Goal: Use online tool/utility: Utilize a website feature to perform a specific function

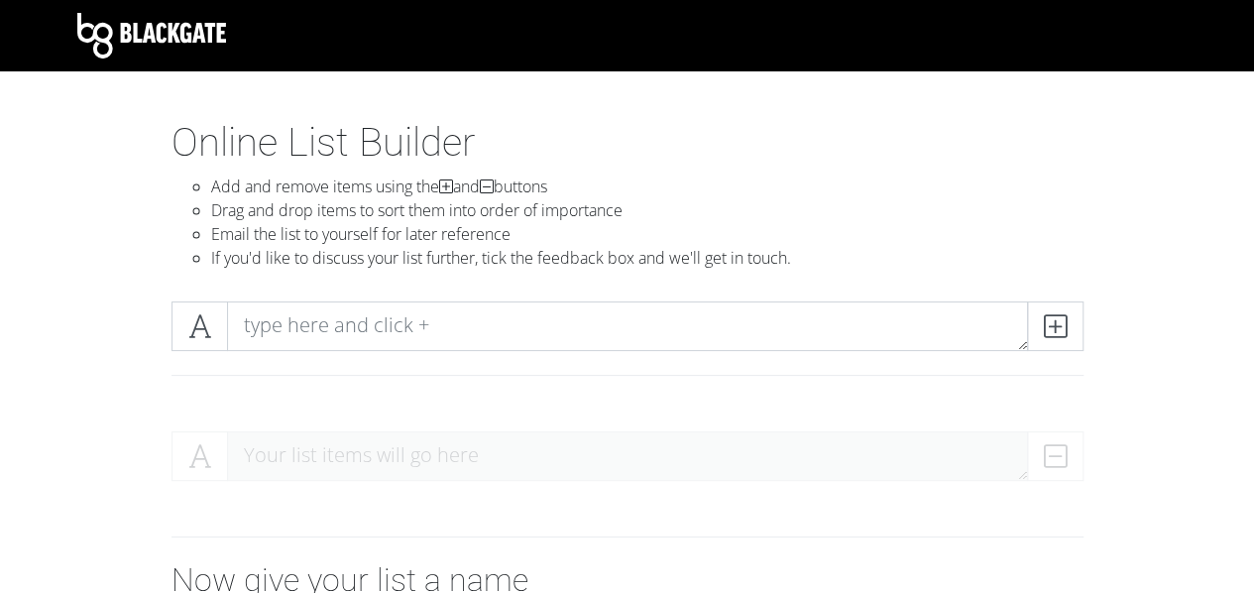
scroll to position [198, 0]
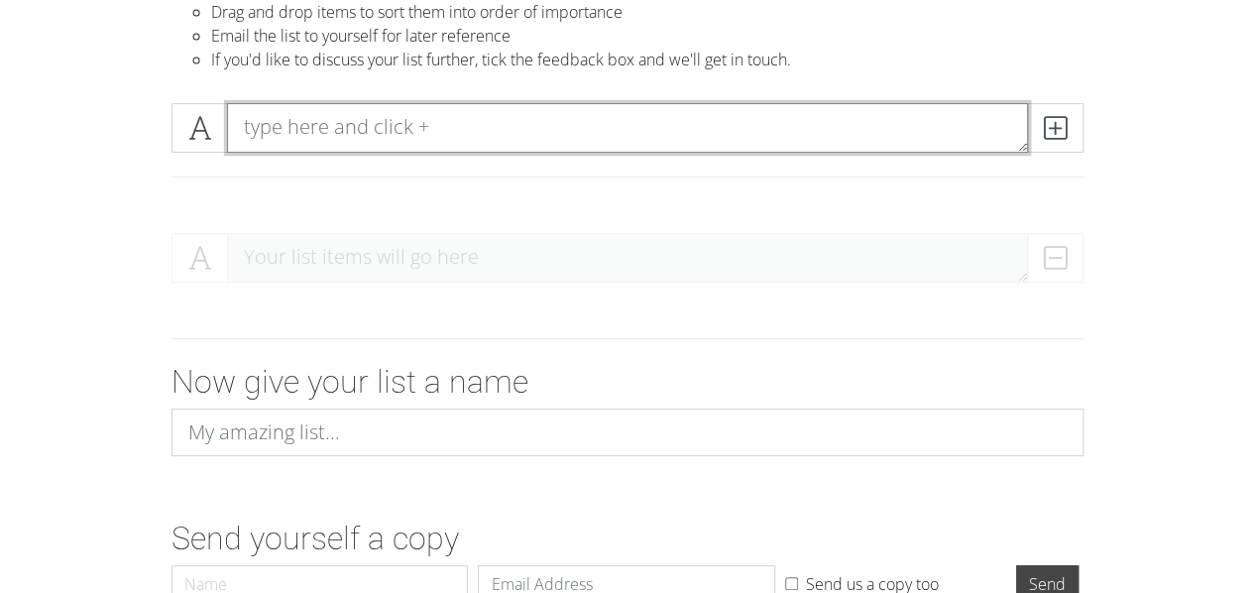
click at [409, 148] on textarea at bounding box center [627, 128] width 801 height 50
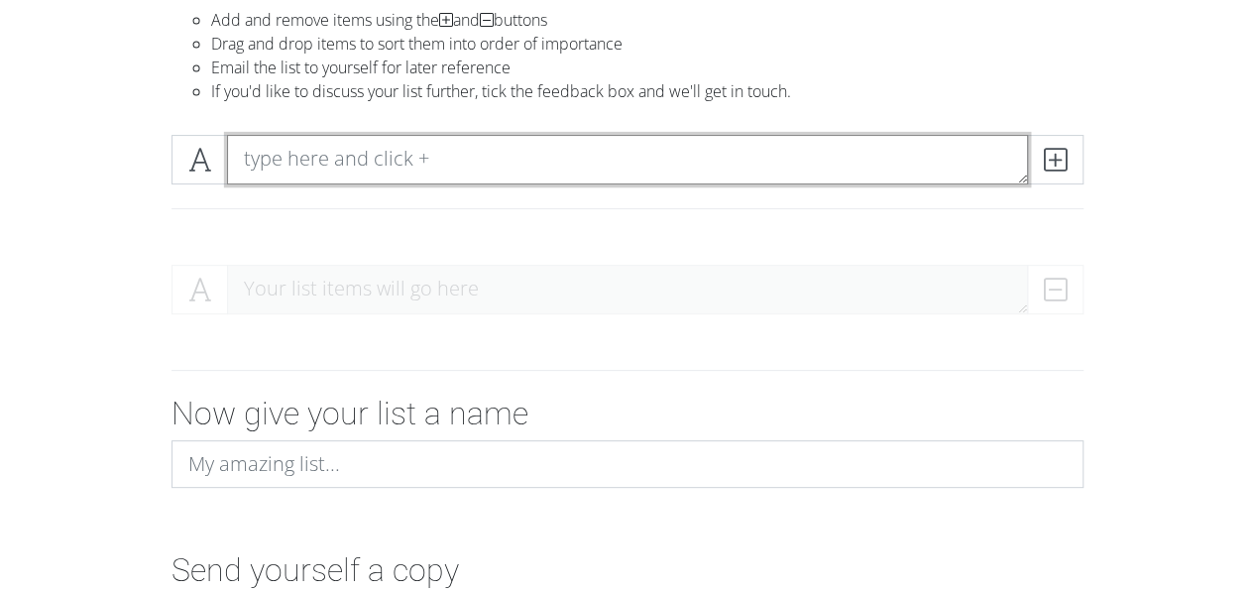
scroll to position [120, 0]
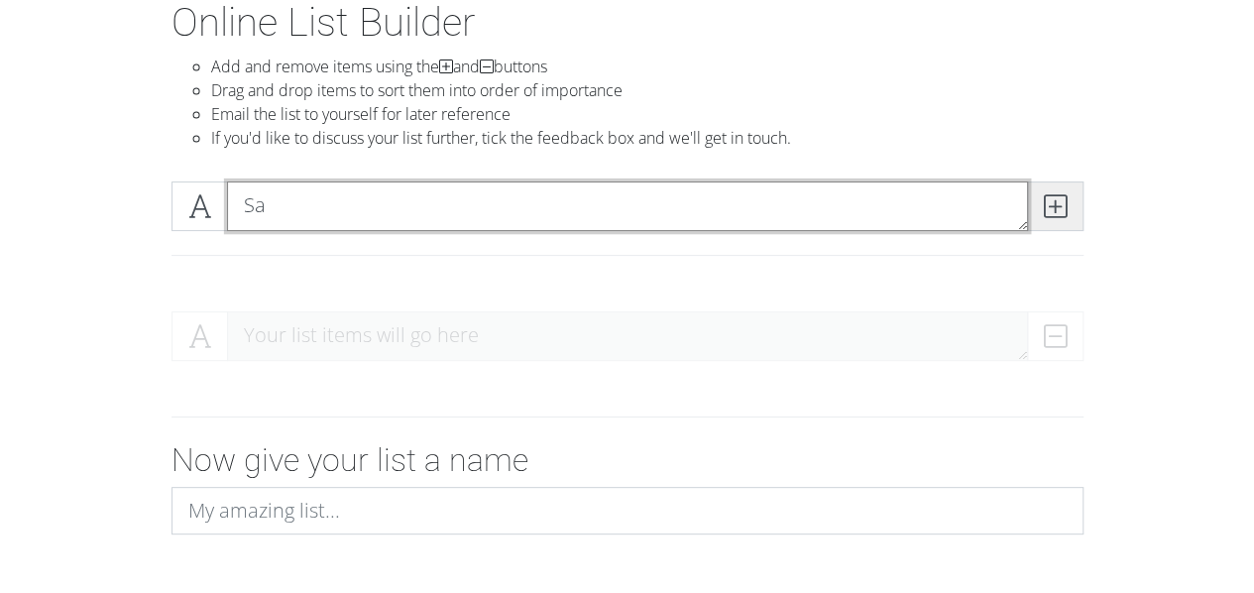
type textarea "S"
type textarea "sakyu"
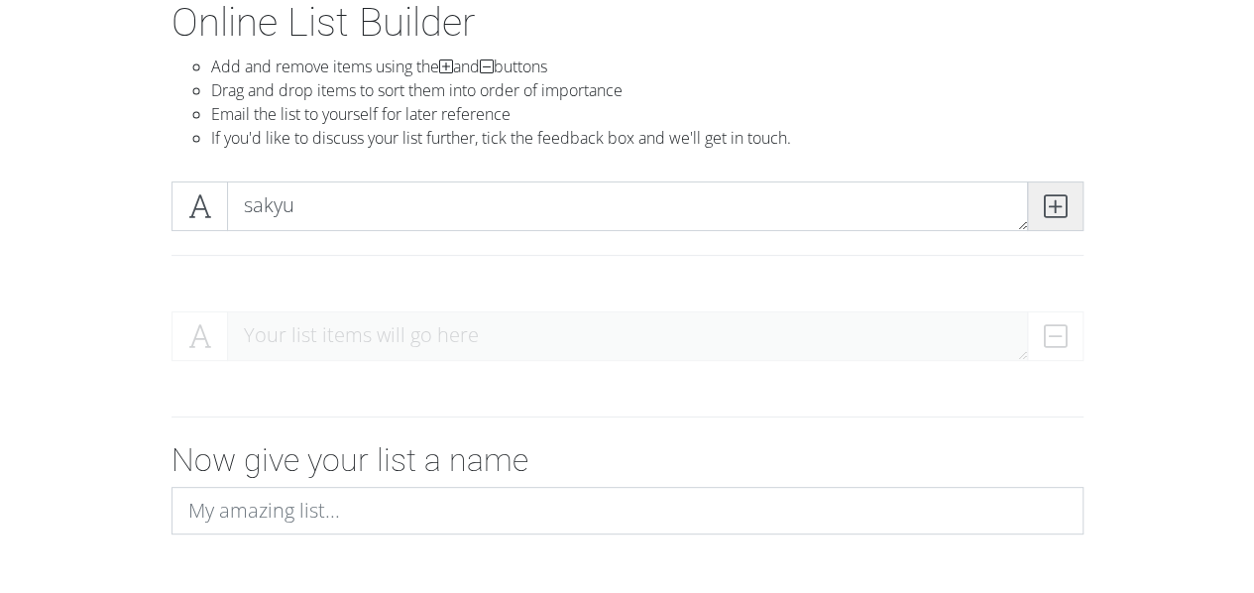
click at [1048, 209] on icon at bounding box center [1055, 206] width 23 height 20
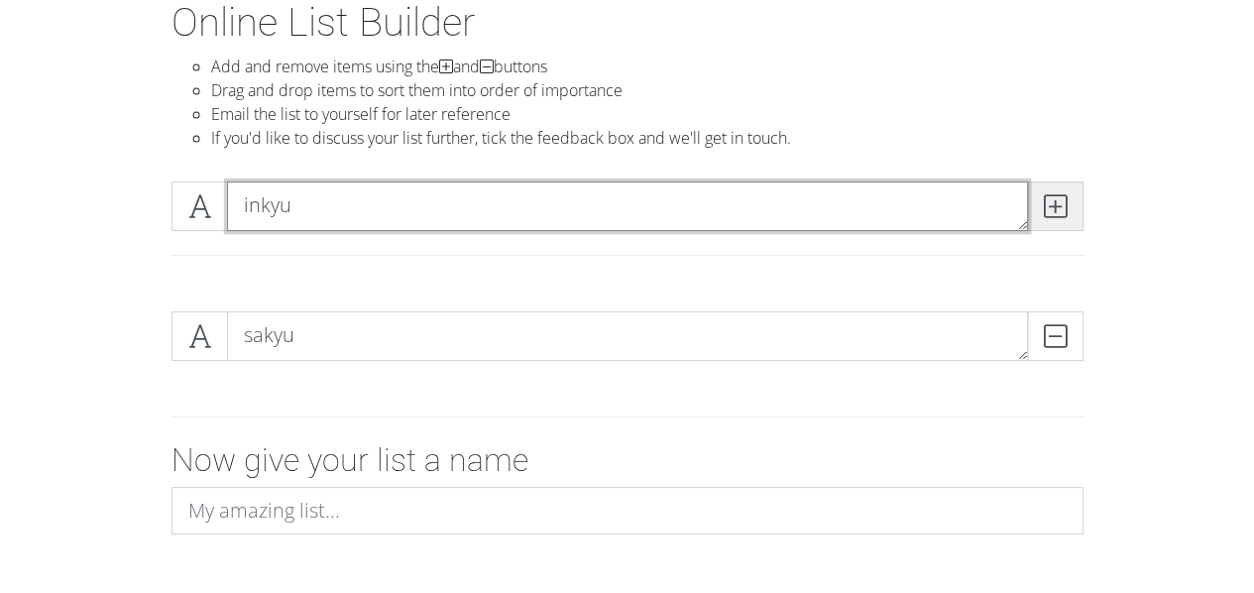
type textarea "inkyu"
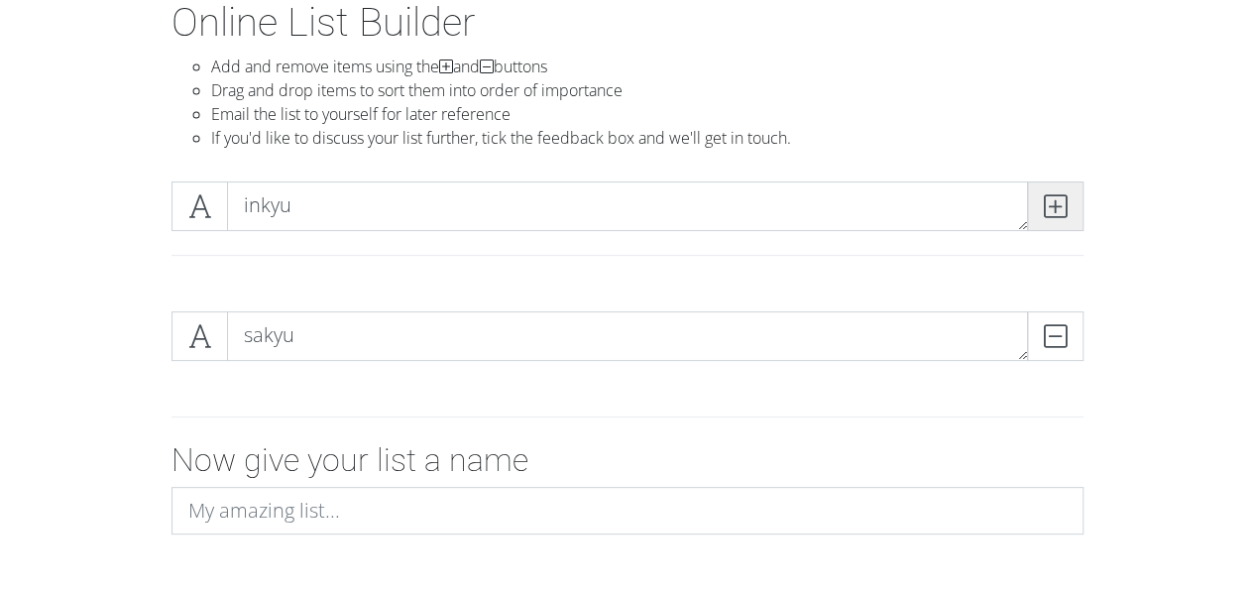
click at [1063, 211] on icon at bounding box center [1055, 206] width 23 height 20
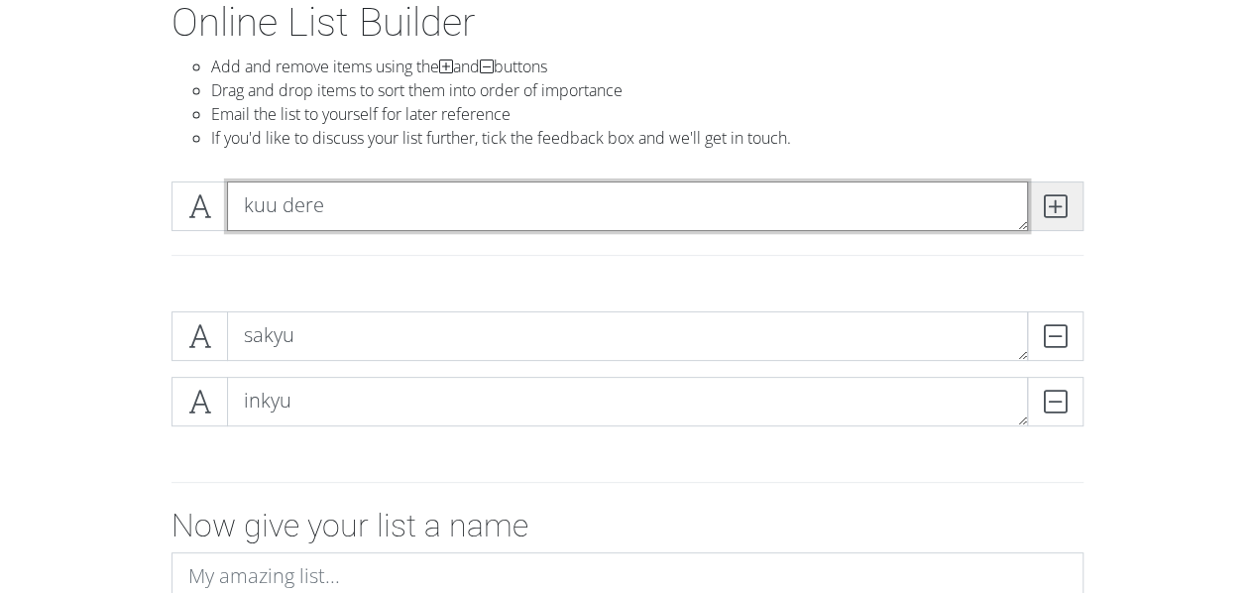
type textarea "kuu dere"
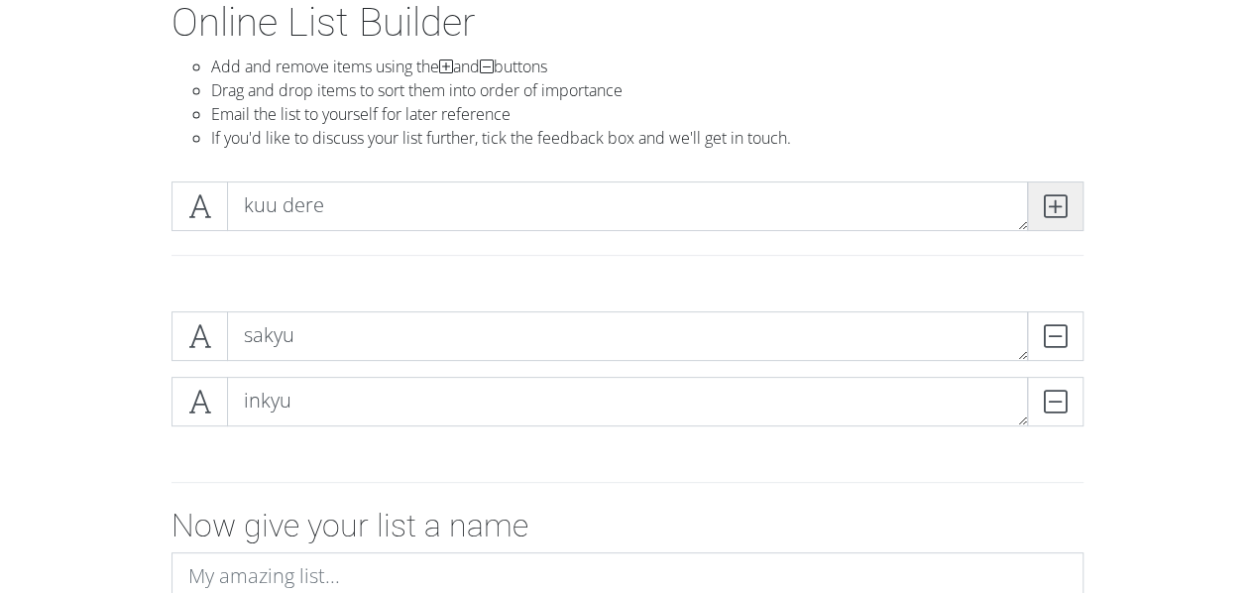
click at [1072, 205] on span at bounding box center [1055, 206] width 56 height 50
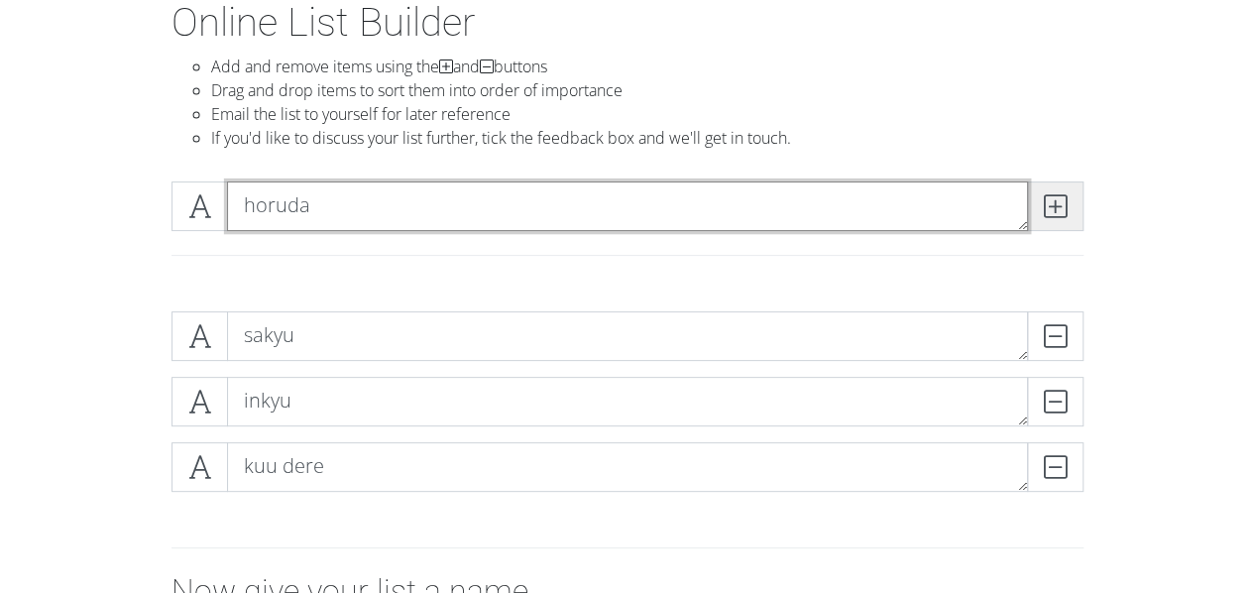
type textarea "horuda"
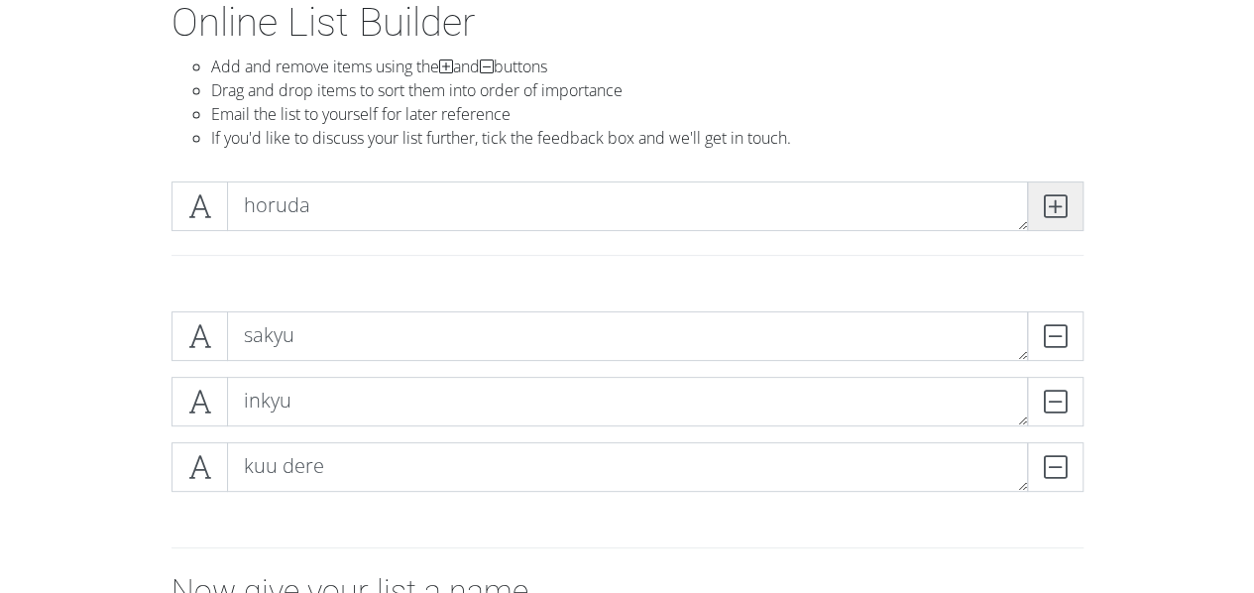
click at [1047, 202] on icon at bounding box center [1055, 206] width 23 height 20
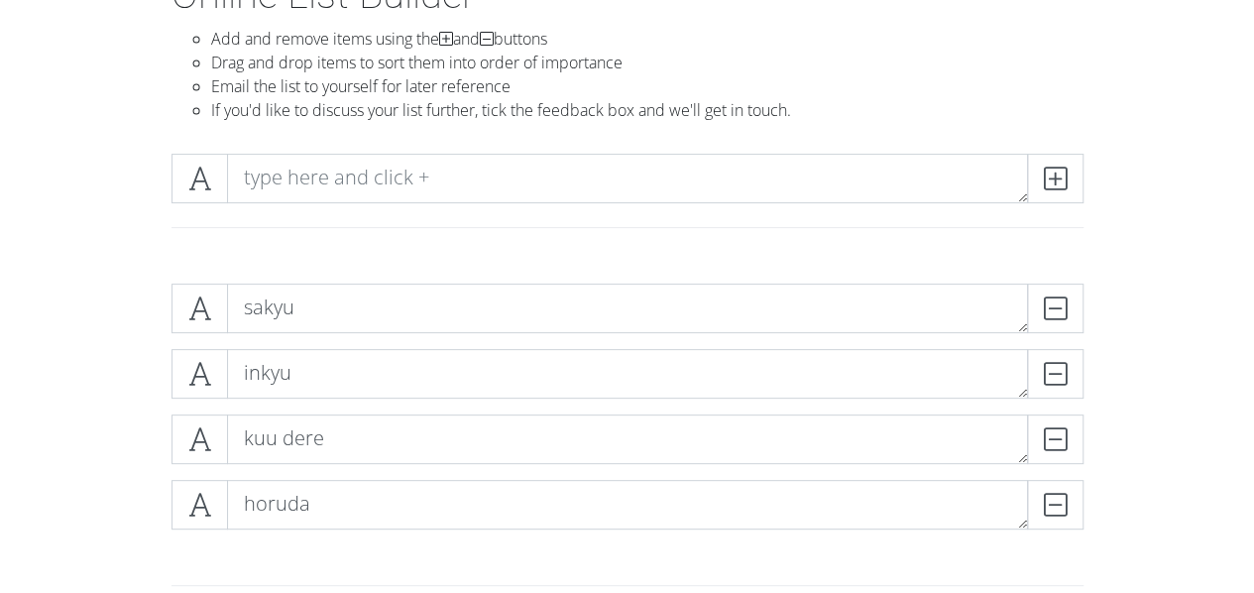
scroll to position [157, 0]
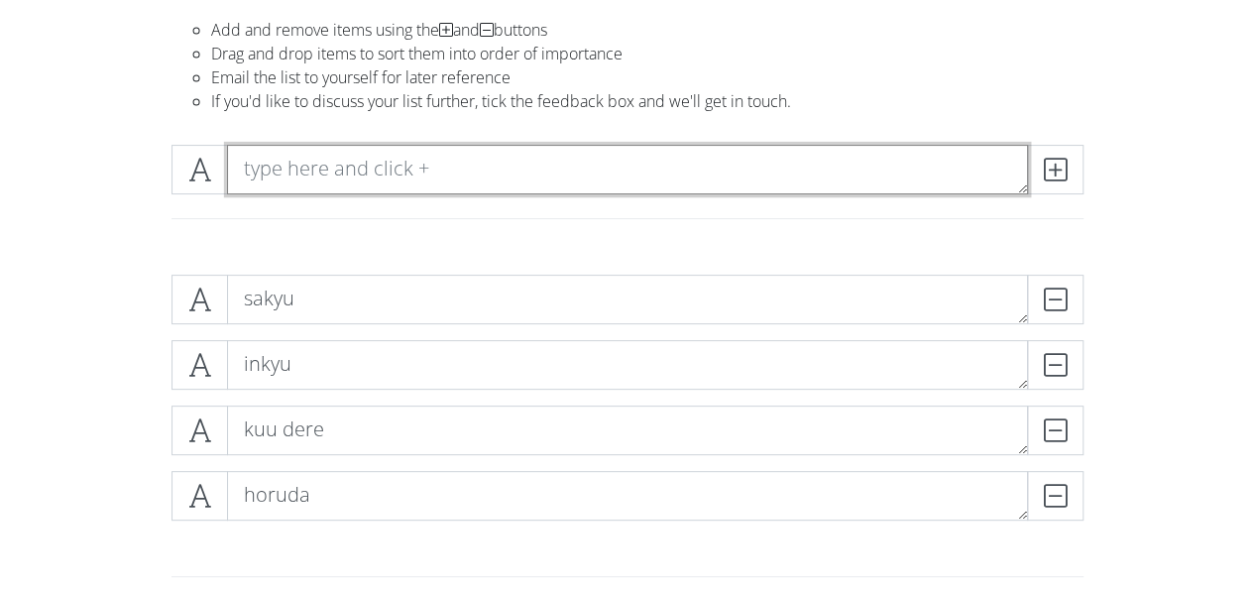
click at [355, 166] on textarea at bounding box center [627, 170] width 801 height 50
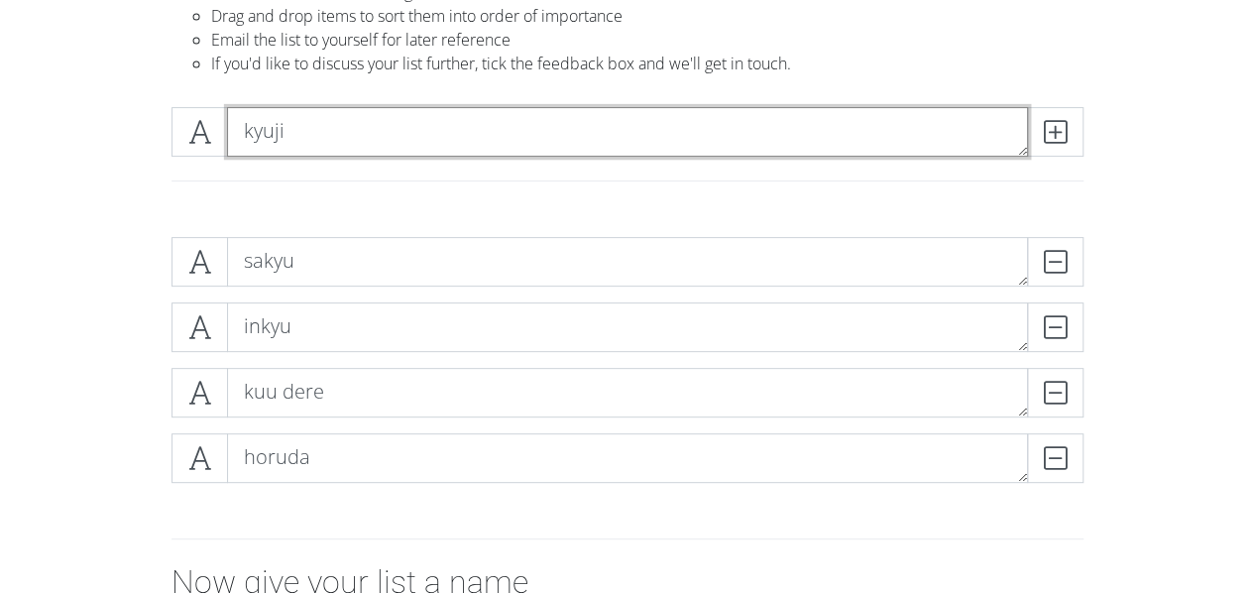
scroll to position [0, 0]
type textarea "kyuji"
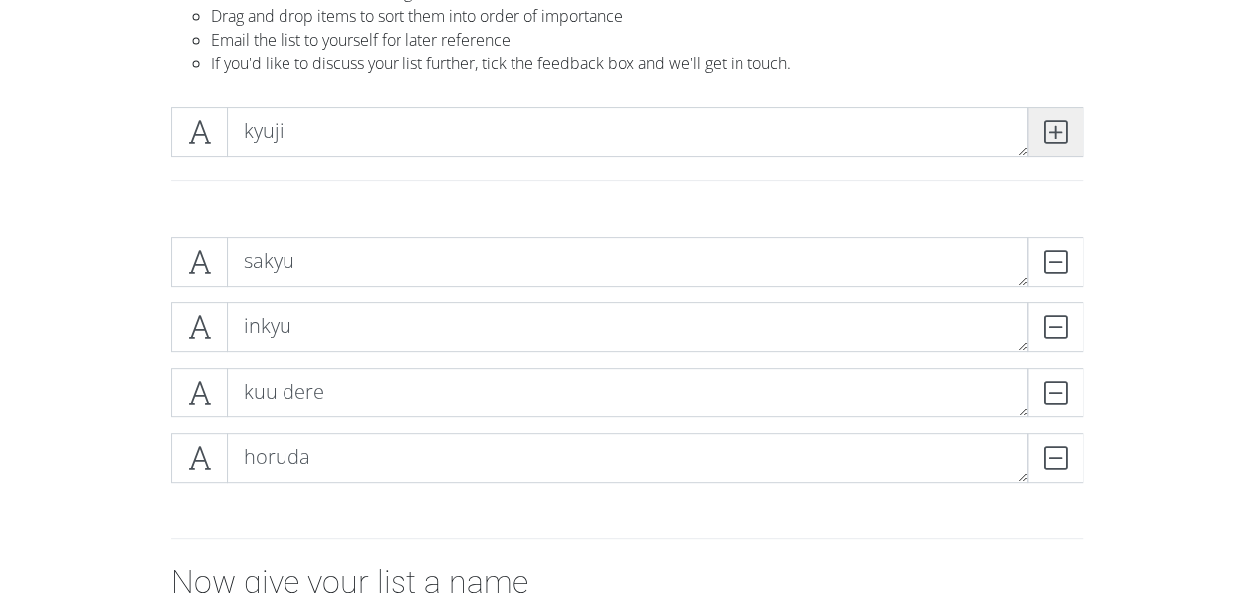
click at [1067, 107] on span at bounding box center [1055, 132] width 56 height 50
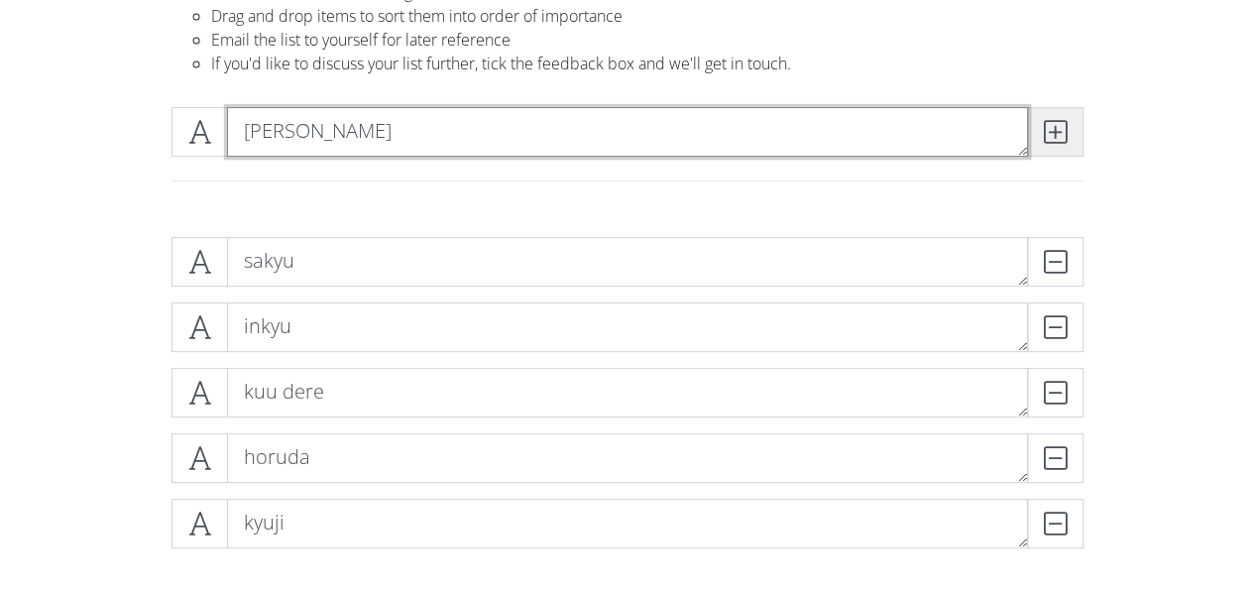
type textarea "[PERSON_NAME]"
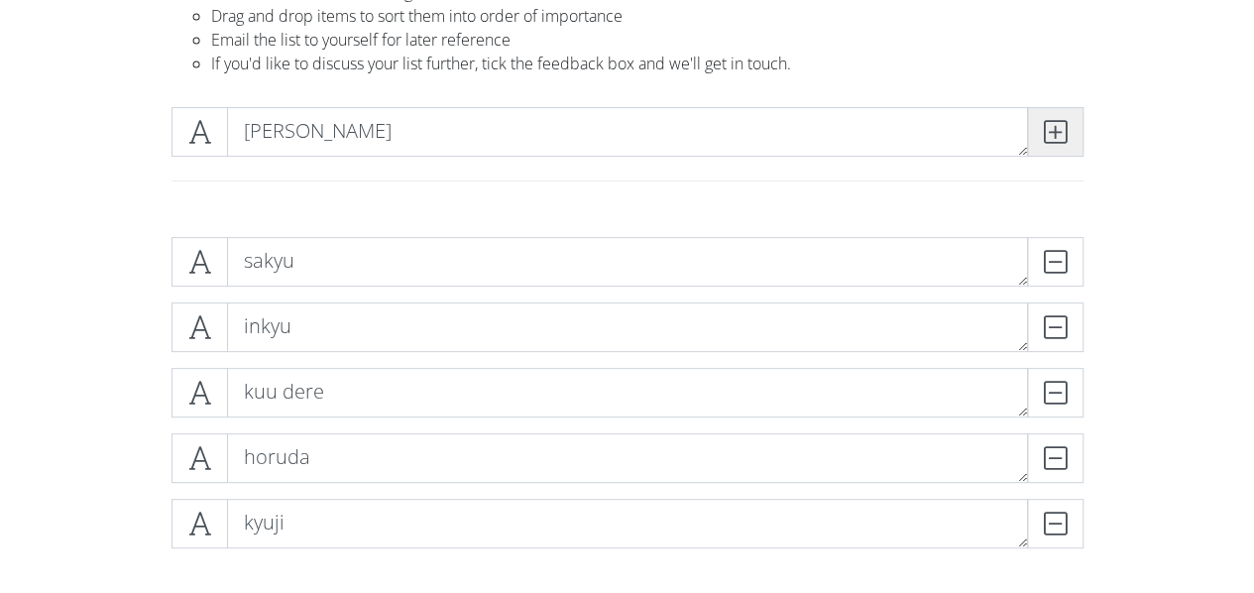
click at [1070, 136] on span at bounding box center [1055, 132] width 56 height 50
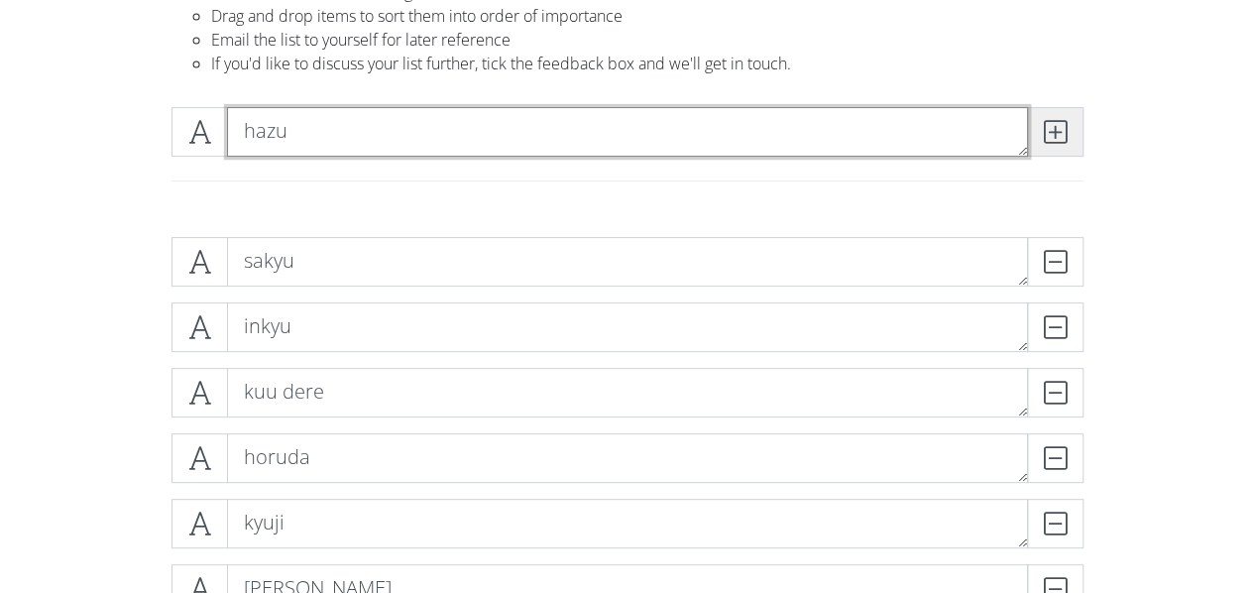
type textarea "hazu"
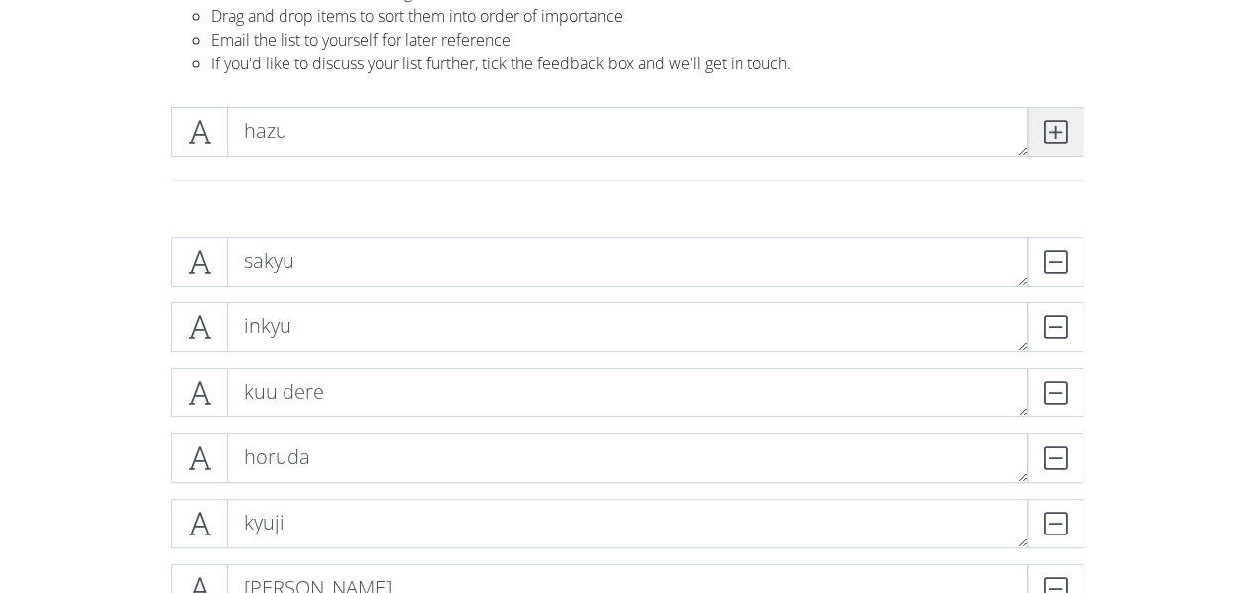
click at [1070, 136] on span at bounding box center [1055, 132] width 56 height 50
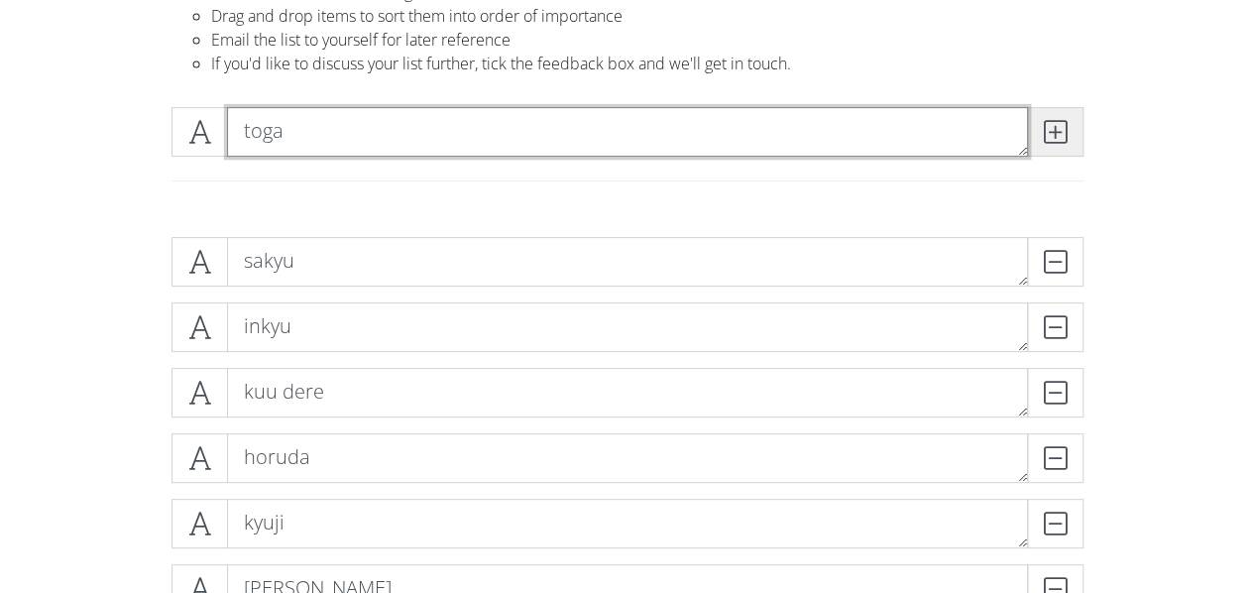
type textarea "toga"
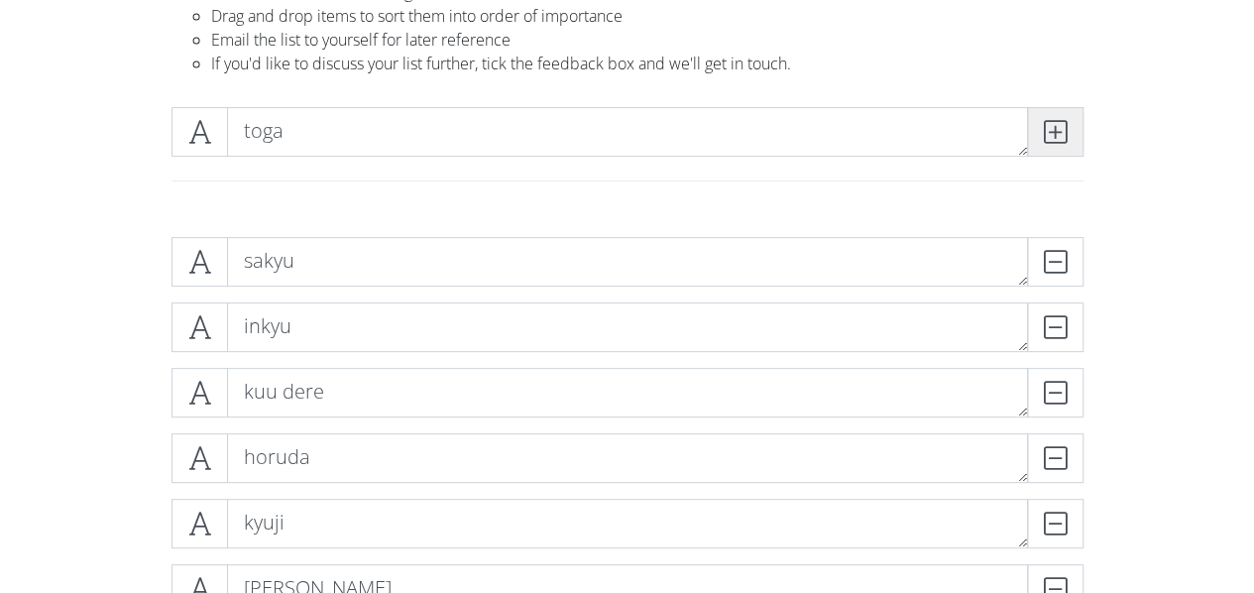
click at [1074, 138] on span at bounding box center [1055, 132] width 56 height 50
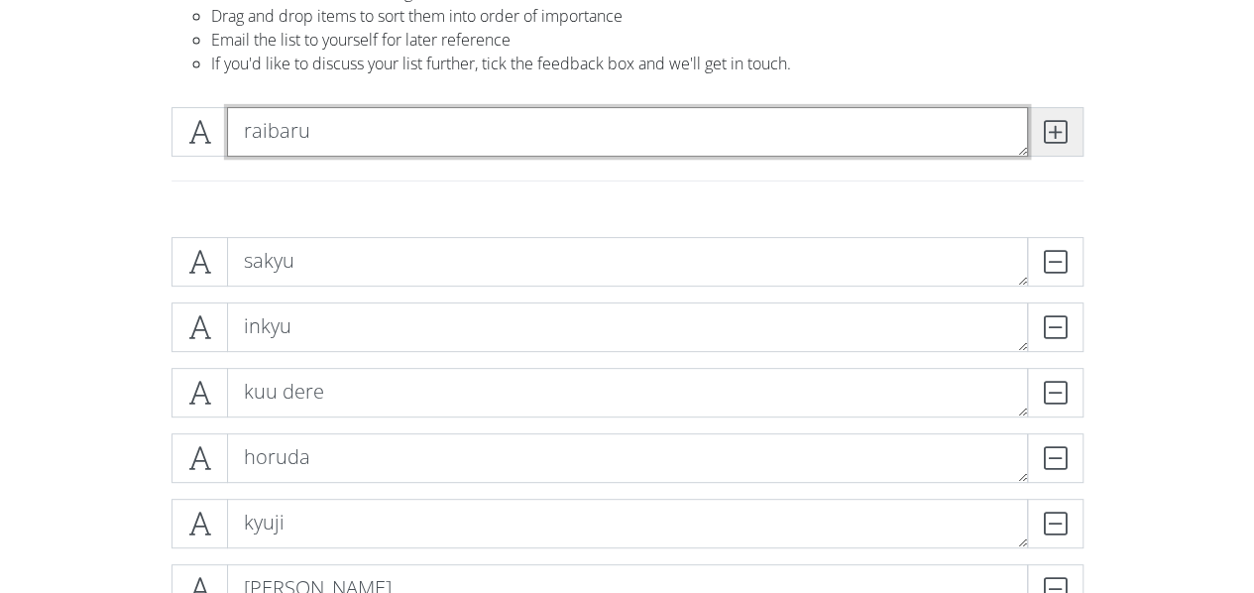
type textarea "raibaru"
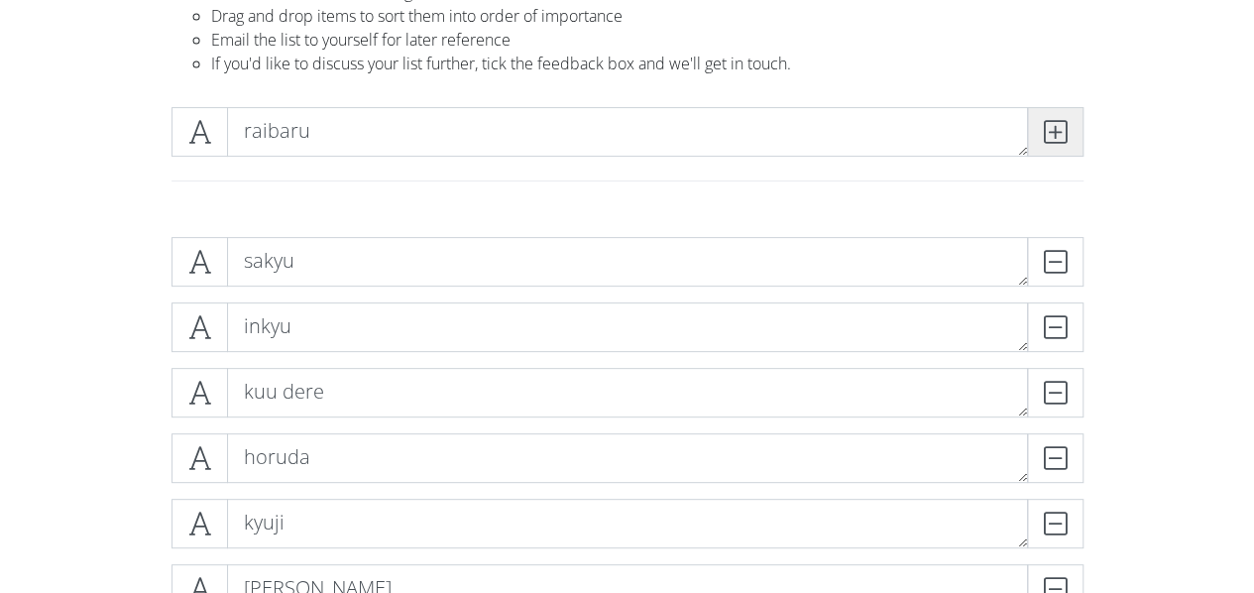
click at [1074, 138] on span at bounding box center [1055, 132] width 56 height 50
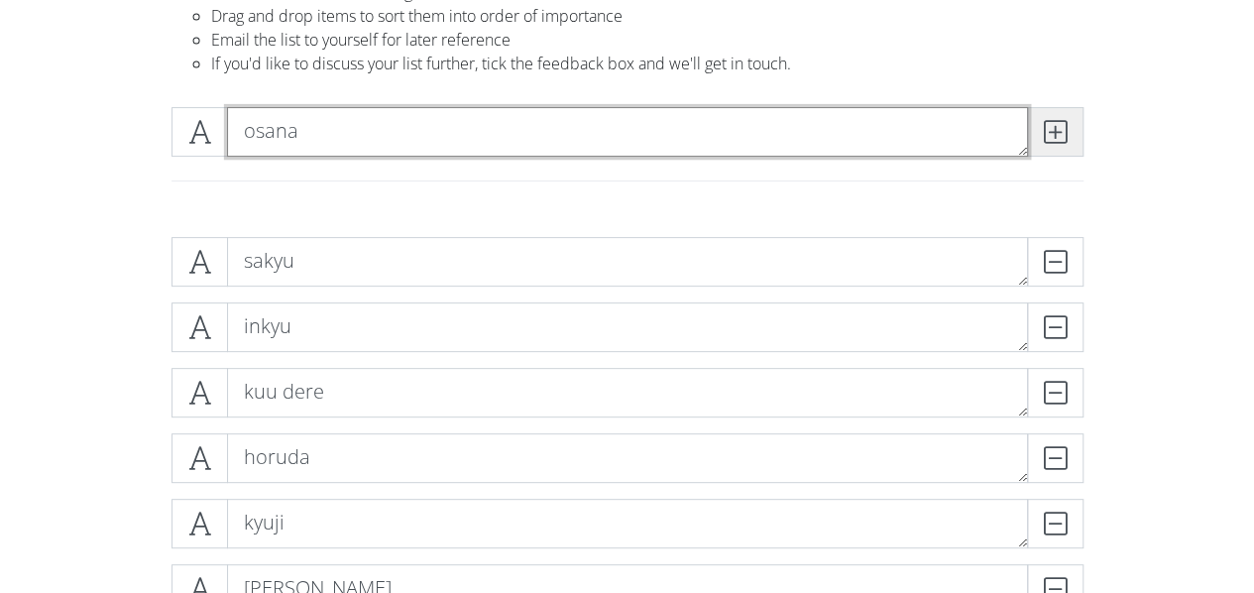
type textarea "osana"
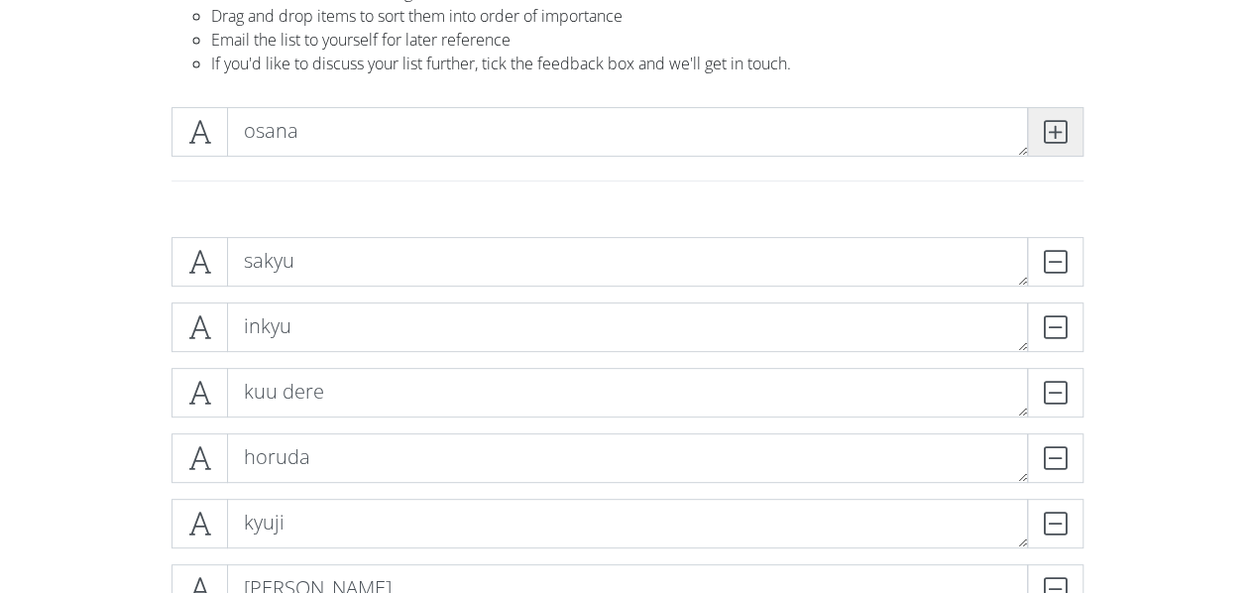
click at [1053, 138] on icon at bounding box center [1055, 132] width 23 height 20
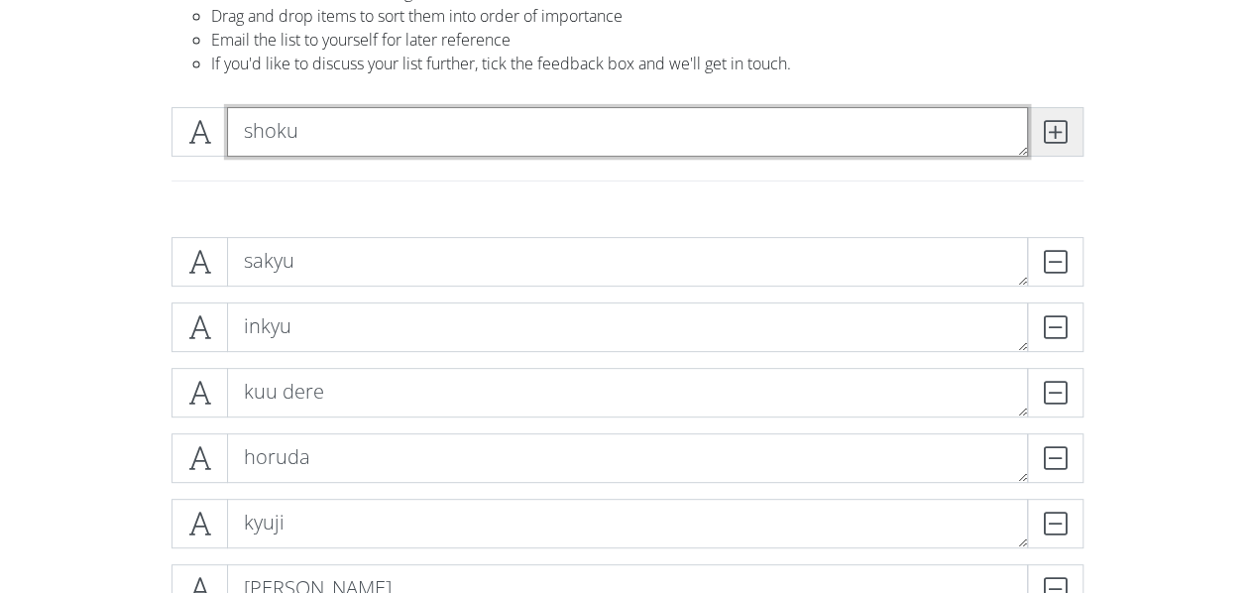
type textarea "shoku"
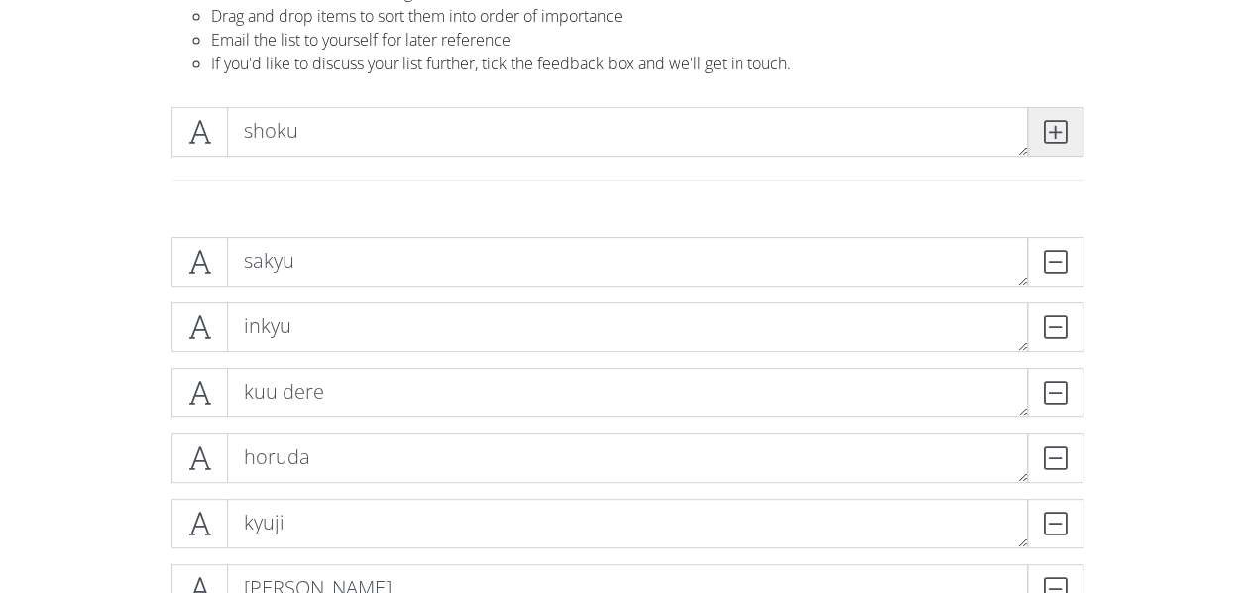
click at [1053, 138] on icon at bounding box center [1055, 132] width 23 height 20
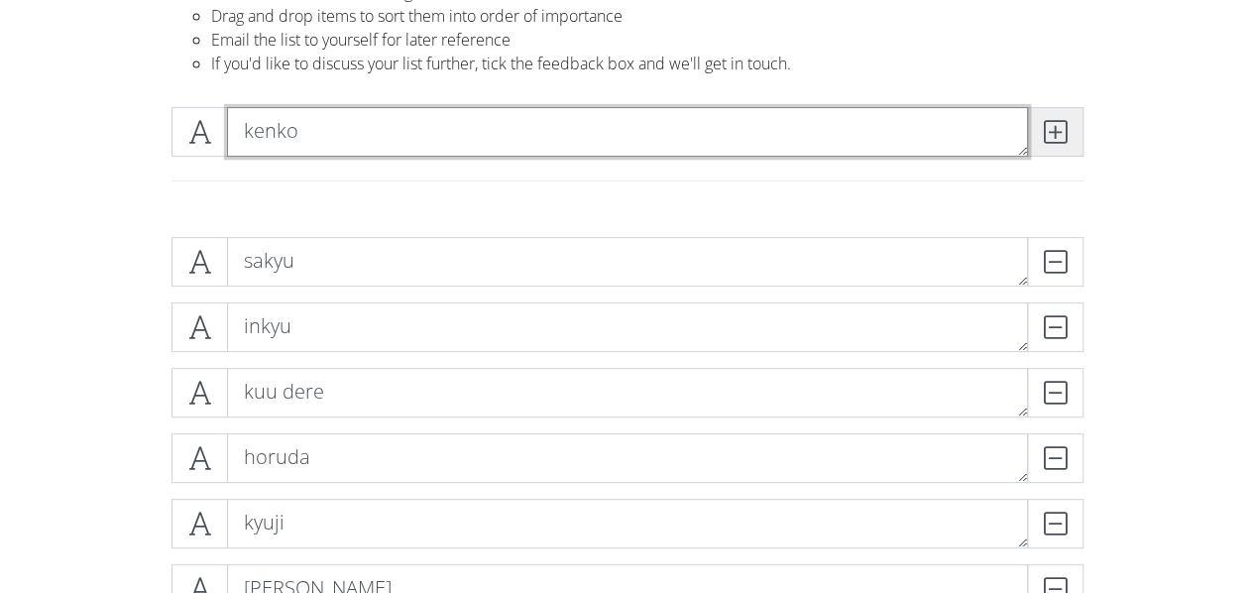
type textarea "kenko"
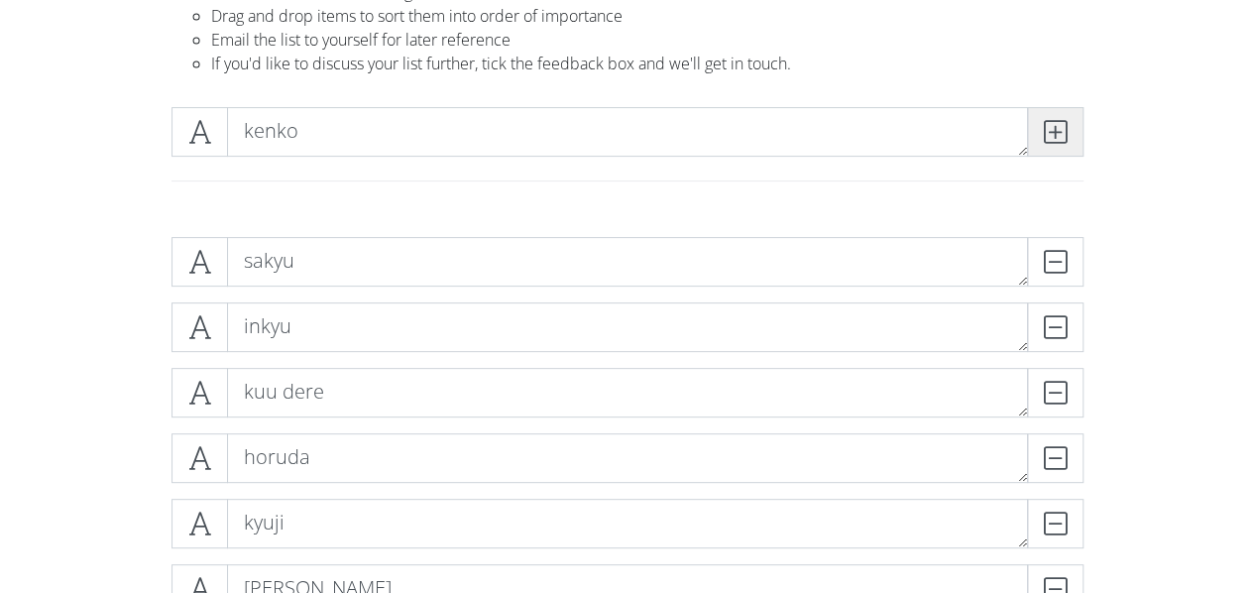
click at [1053, 138] on icon at bounding box center [1055, 132] width 23 height 20
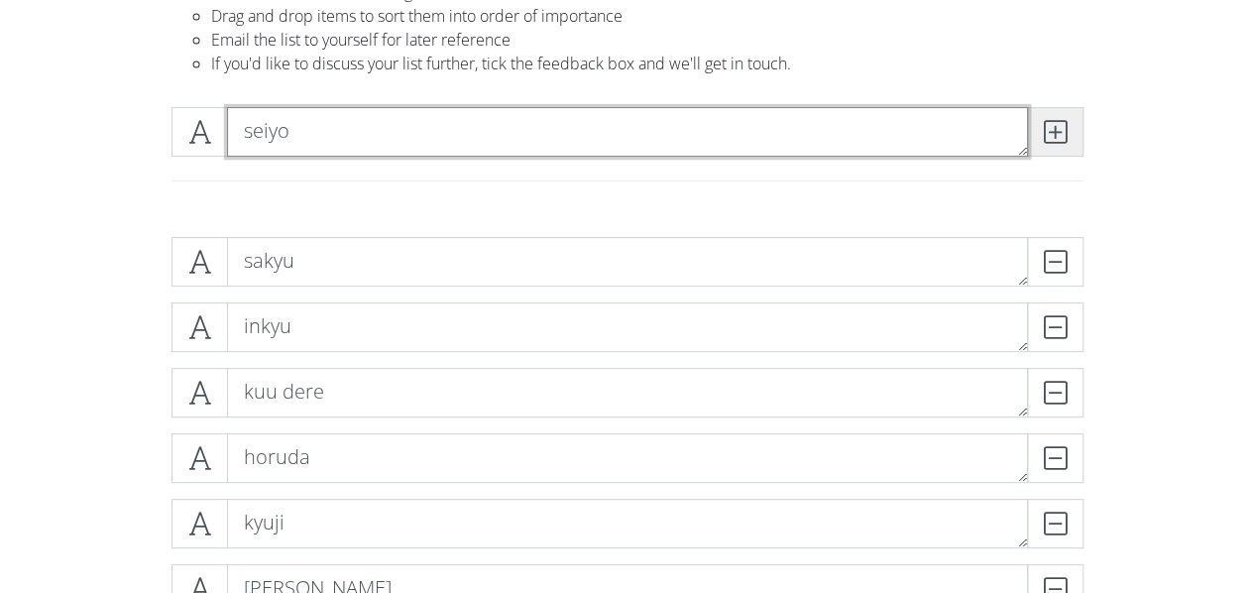
type textarea "seiyo"
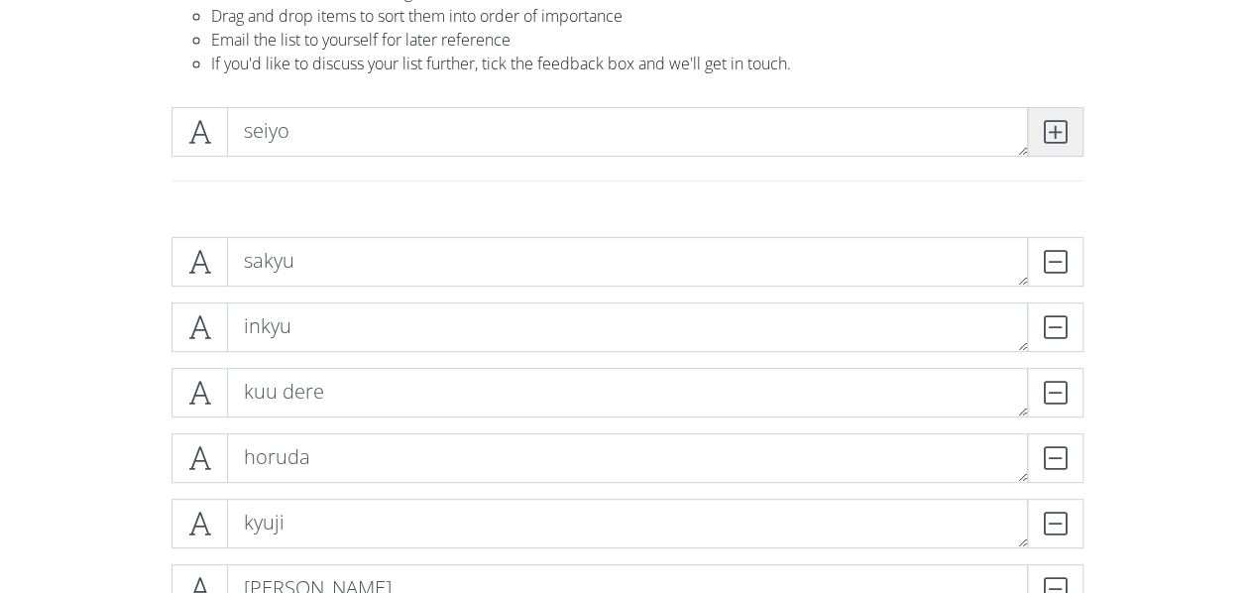
click at [1053, 138] on icon at bounding box center [1055, 132] width 23 height 20
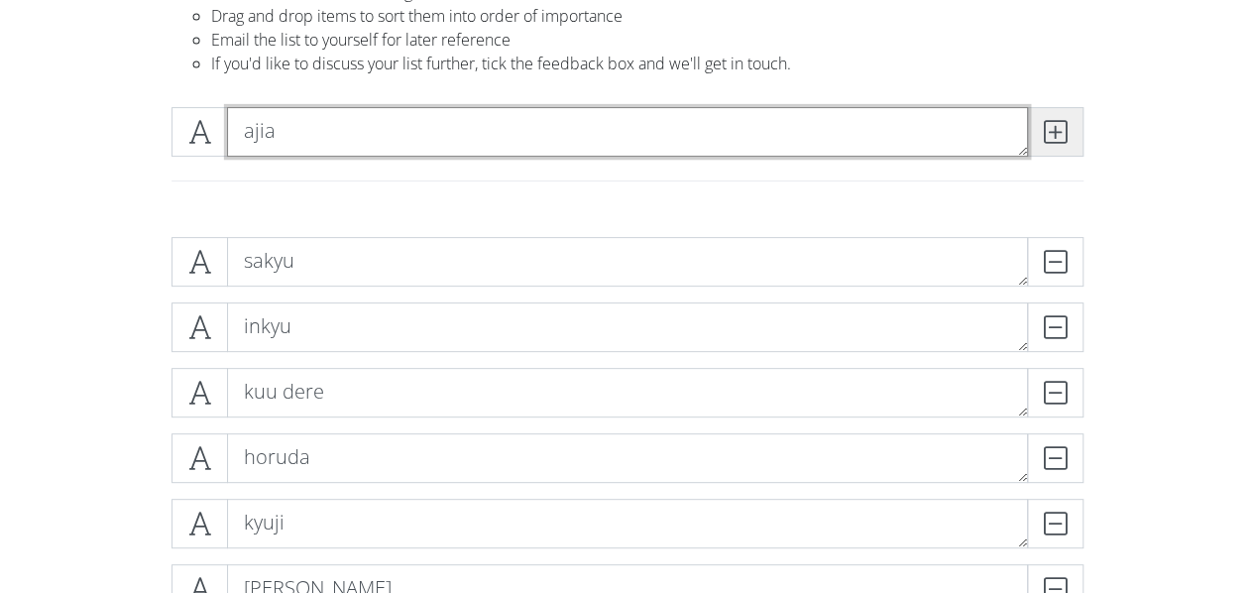
type textarea "ajia"
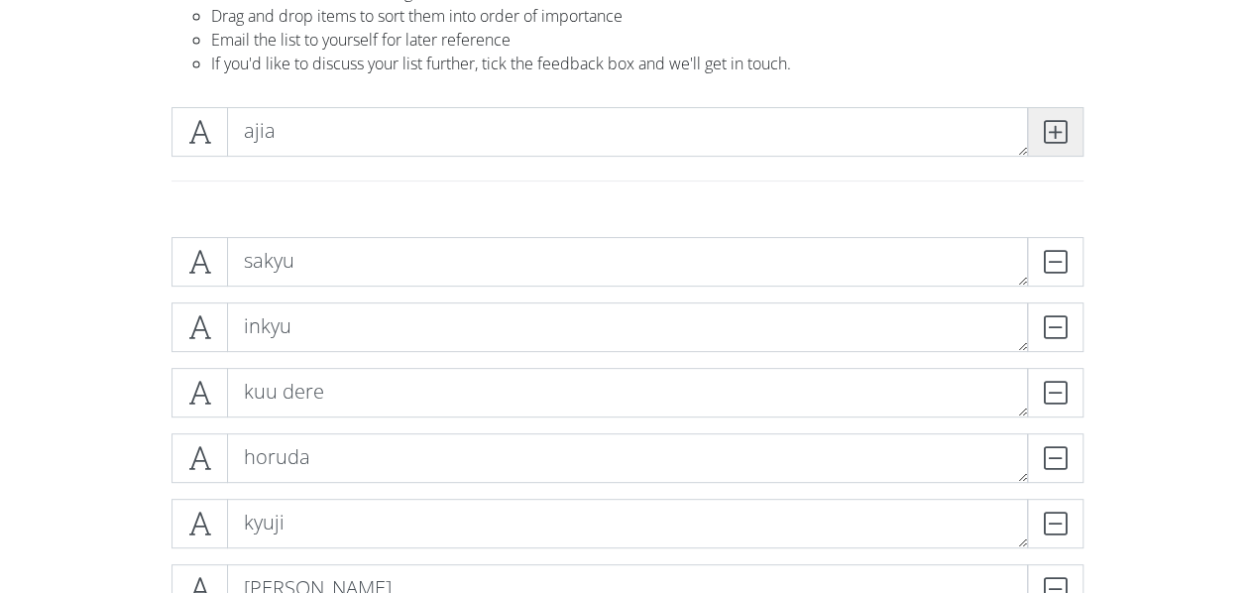
click at [1053, 138] on icon at bounding box center [1055, 132] width 23 height 20
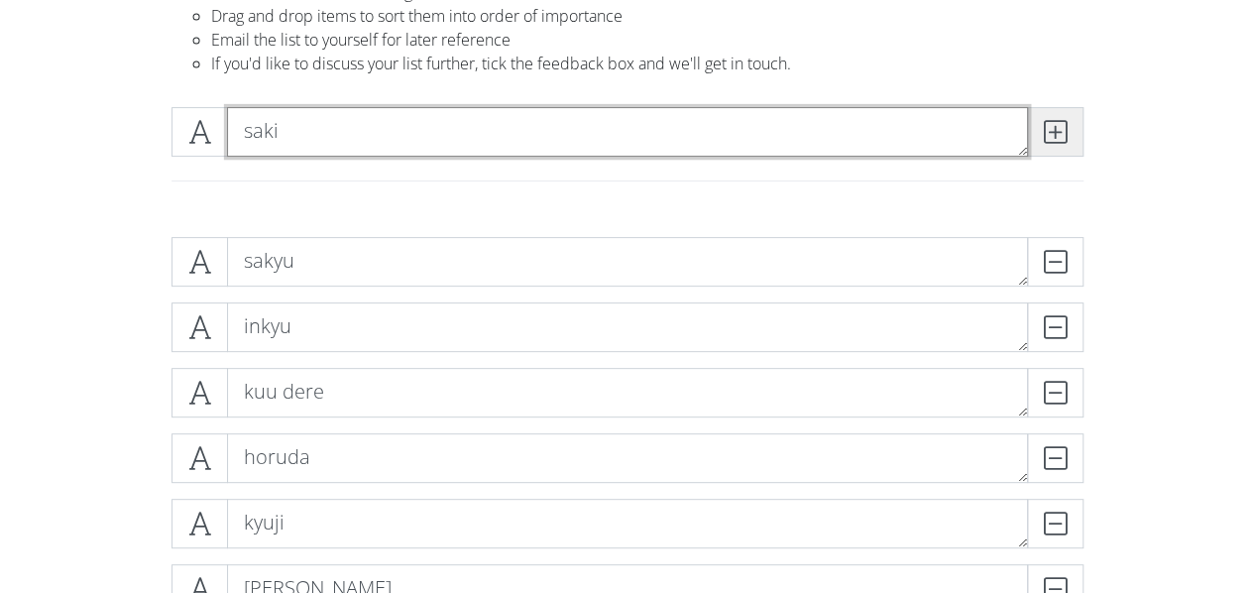
type textarea "saki"
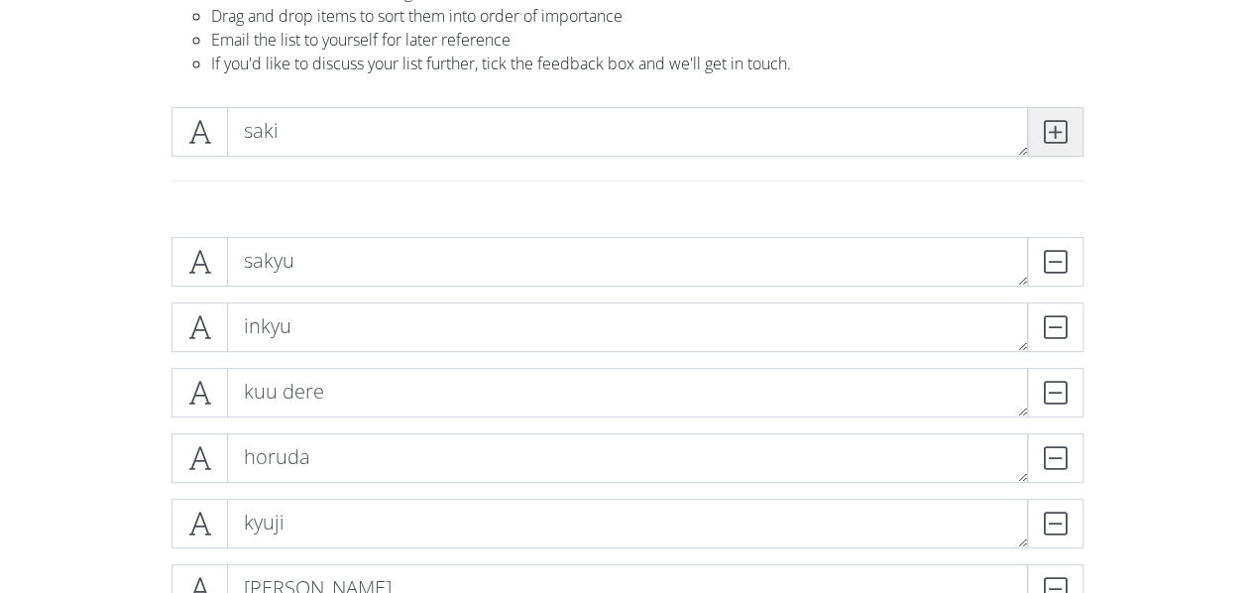
click at [1053, 138] on icon at bounding box center [1055, 132] width 23 height 20
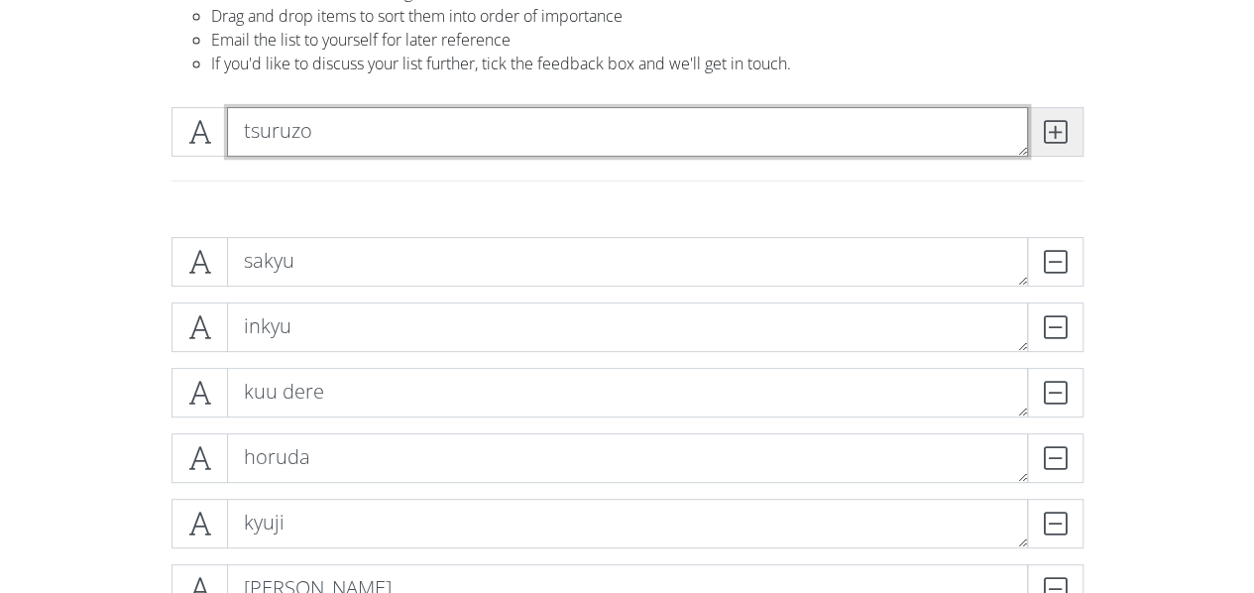
type textarea "tsuruzo"
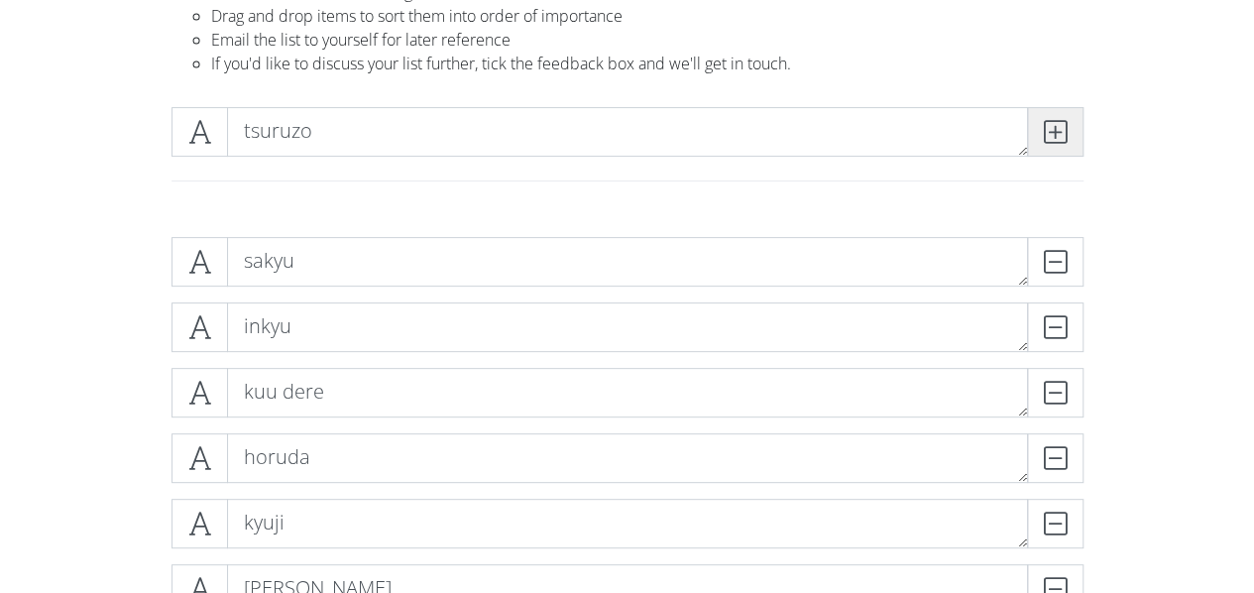
click at [1053, 138] on icon at bounding box center [1055, 132] width 23 height 20
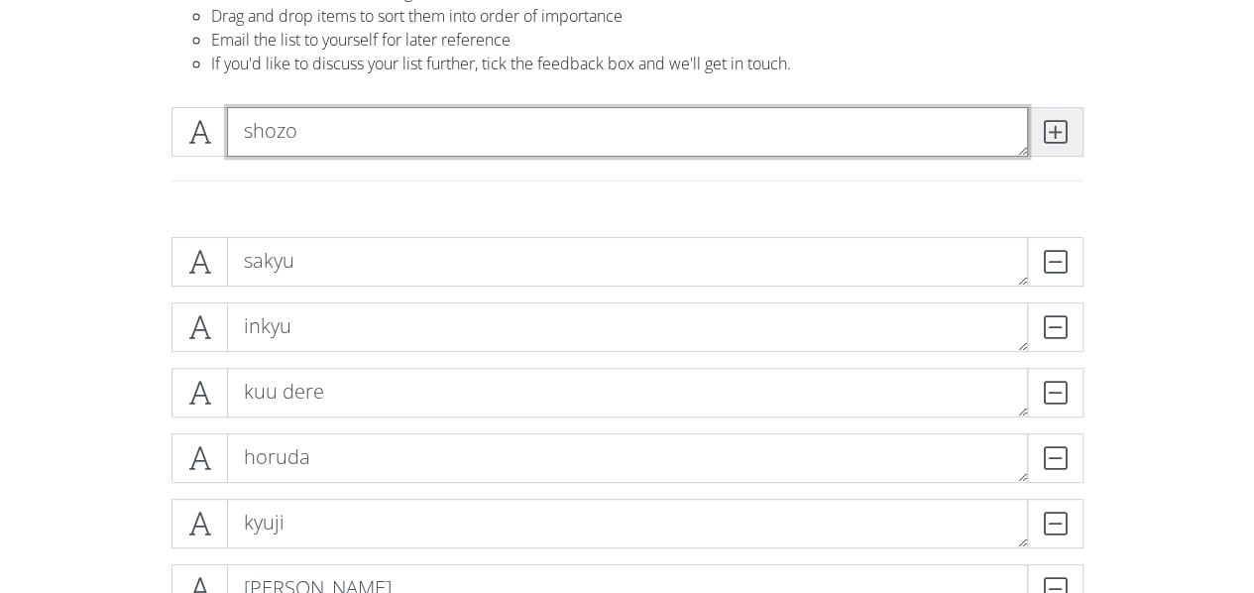
type textarea "shozo"
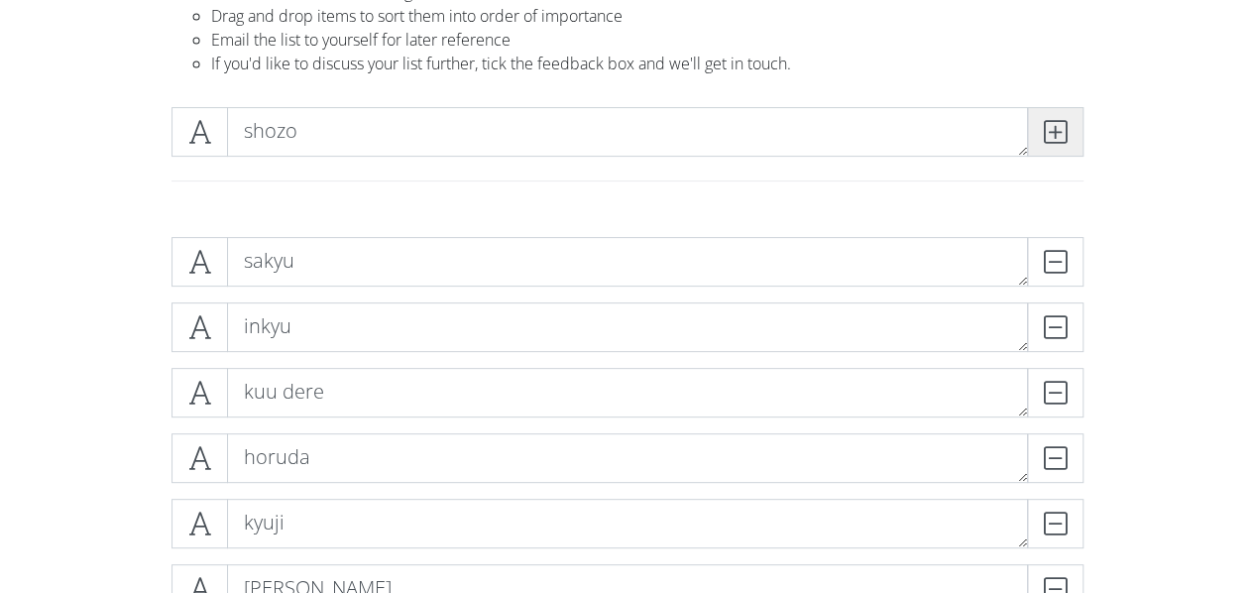
click at [1053, 138] on icon at bounding box center [1055, 132] width 23 height 20
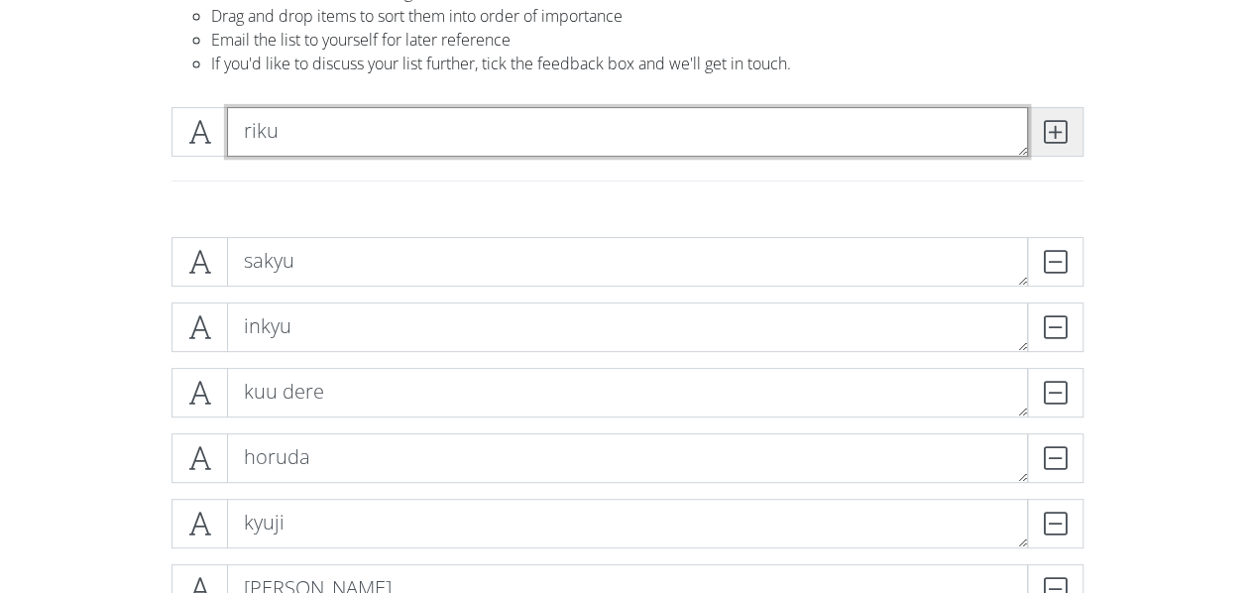
type textarea "riku"
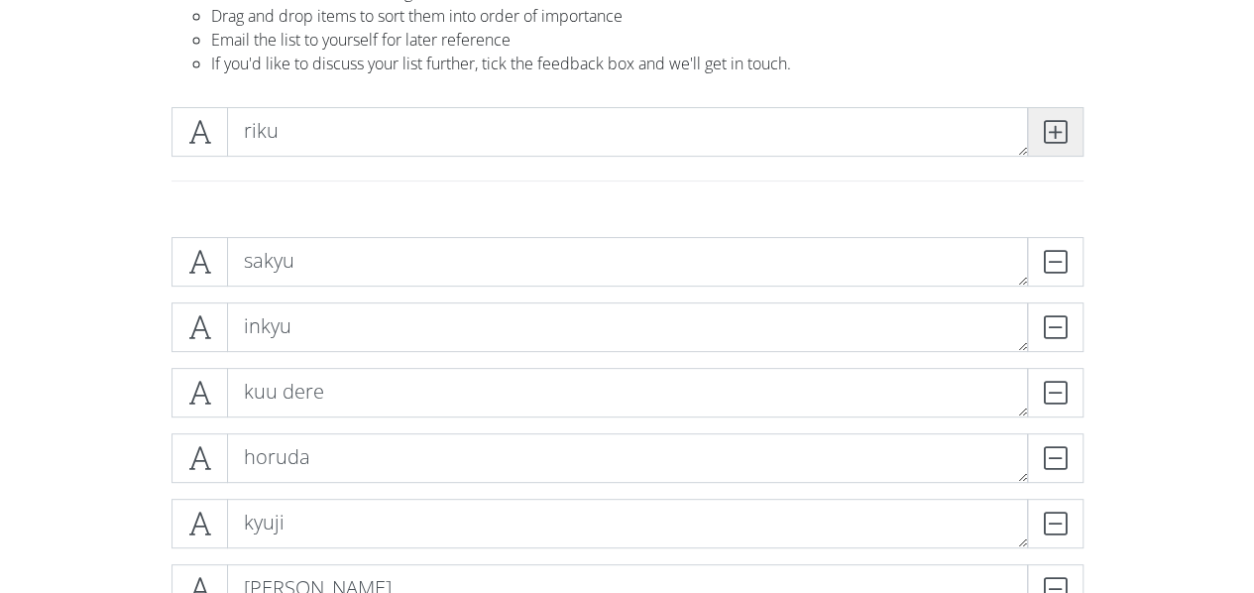
click at [1053, 138] on icon at bounding box center [1055, 132] width 23 height 20
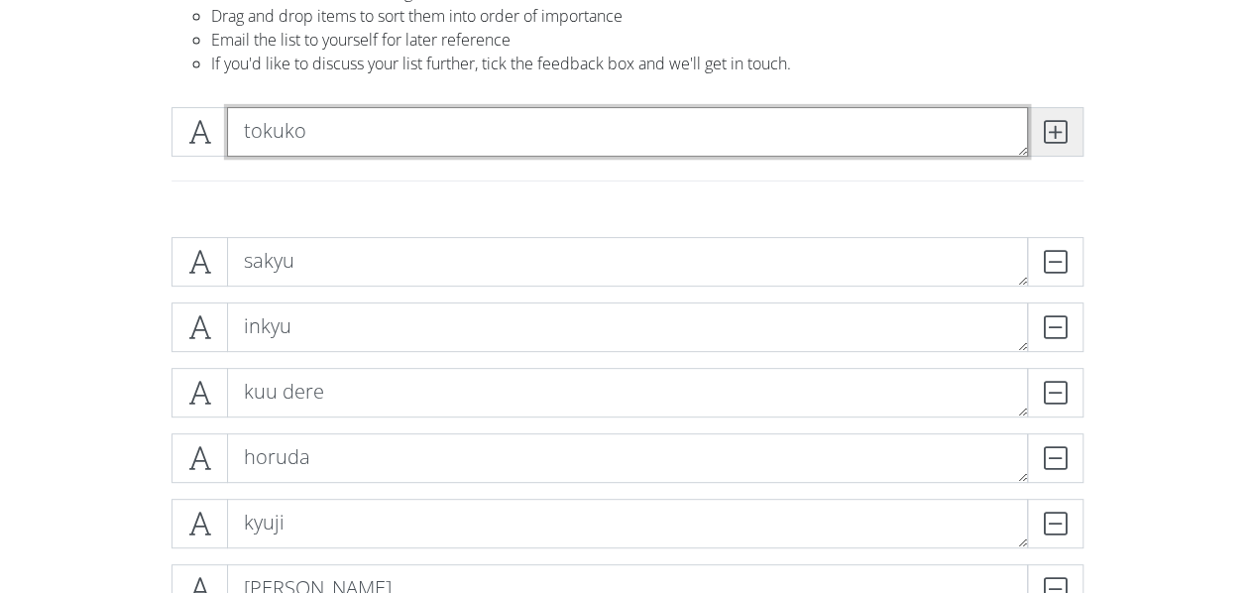
type textarea "tokuko"
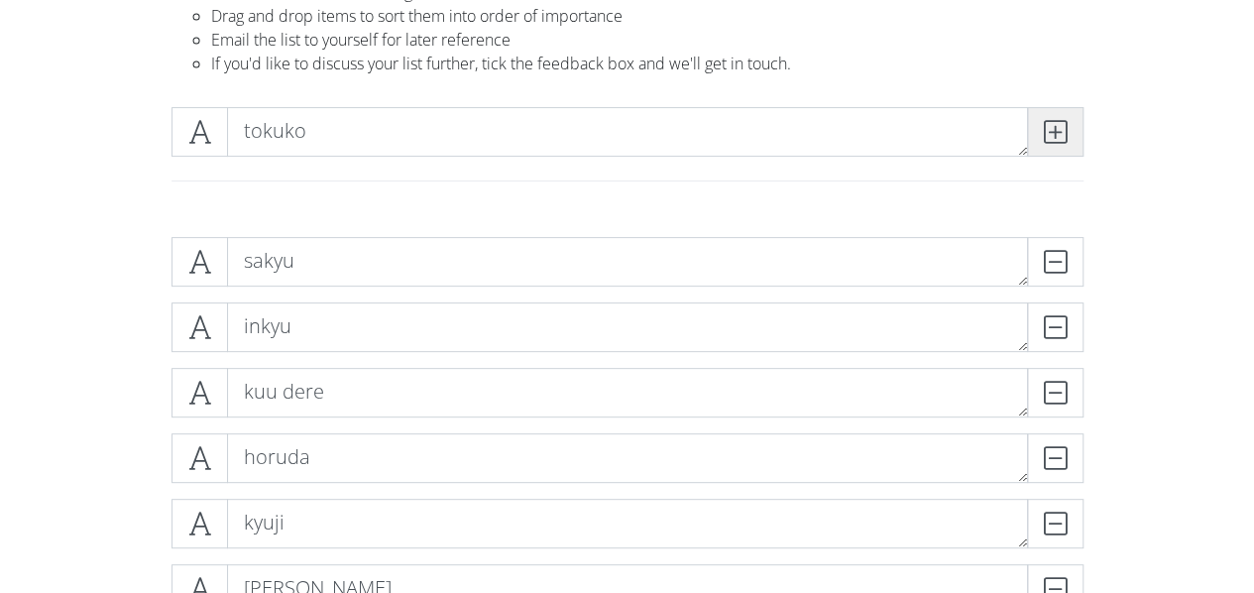
click at [1053, 138] on icon at bounding box center [1055, 132] width 23 height 20
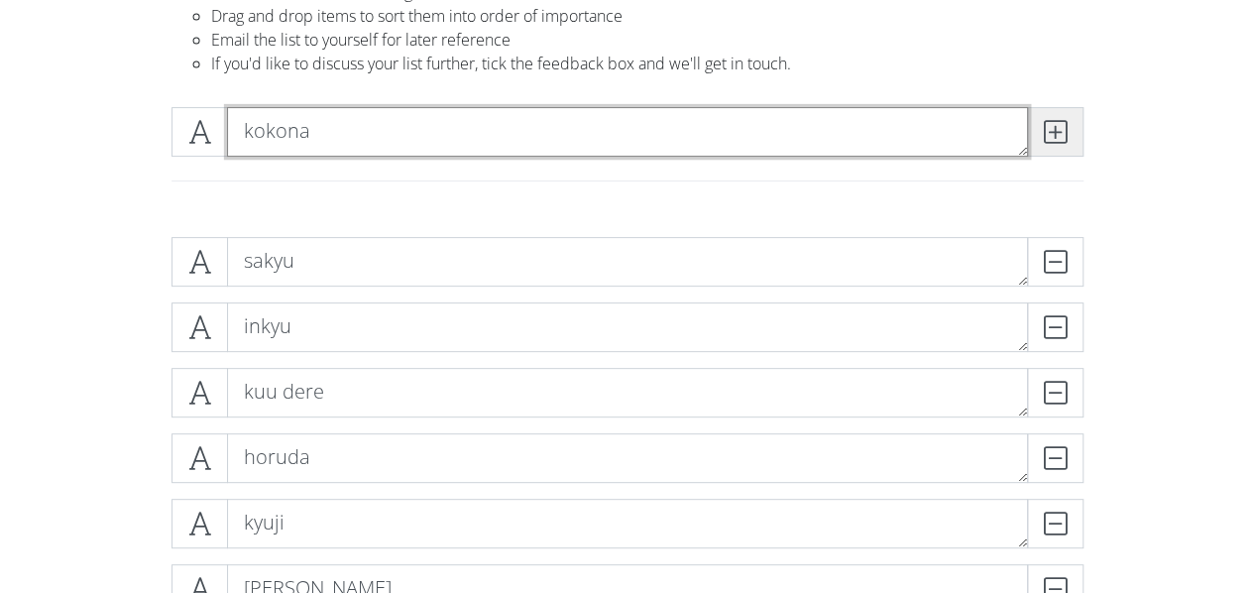
type textarea "kokona"
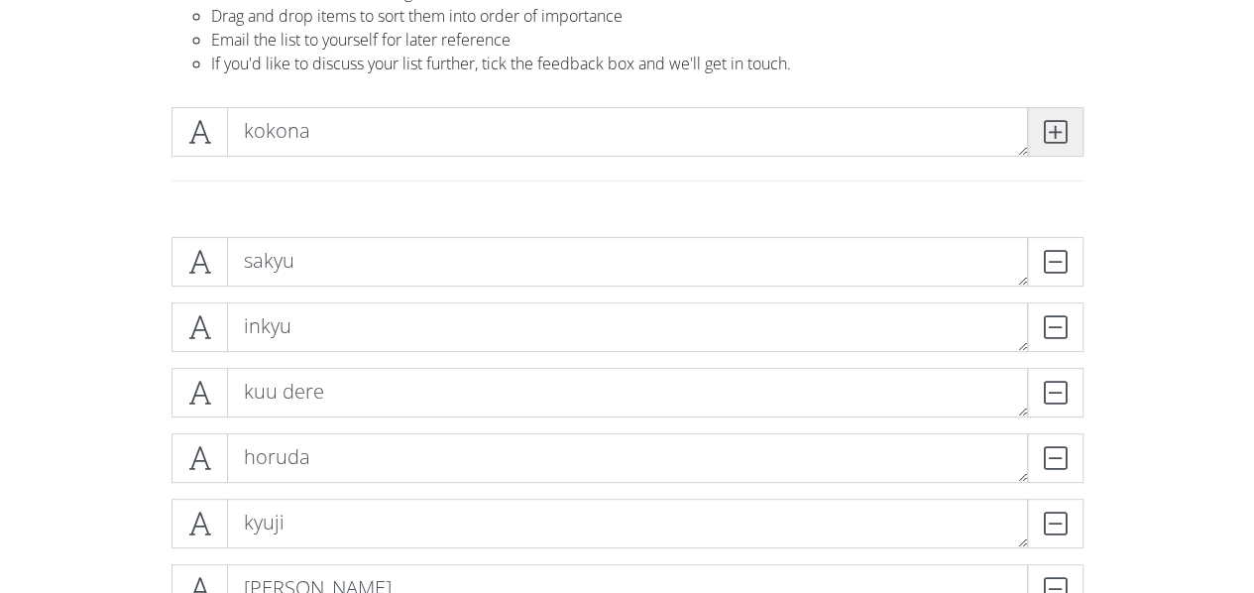
click at [1053, 138] on icon at bounding box center [1055, 132] width 23 height 20
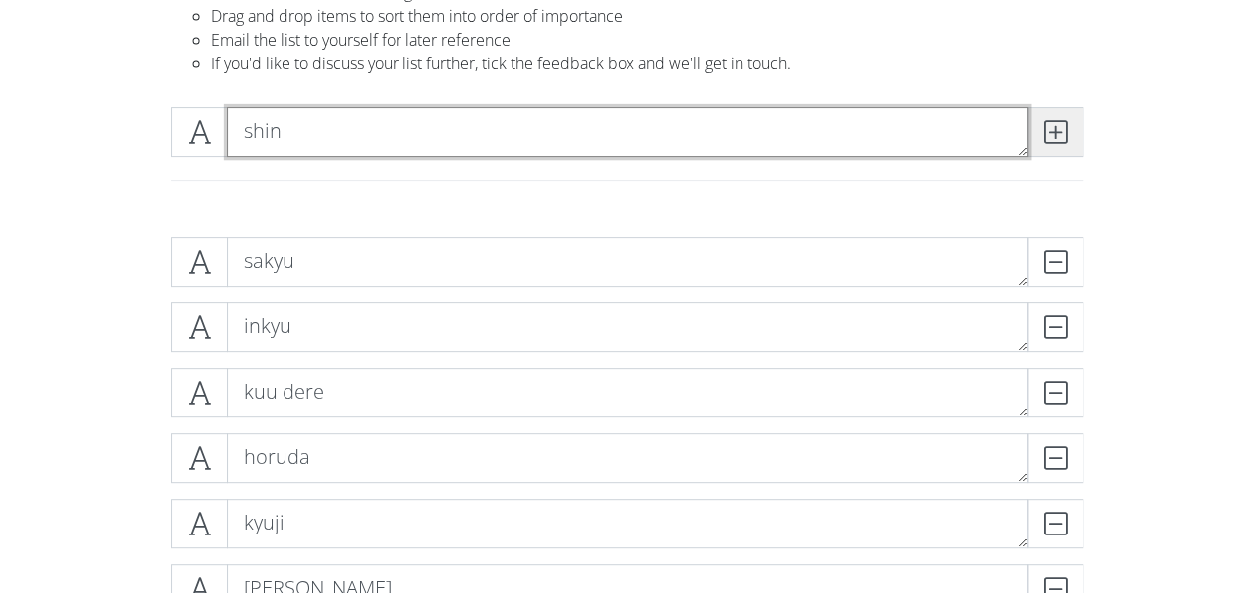
type textarea "shin"
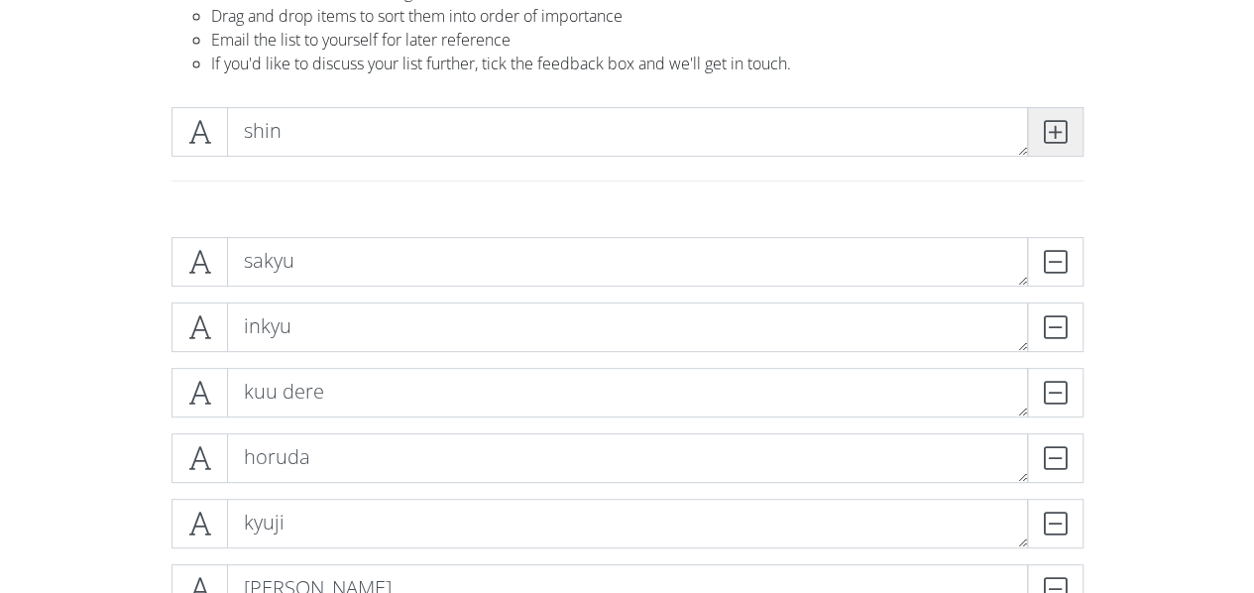
click at [1053, 138] on icon at bounding box center [1055, 132] width 23 height 20
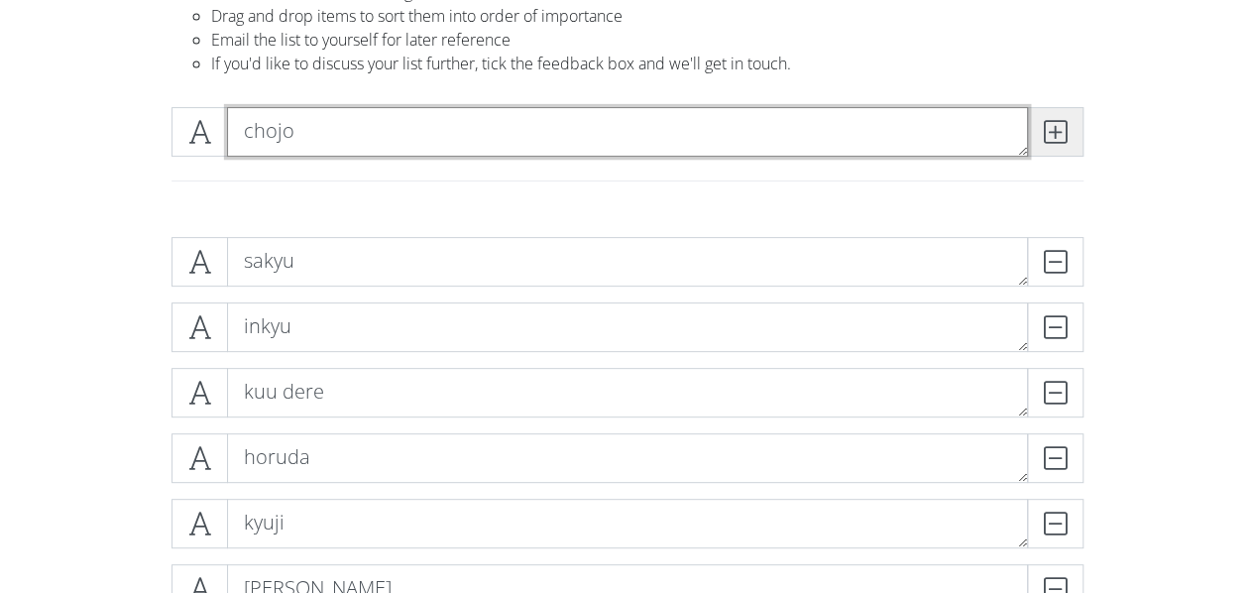
type textarea "chojo"
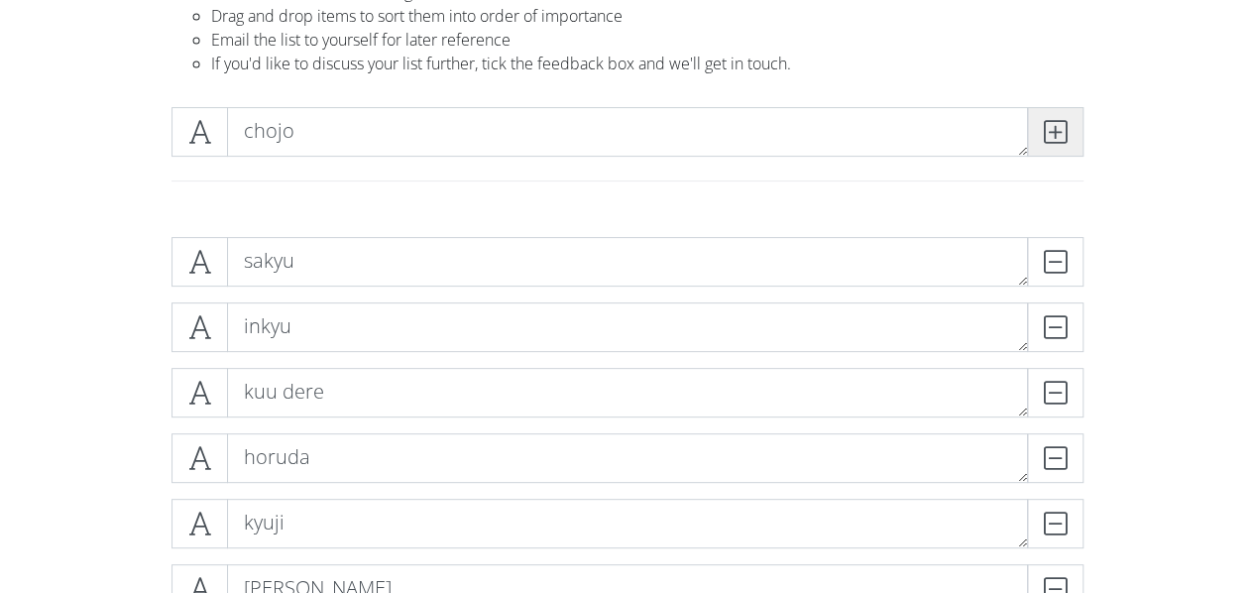
click at [1053, 138] on icon at bounding box center [1055, 132] width 23 height 20
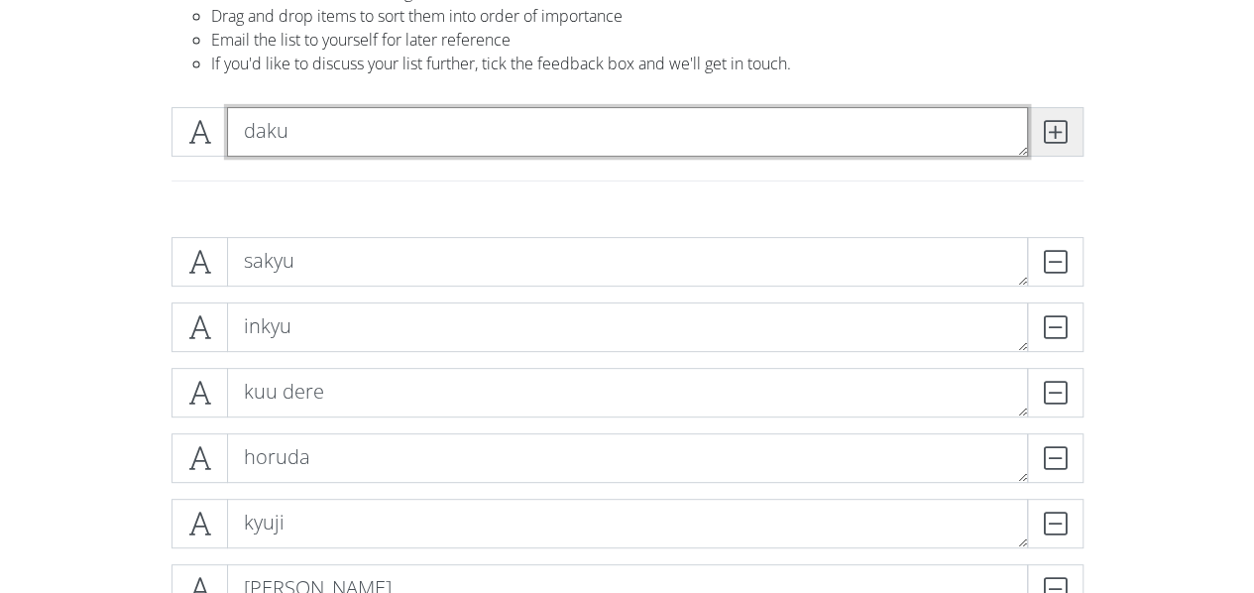
type textarea "daku"
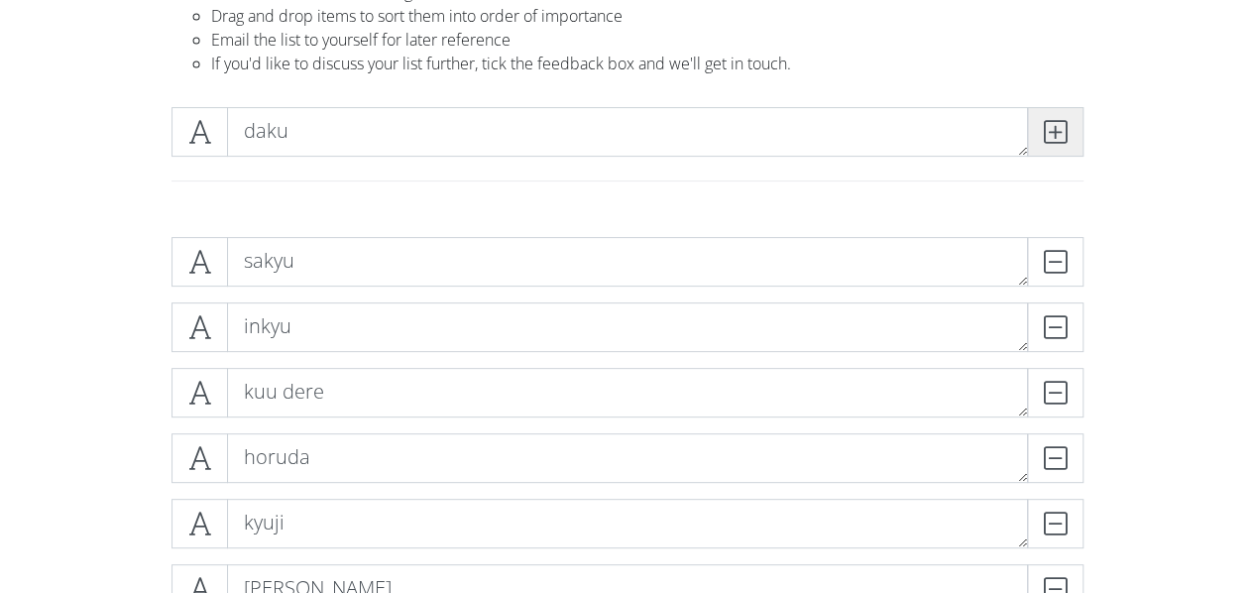
click at [1053, 138] on icon at bounding box center [1055, 132] width 23 height 20
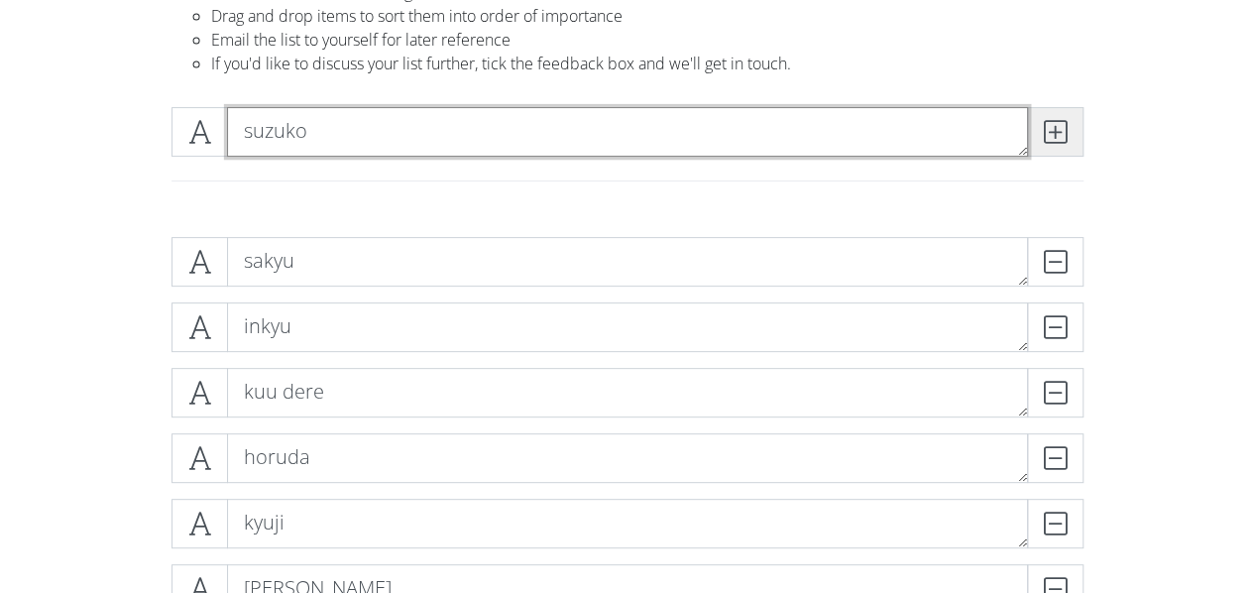
type textarea "suzuko"
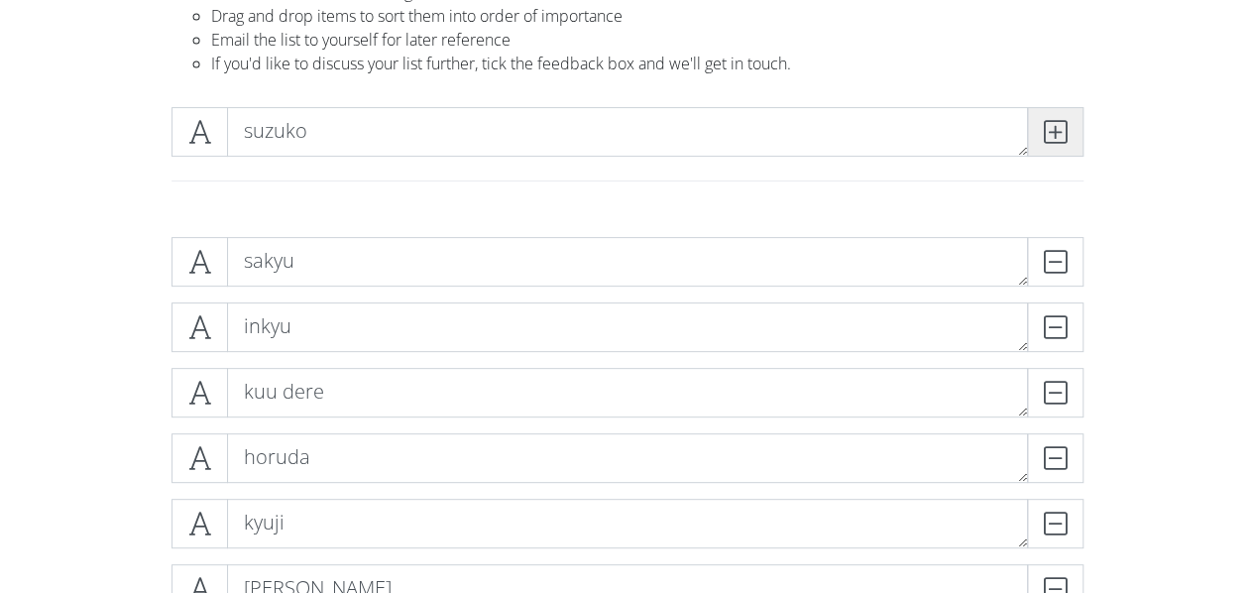
click at [1053, 138] on icon at bounding box center [1055, 132] width 23 height 20
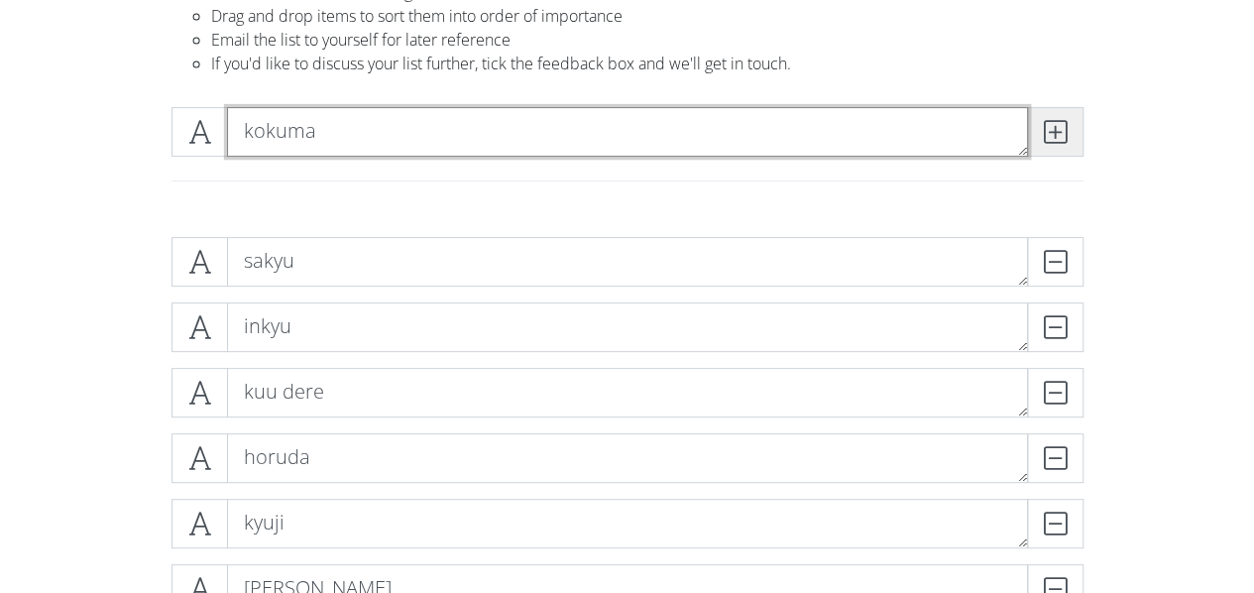
type textarea "kokuma"
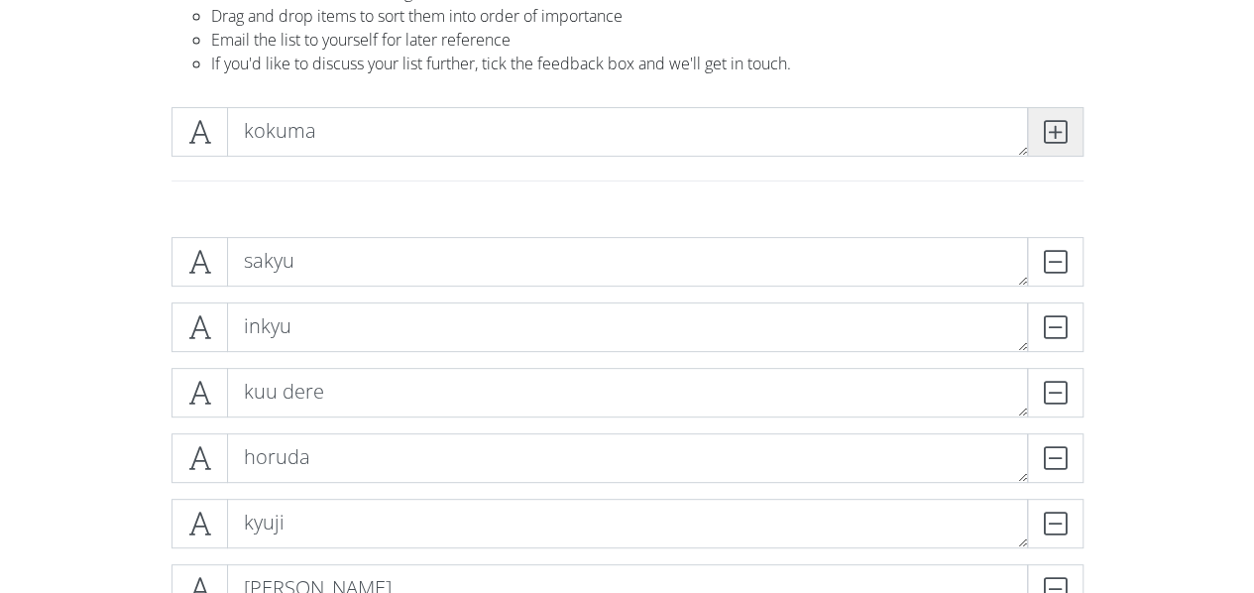
click at [1053, 138] on icon at bounding box center [1055, 132] width 23 height 20
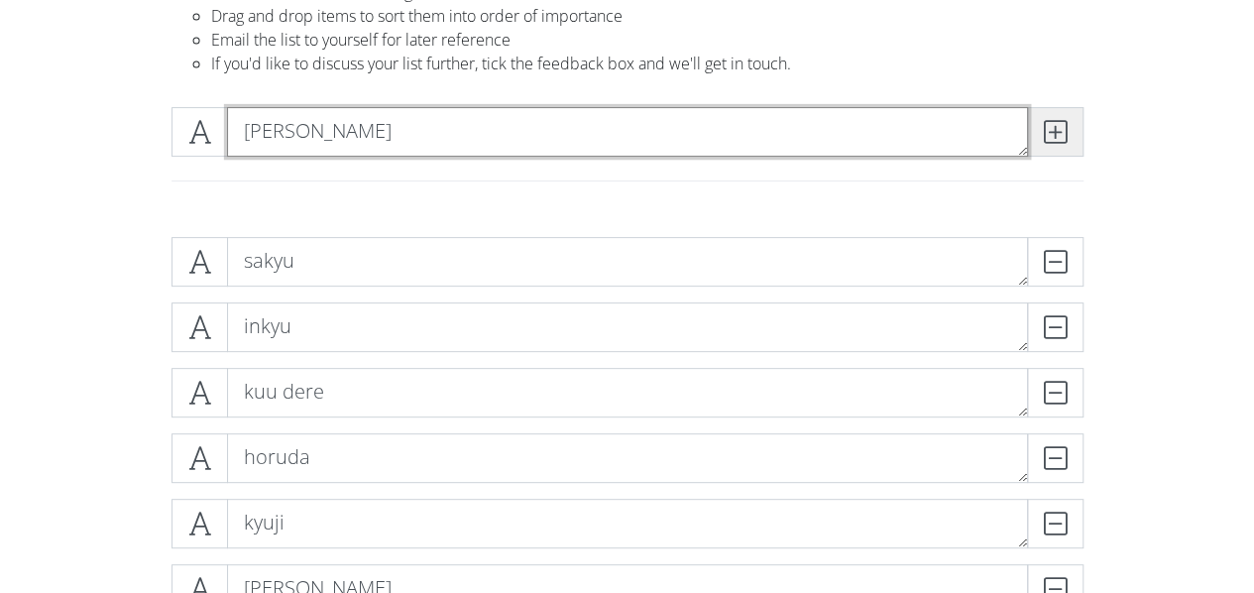
type textarea "[PERSON_NAME]"
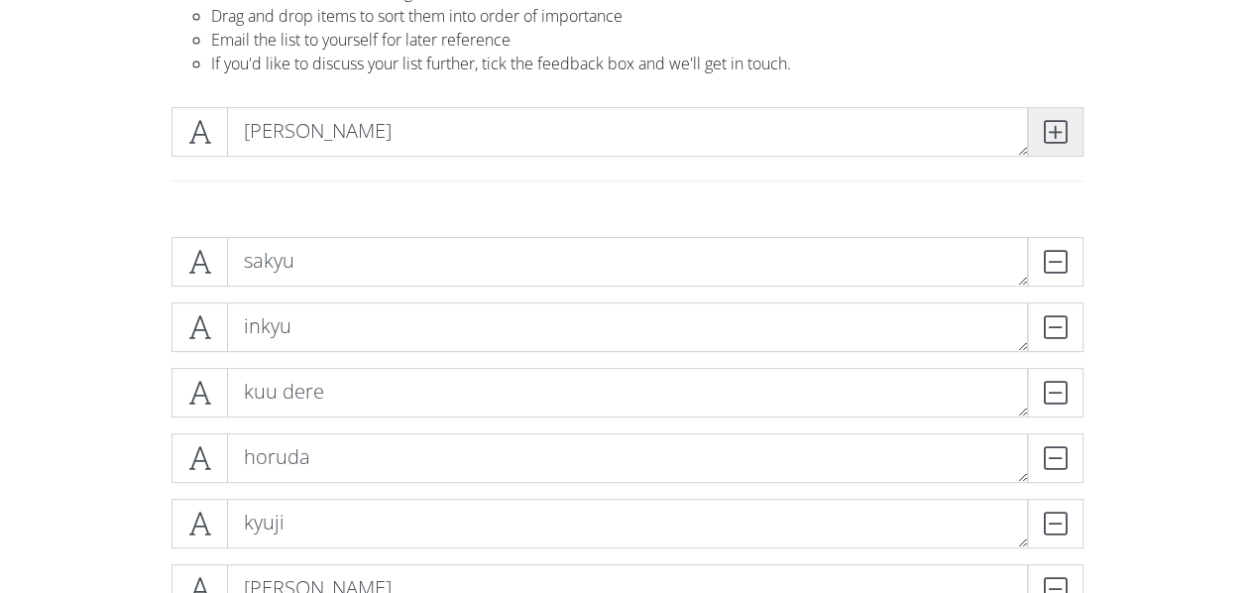
click at [1053, 137] on icon at bounding box center [1055, 132] width 23 height 20
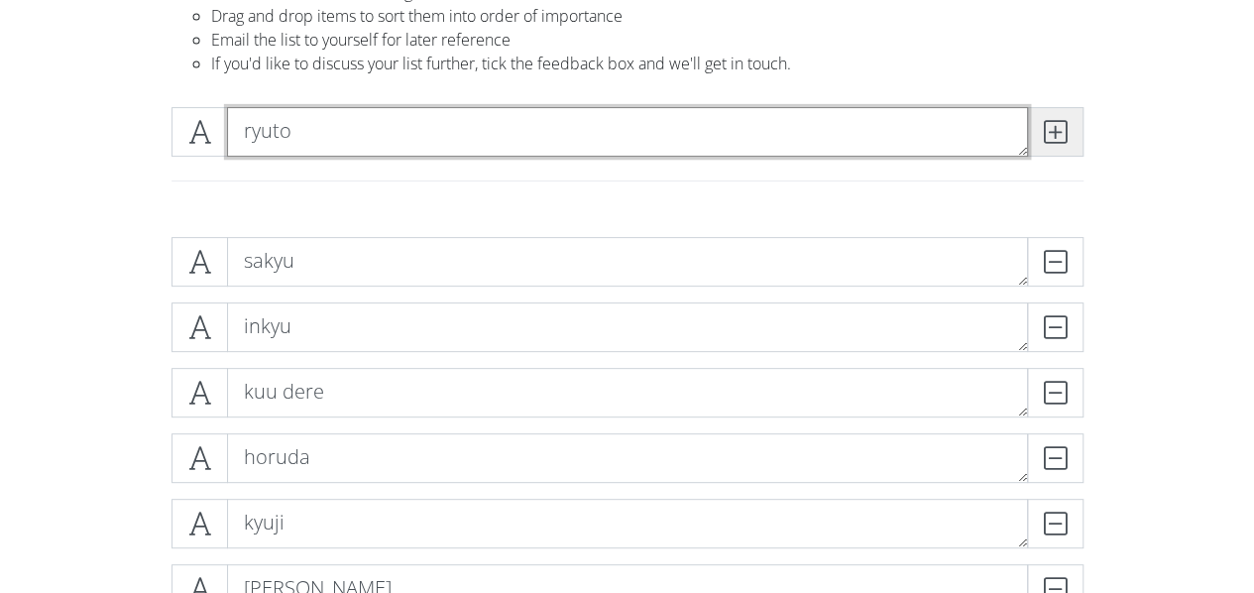
type textarea "ryuto"
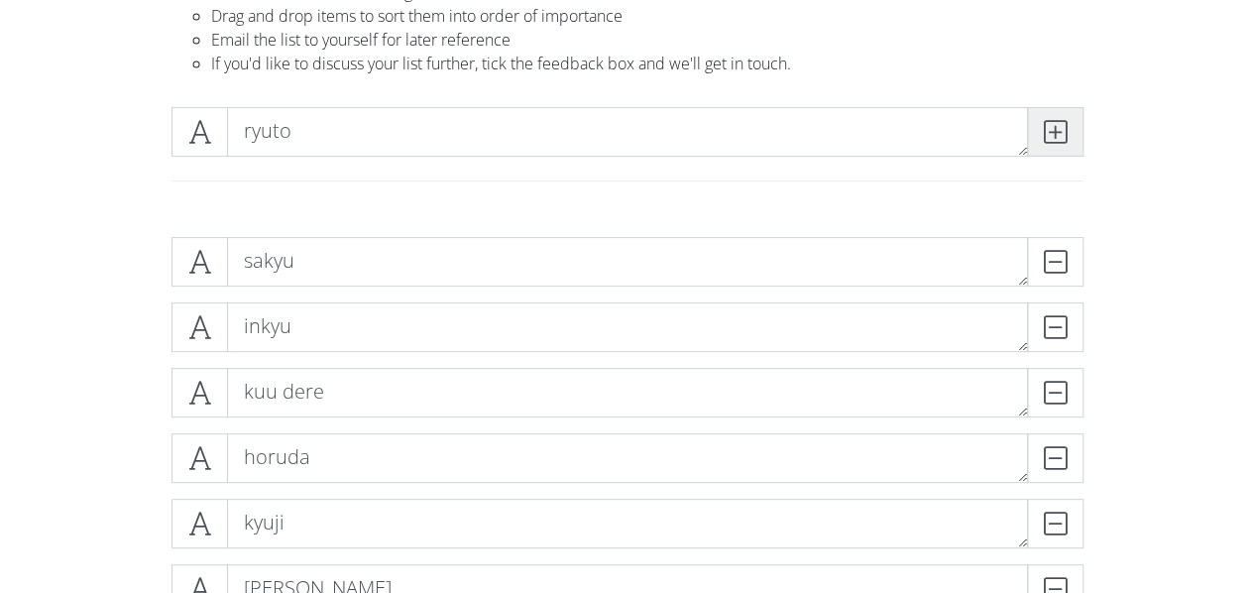
click at [1053, 137] on icon at bounding box center [1055, 132] width 23 height 20
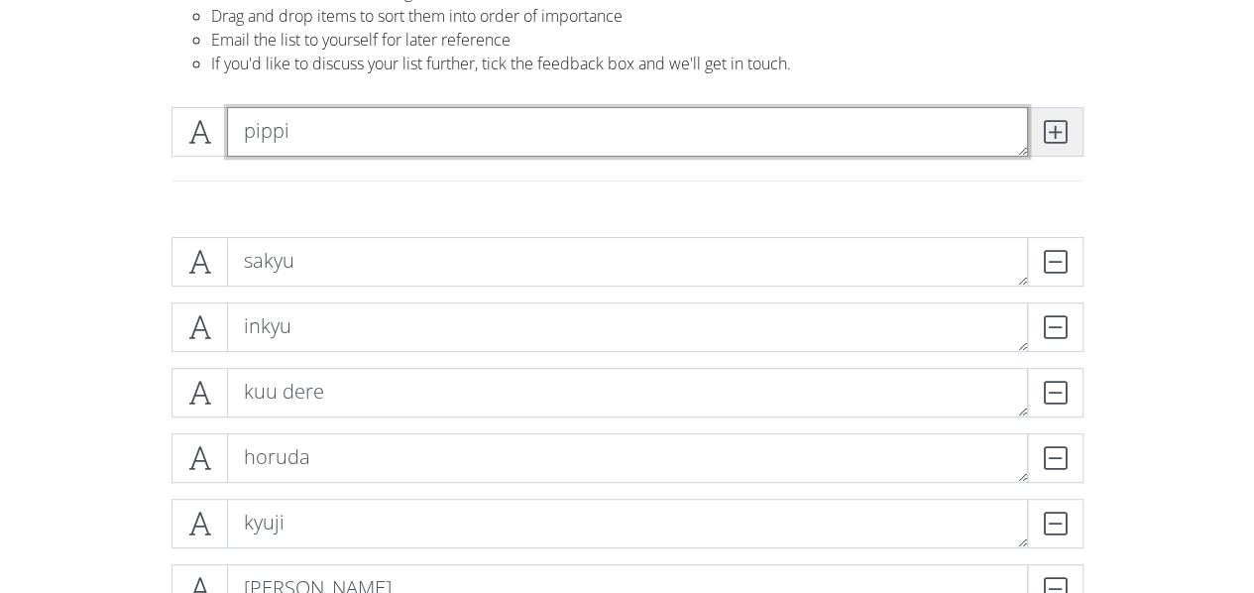
type textarea "pippi"
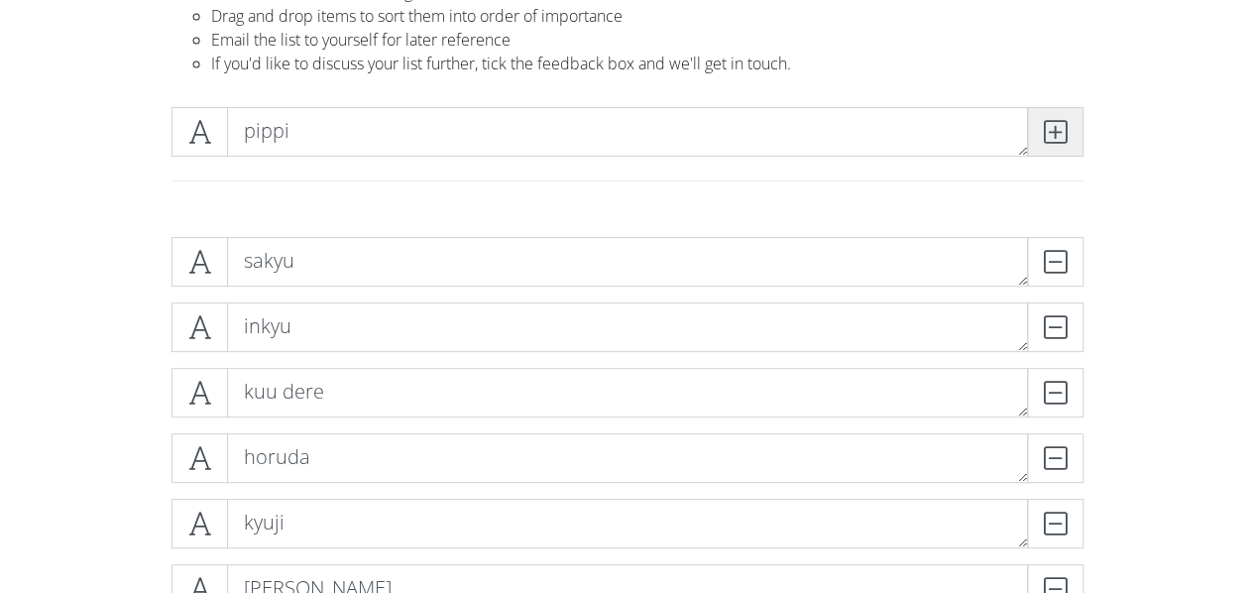
click at [1053, 137] on icon at bounding box center [1055, 132] width 23 height 20
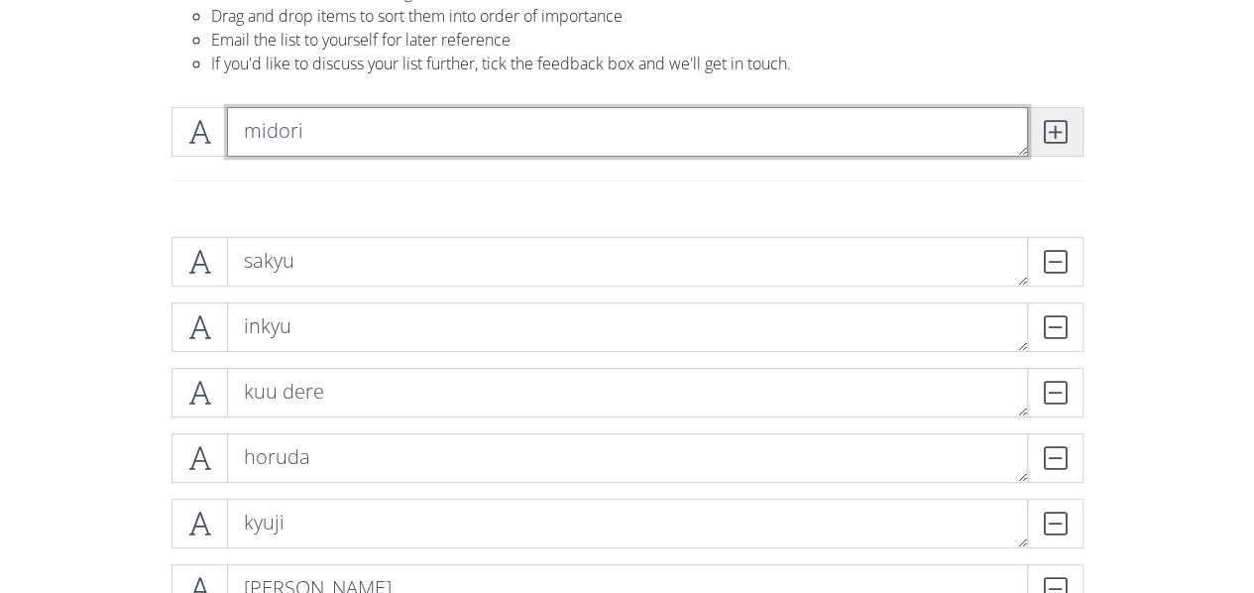
type textarea "midori"
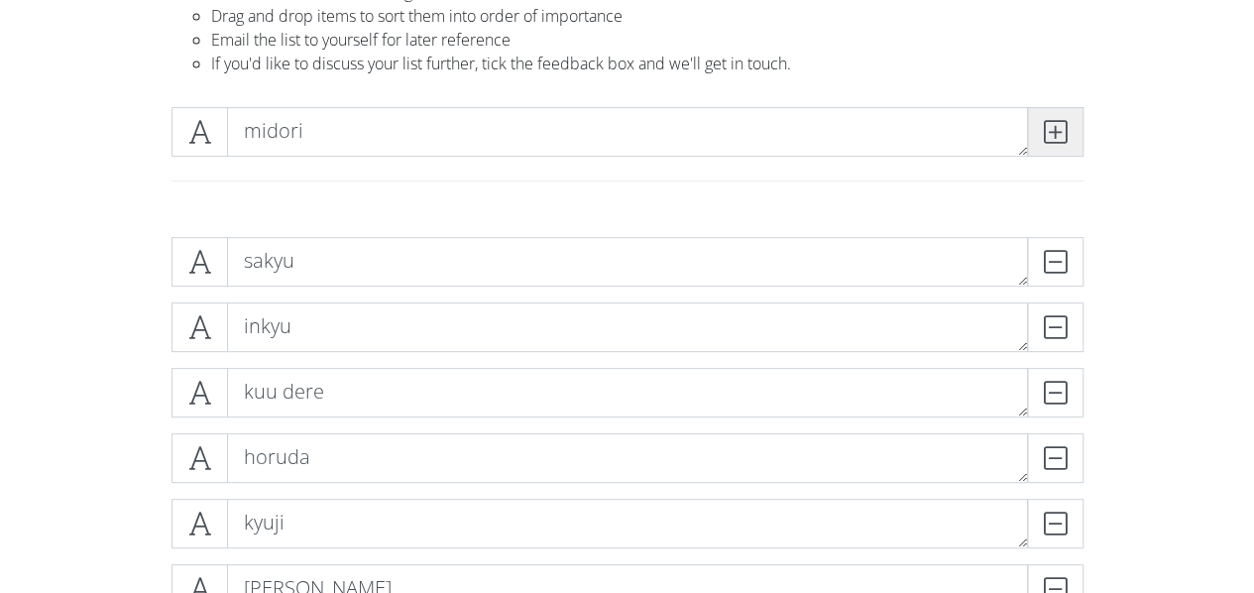
click at [1053, 137] on icon at bounding box center [1055, 132] width 23 height 20
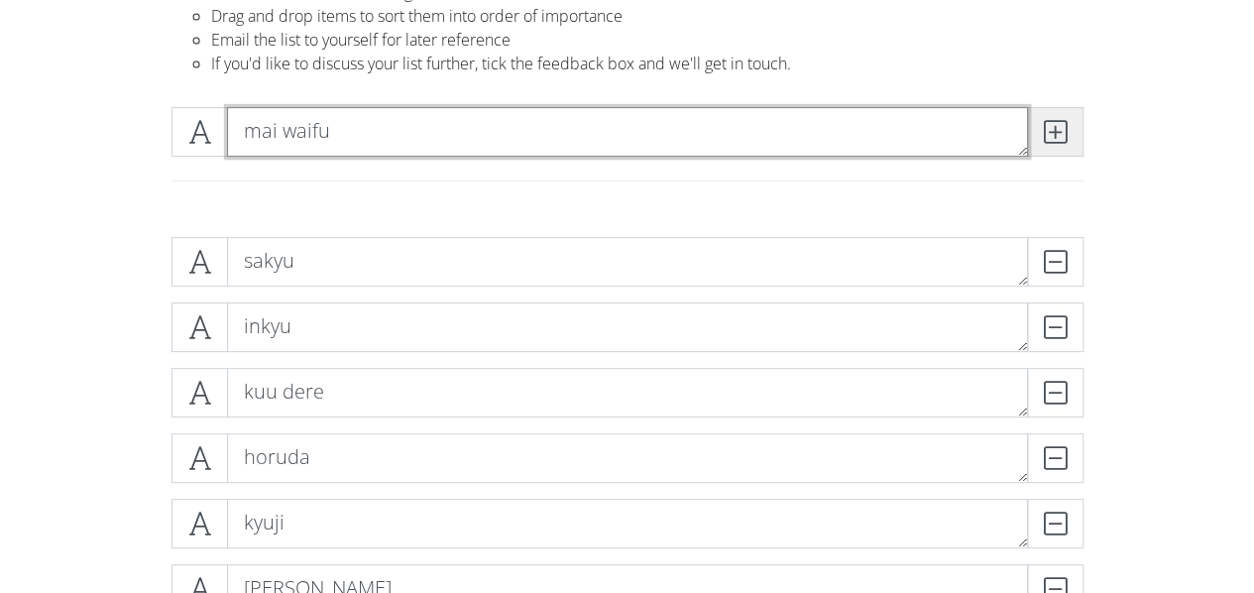
type textarea "mai waifu"
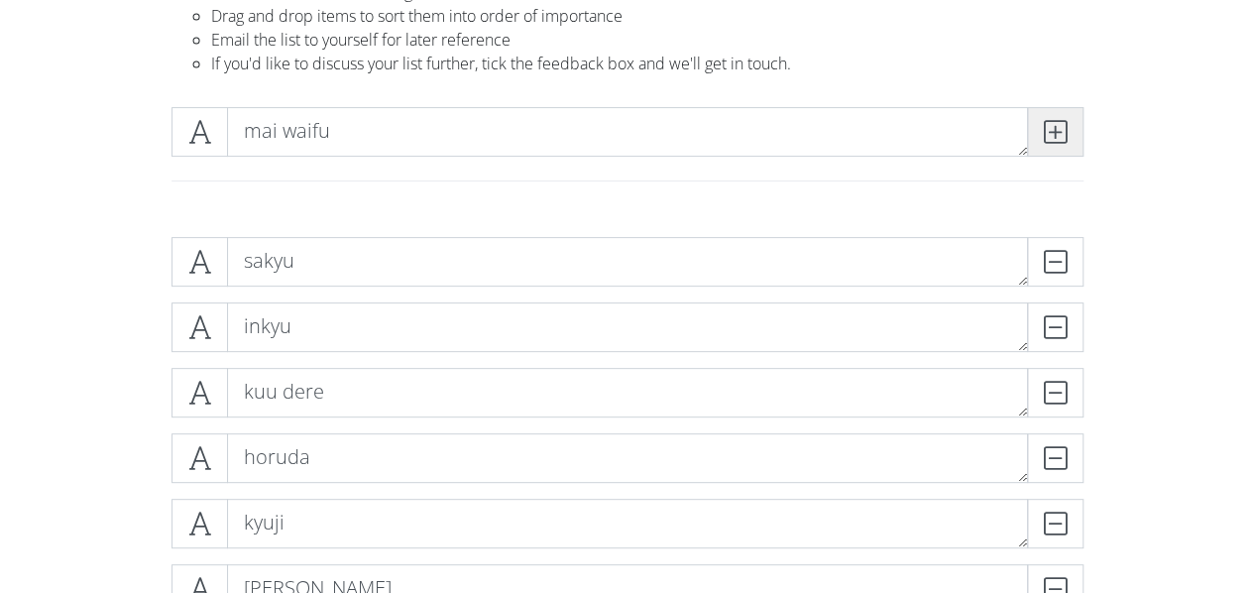
click at [1053, 137] on icon at bounding box center [1055, 132] width 23 height 20
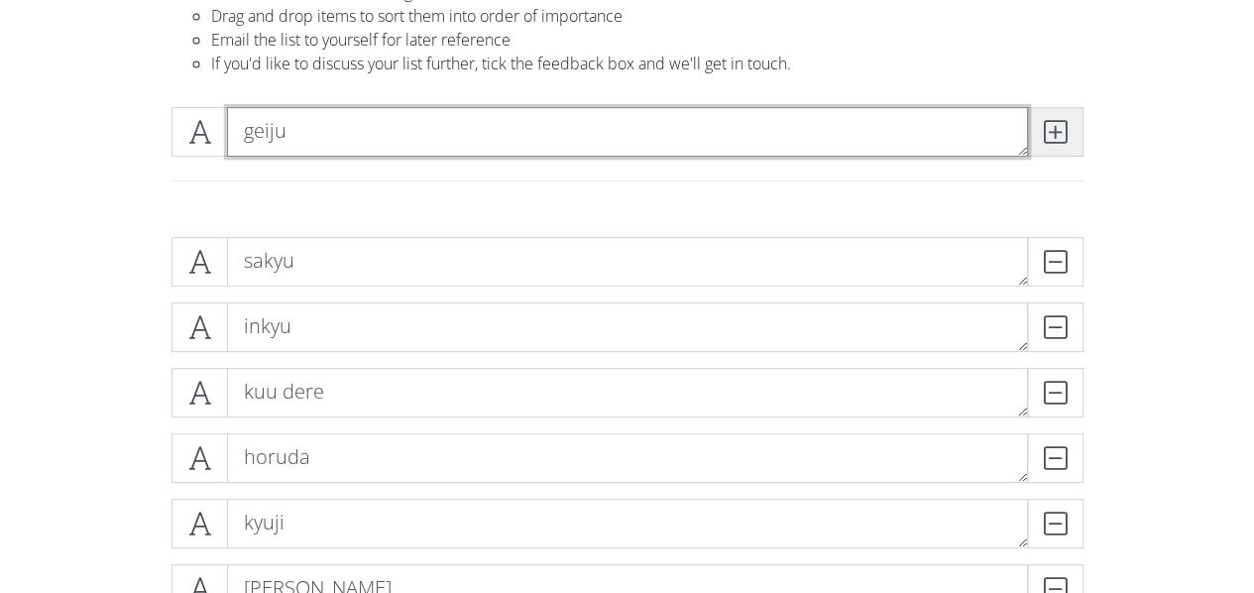
type textarea "geiju"
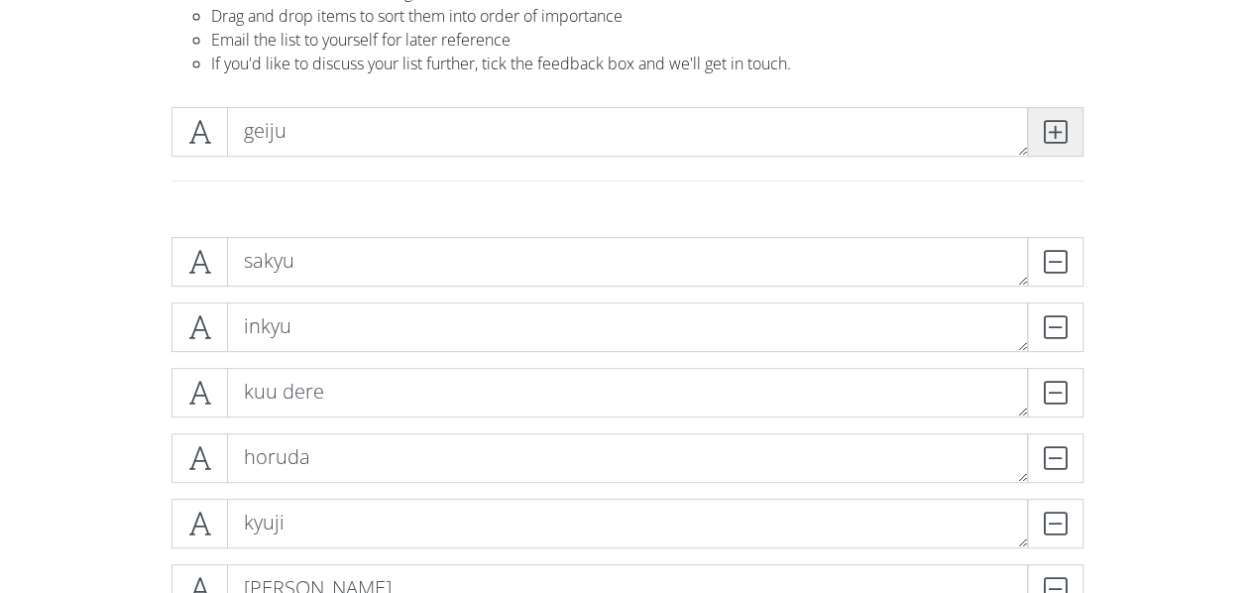
click at [1052, 137] on icon at bounding box center [1055, 132] width 23 height 20
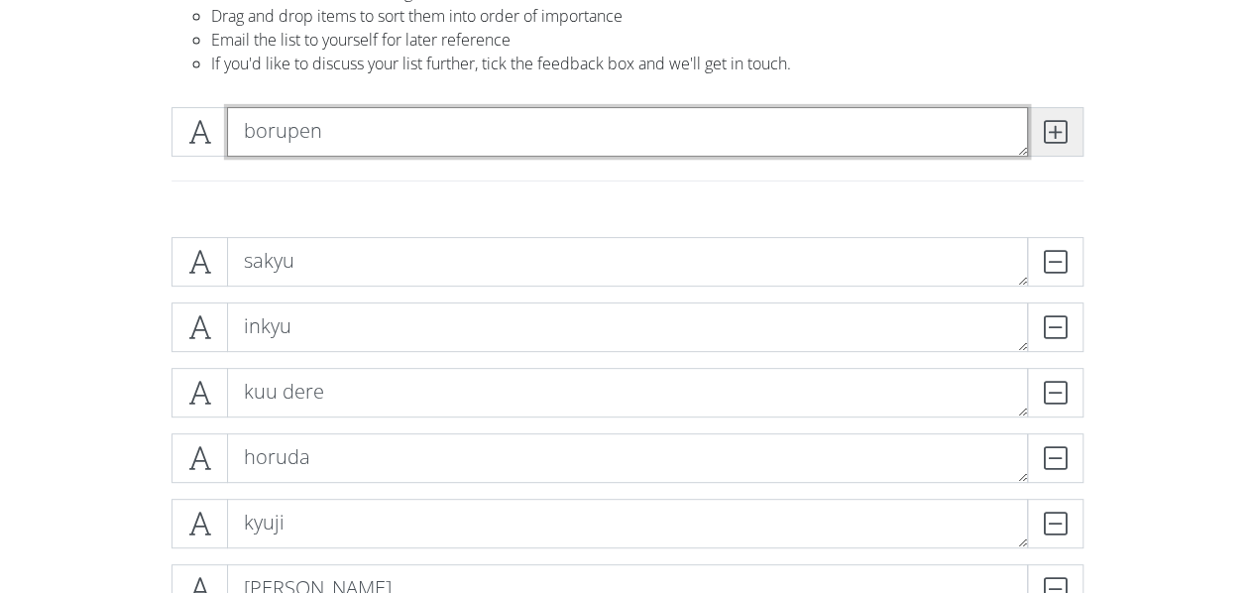
type textarea "borupen"
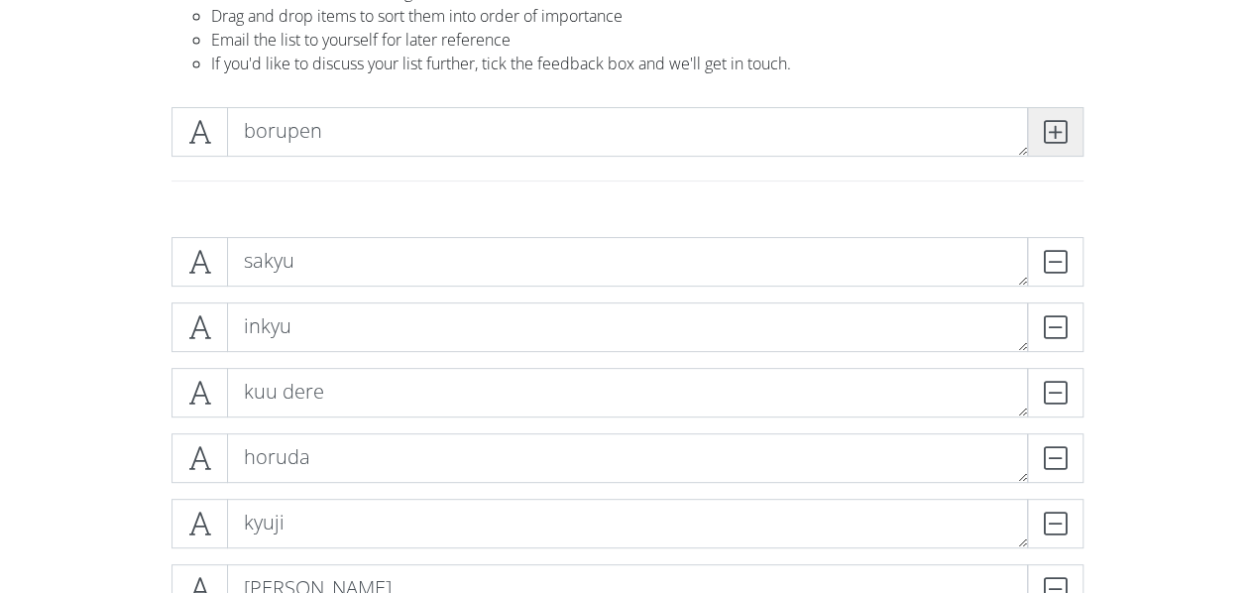
click at [1052, 137] on icon at bounding box center [1055, 132] width 23 height 20
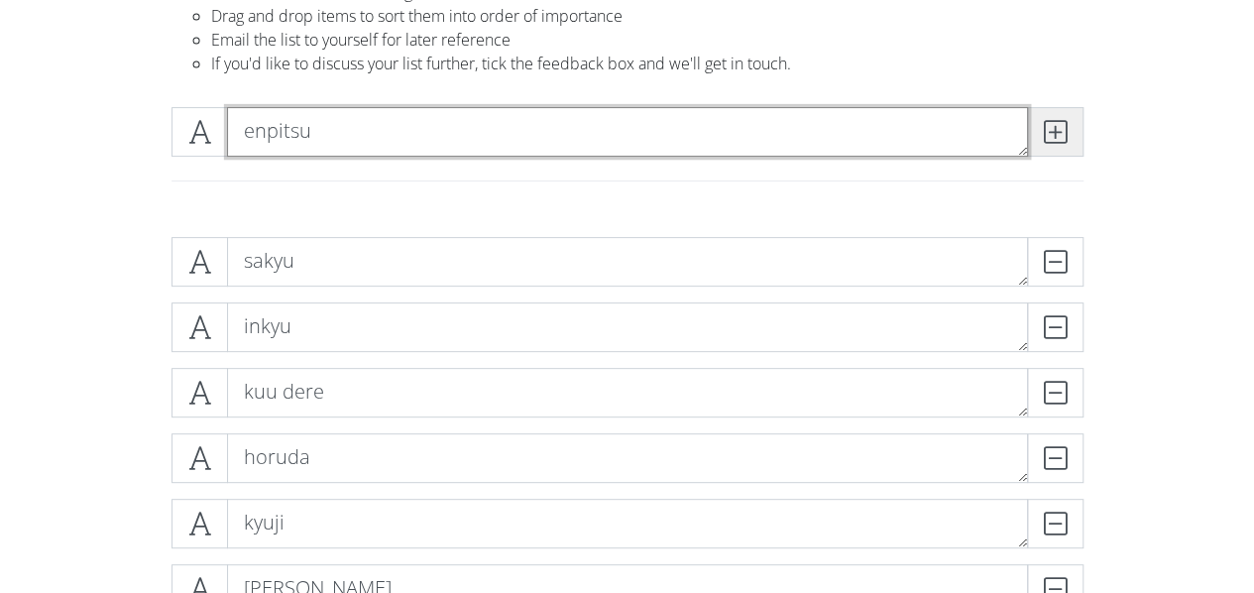
type textarea "enpitsu"
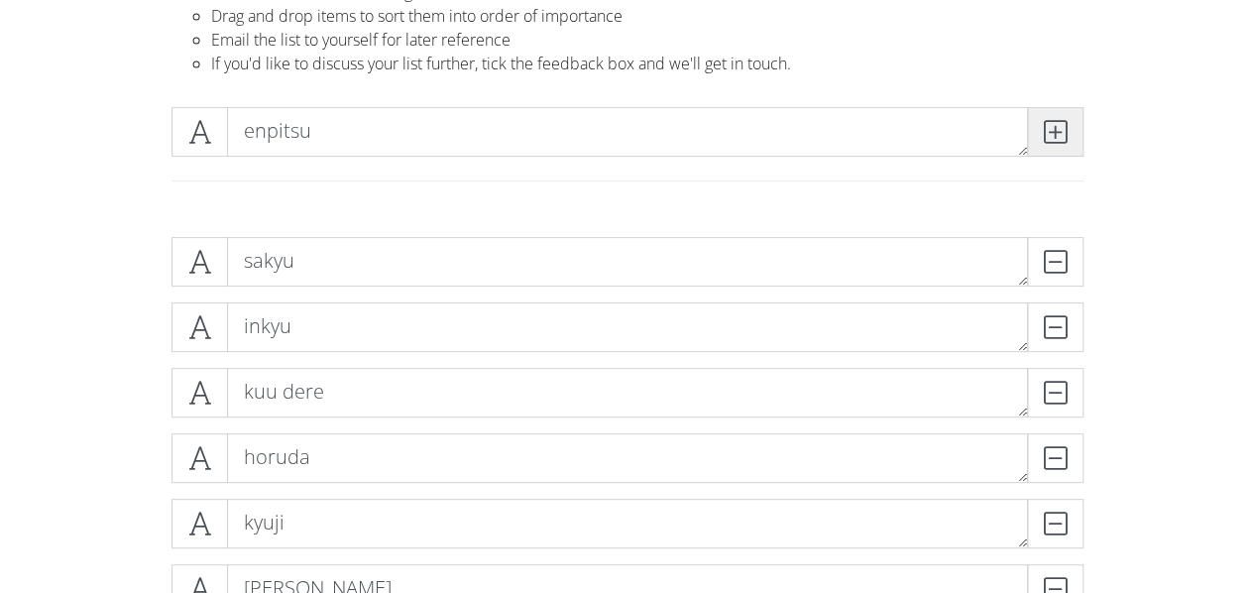
click at [1052, 137] on icon at bounding box center [1055, 132] width 23 height 20
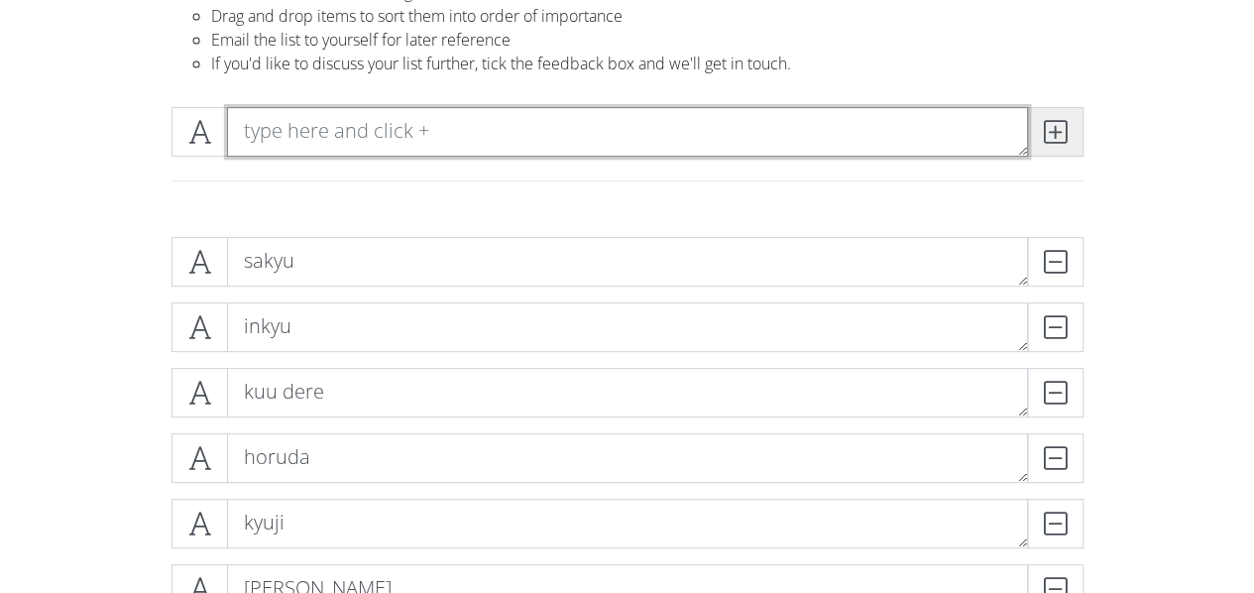
type textarea "a"
type textarea "maka"
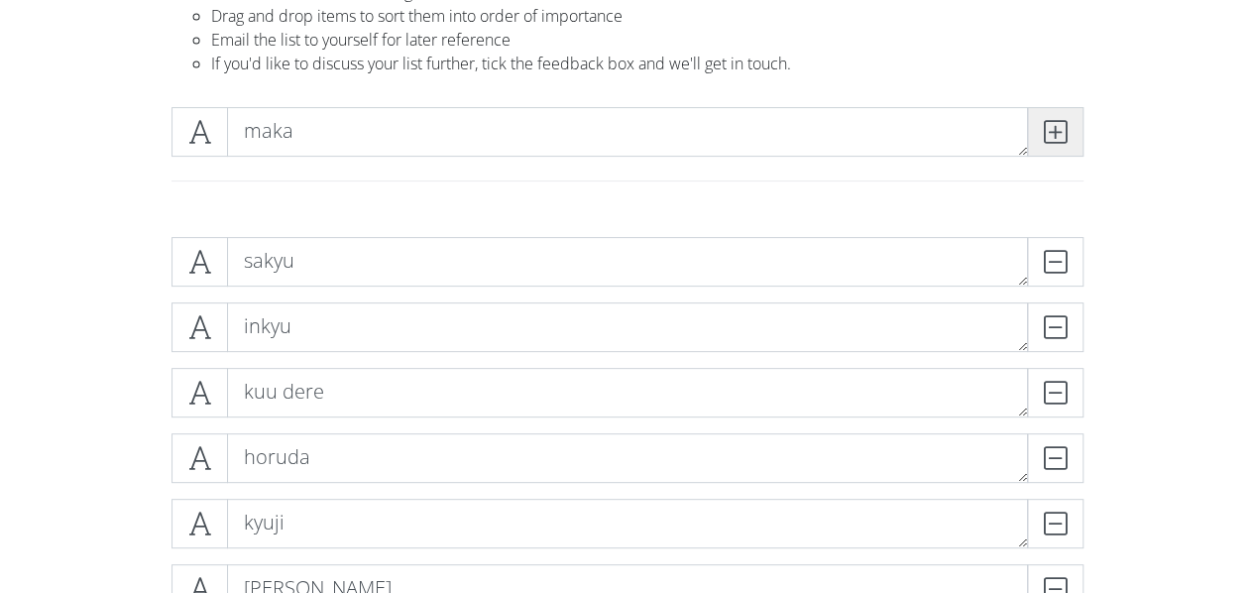
click at [1052, 137] on icon at bounding box center [1055, 132] width 23 height 20
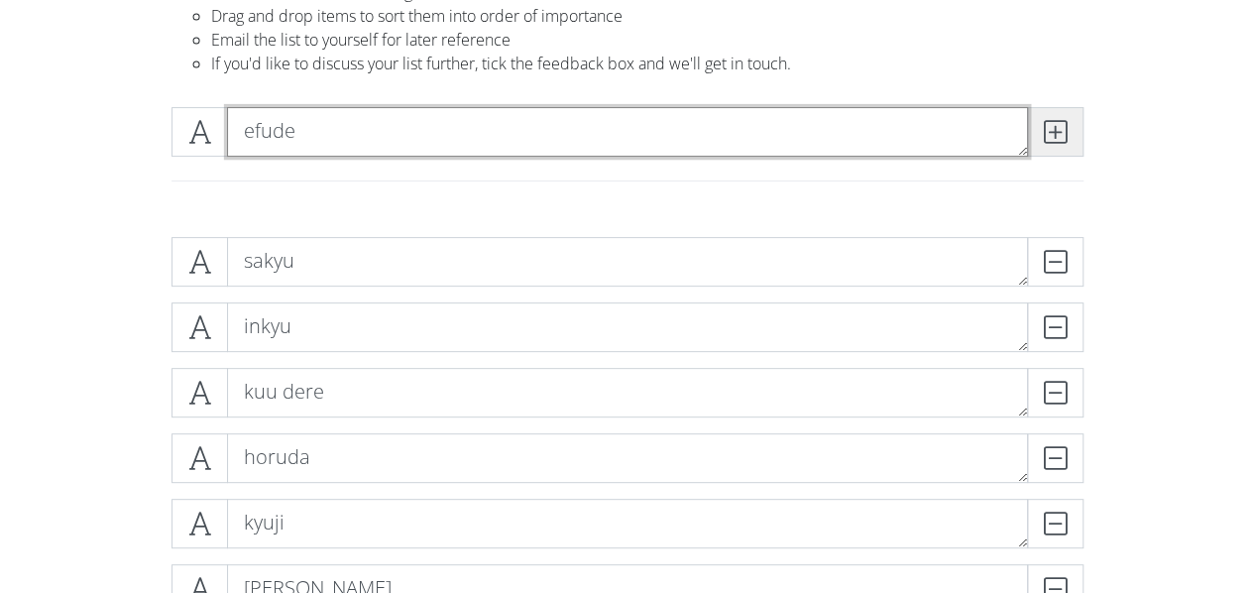
type textarea "efude"
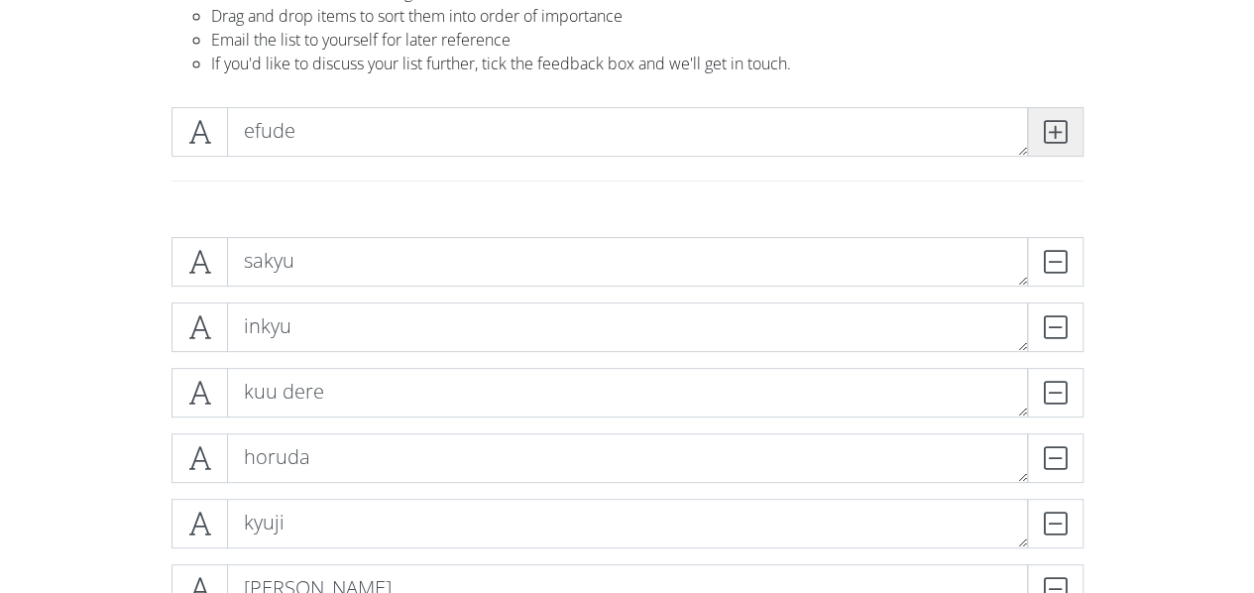
click at [1052, 137] on icon at bounding box center [1055, 132] width 23 height 20
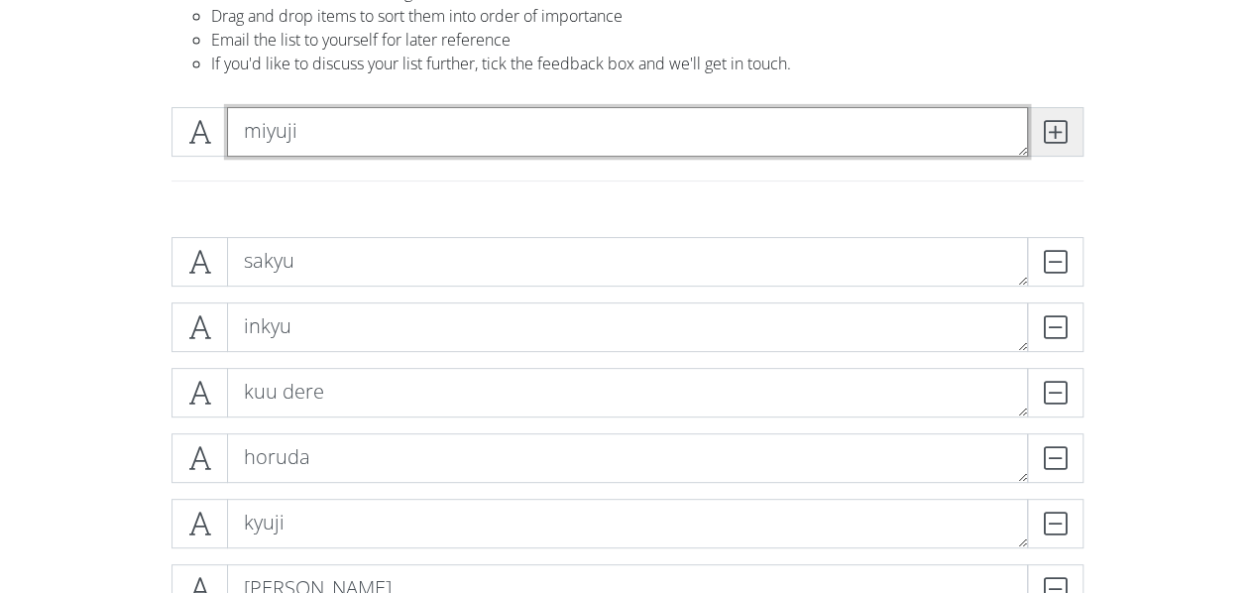
type textarea "miyuji"
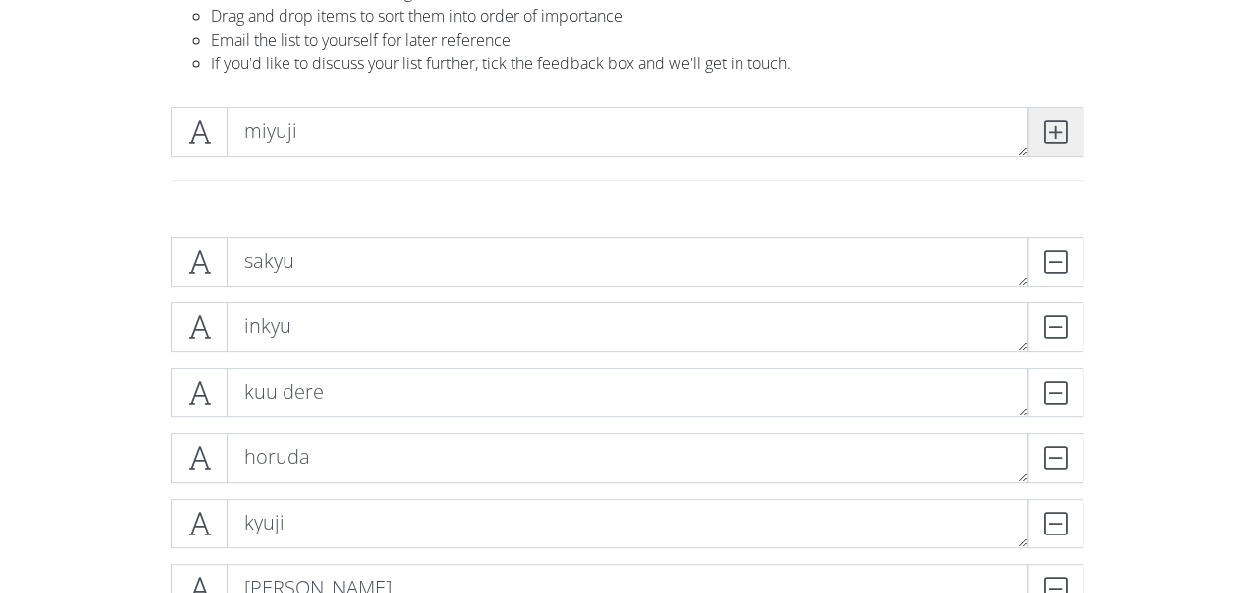
click at [1052, 137] on icon at bounding box center [1055, 132] width 23 height 20
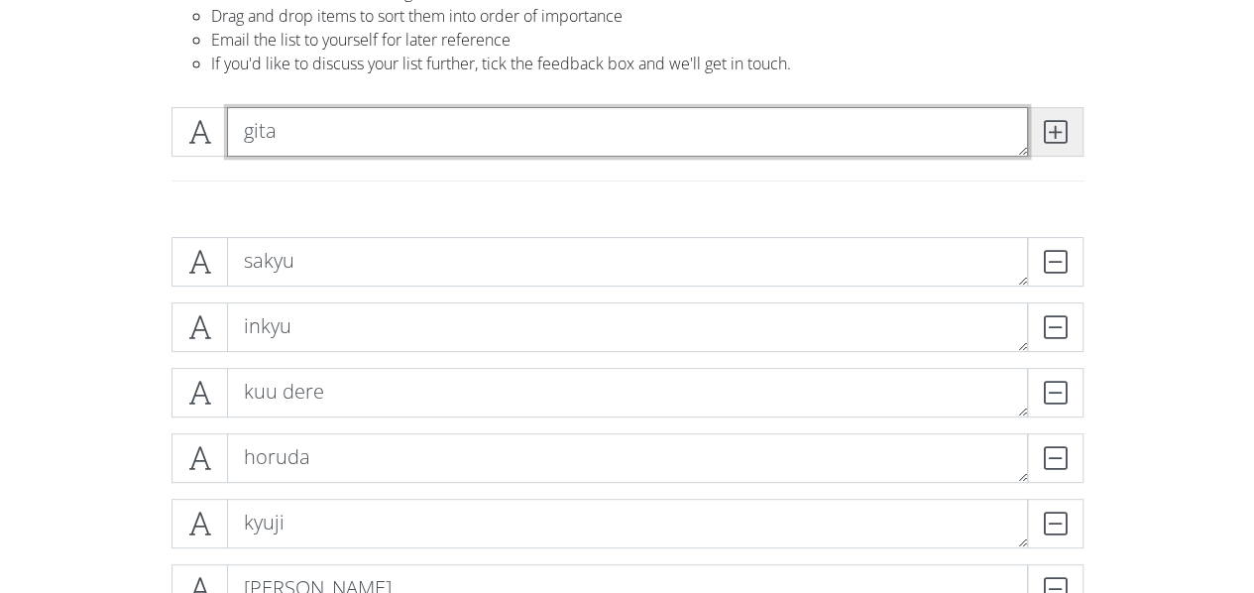
type textarea "gita"
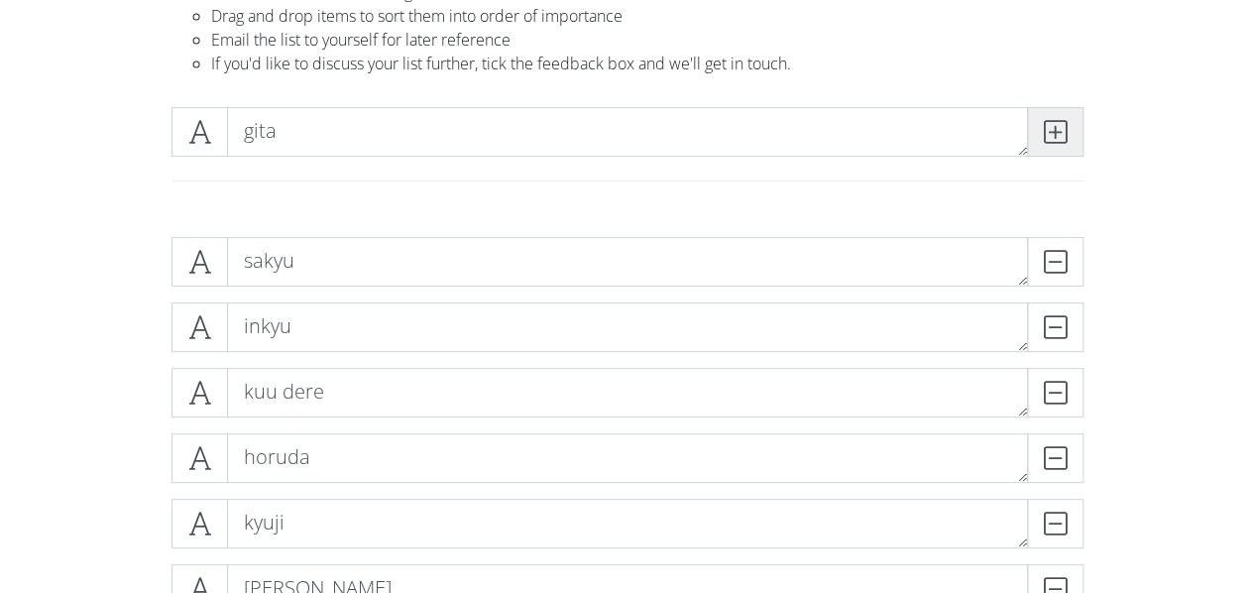
click at [1052, 136] on icon at bounding box center [1055, 132] width 23 height 20
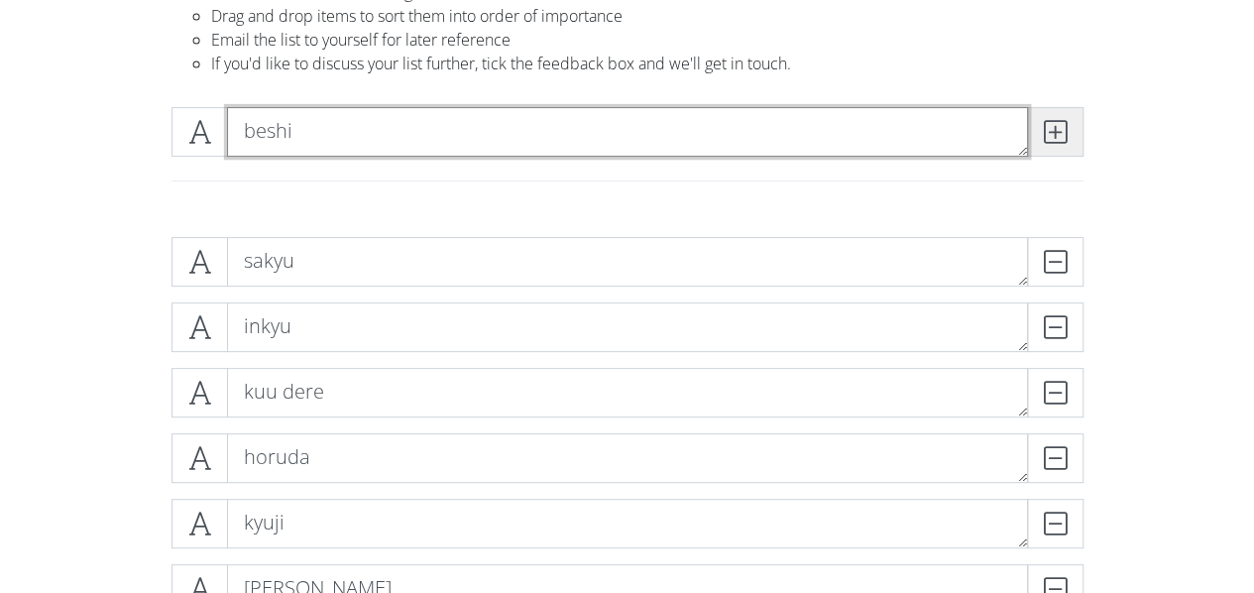
type textarea "beshi"
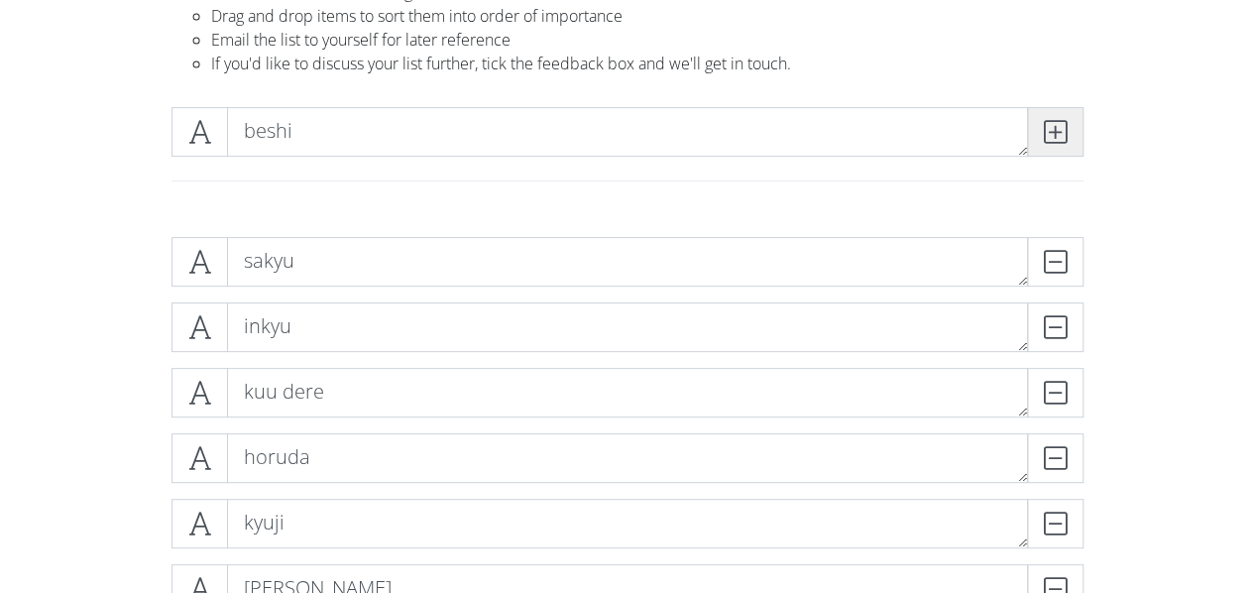
click at [1052, 136] on icon at bounding box center [1055, 132] width 23 height 20
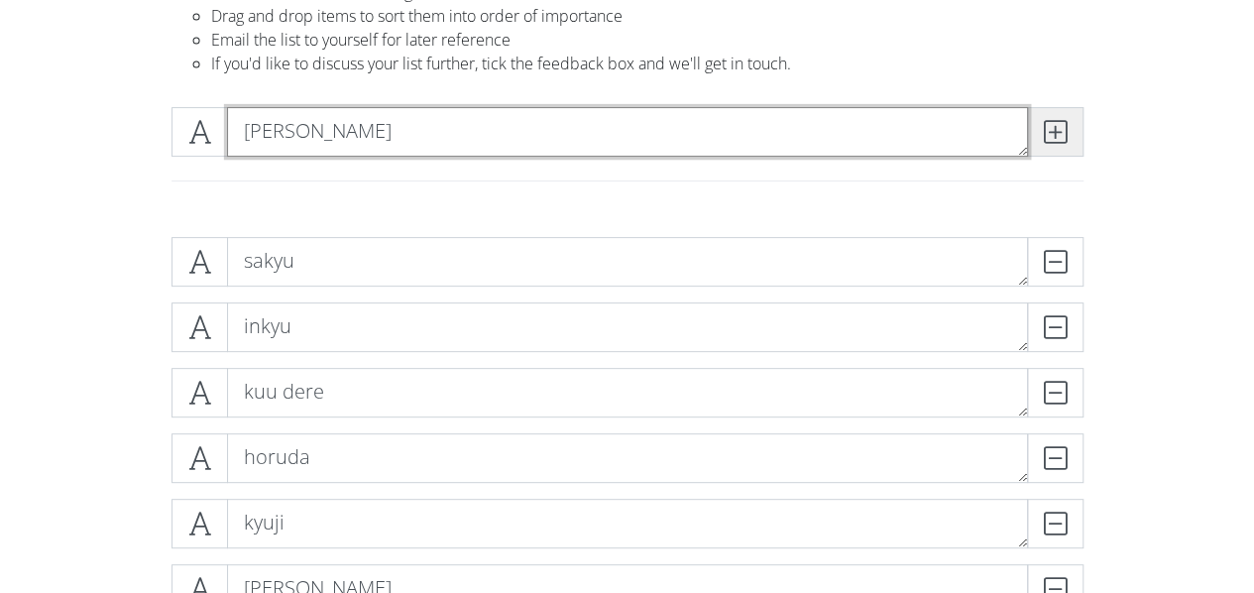
type textarea "[PERSON_NAME]"
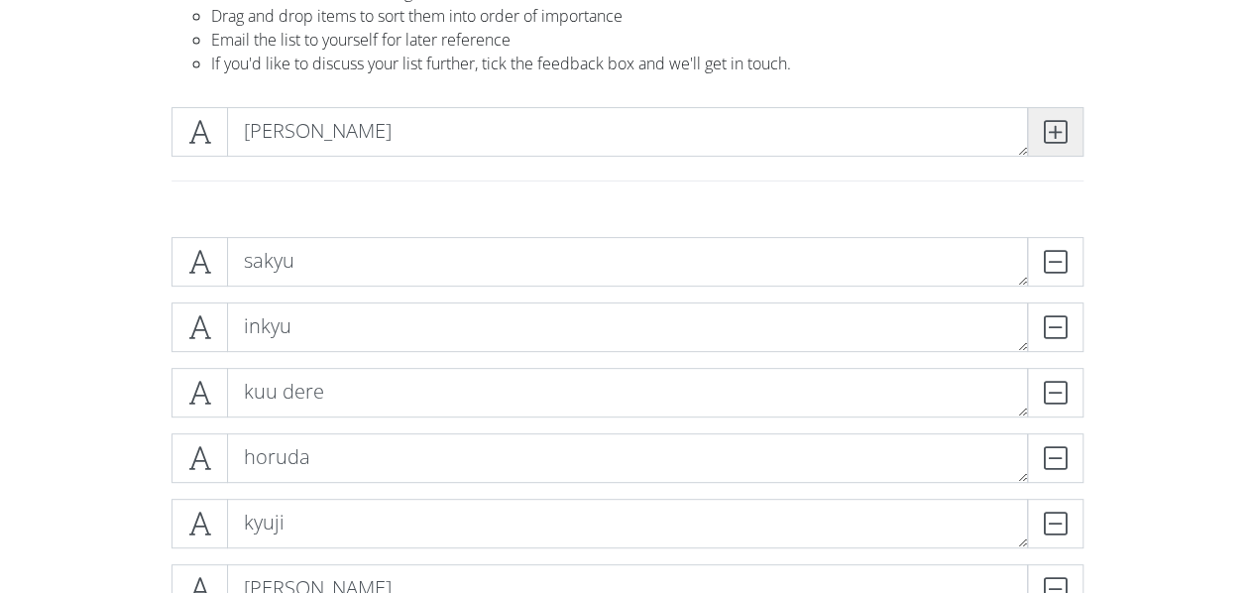
click at [1052, 136] on icon at bounding box center [1055, 132] width 23 height 20
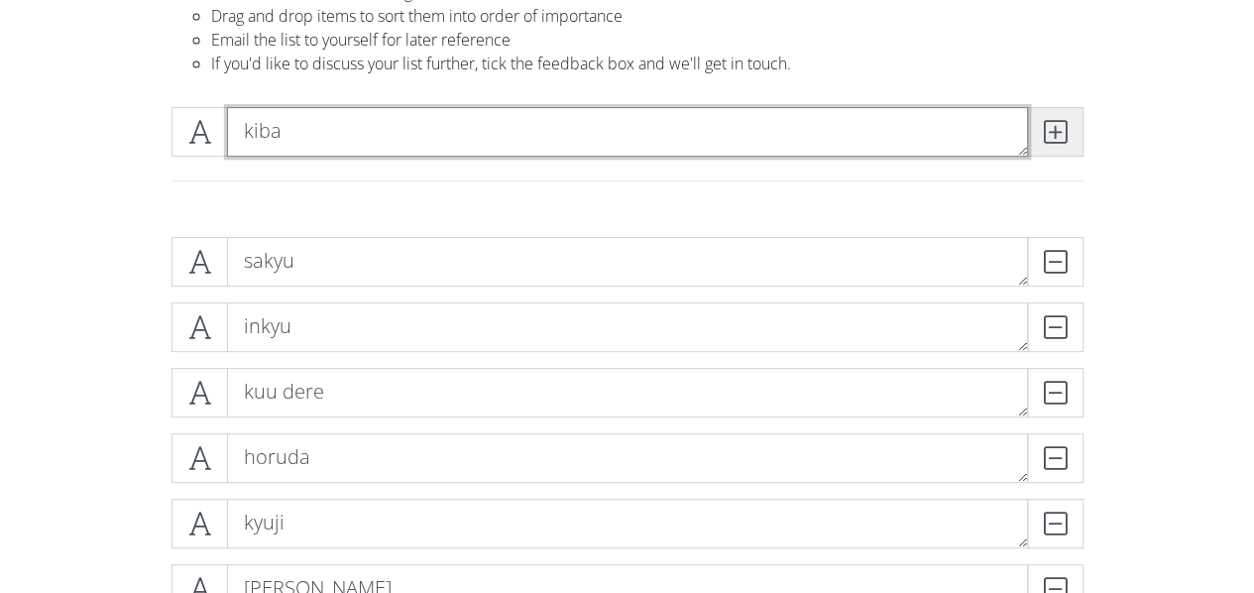
type textarea "kiba"
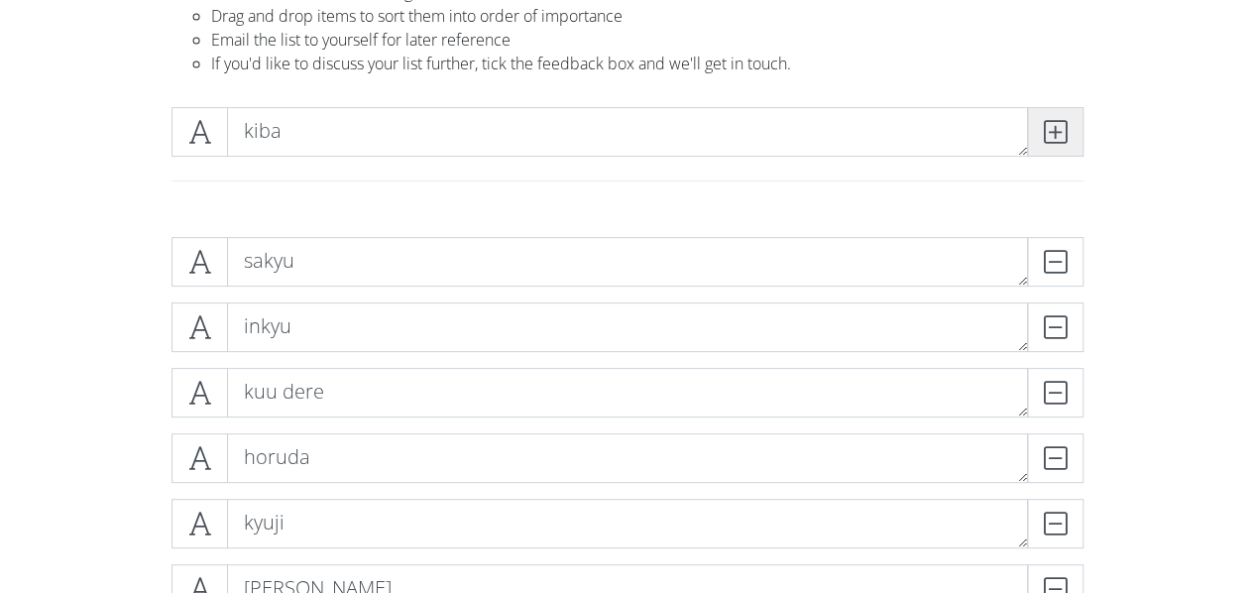
click at [1052, 136] on icon at bounding box center [1055, 132] width 23 height 20
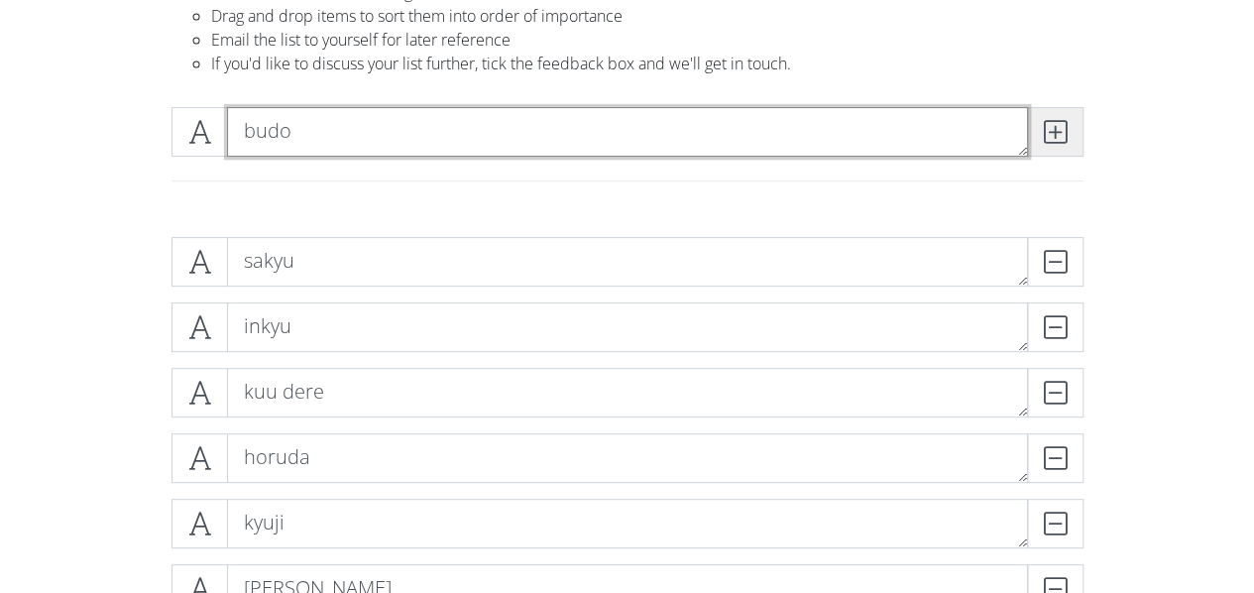
type textarea "budo"
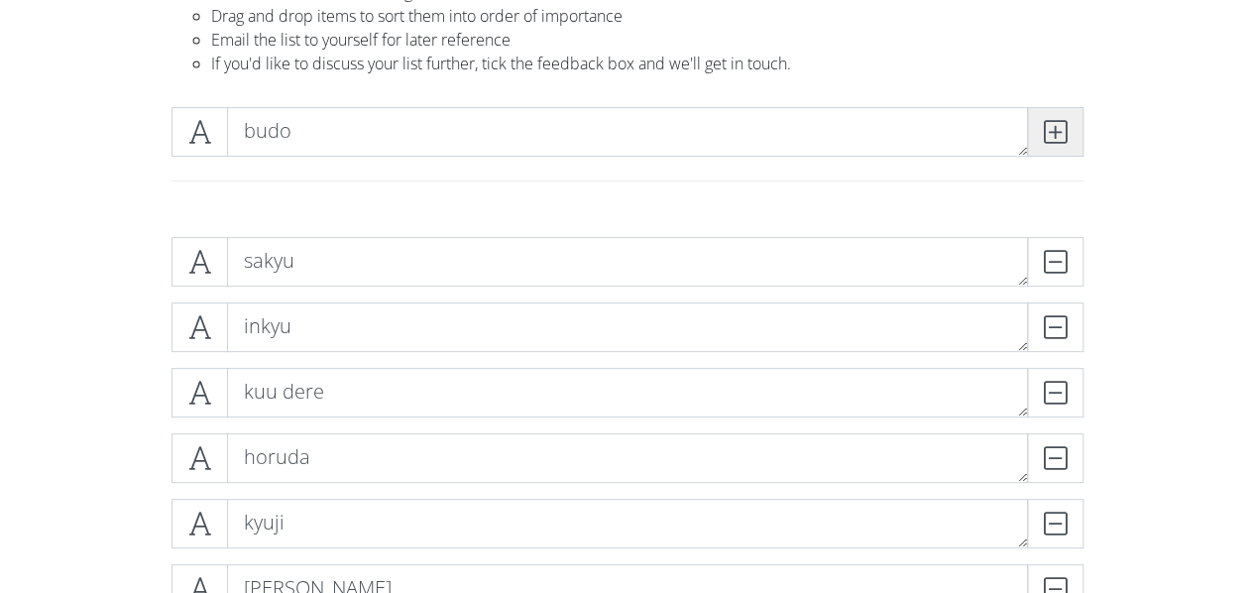
click at [1052, 136] on icon at bounding box center [1055, 132] width 23 height 20
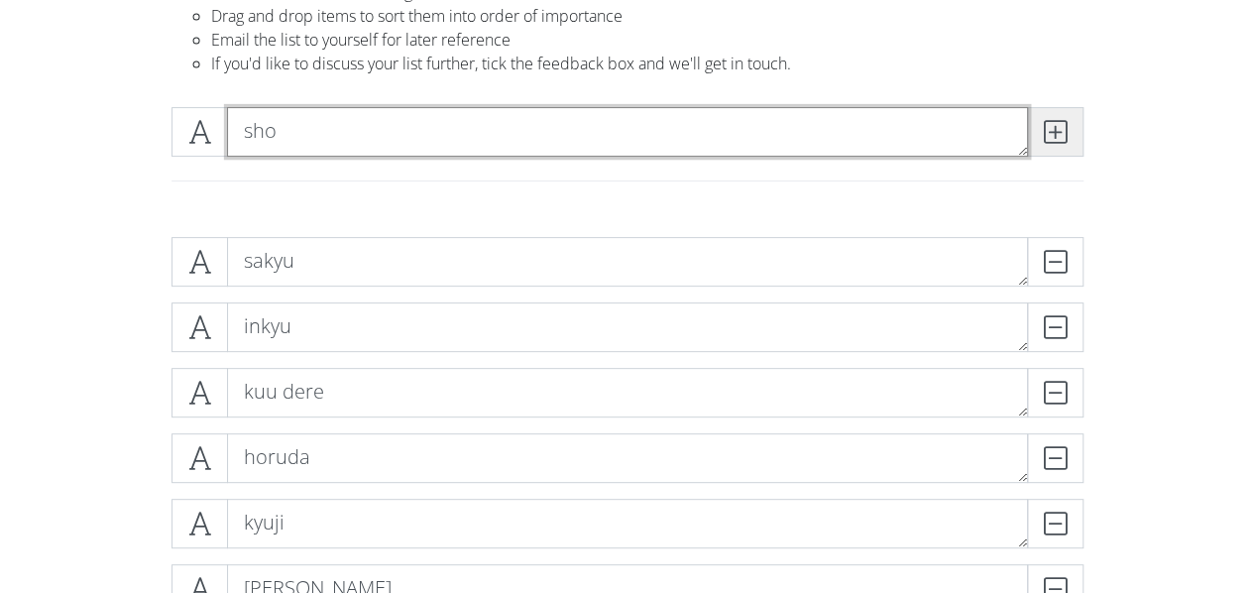
type textarea "sho"
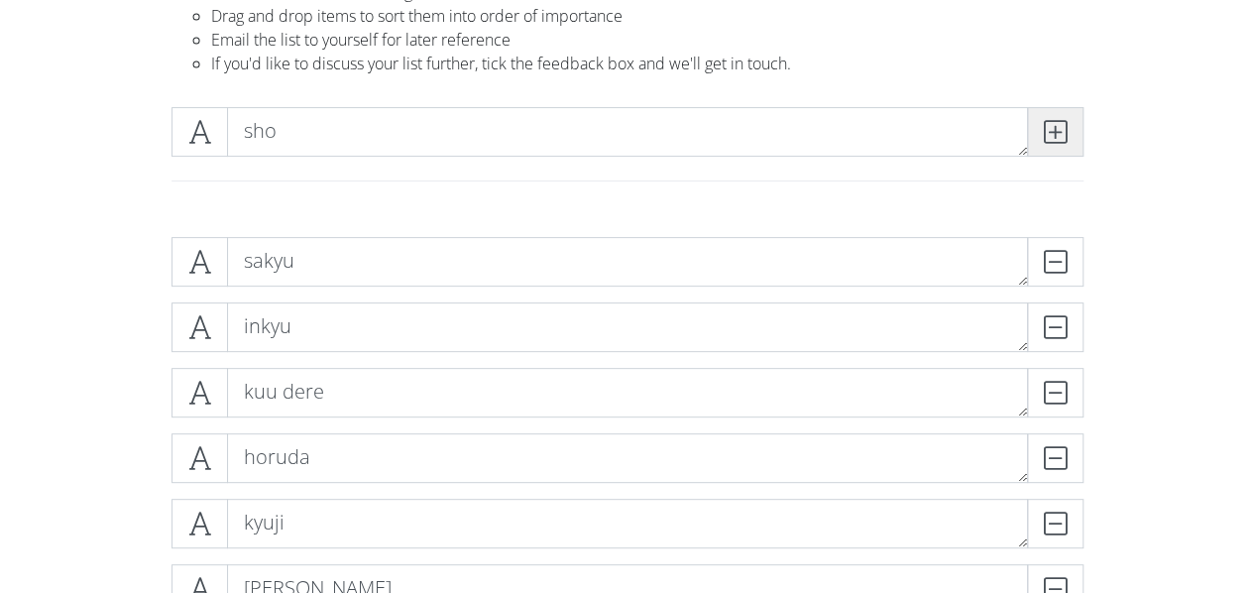
click at [1052, 136] on icon at bounding box center [1055, 132] width 23 height 20
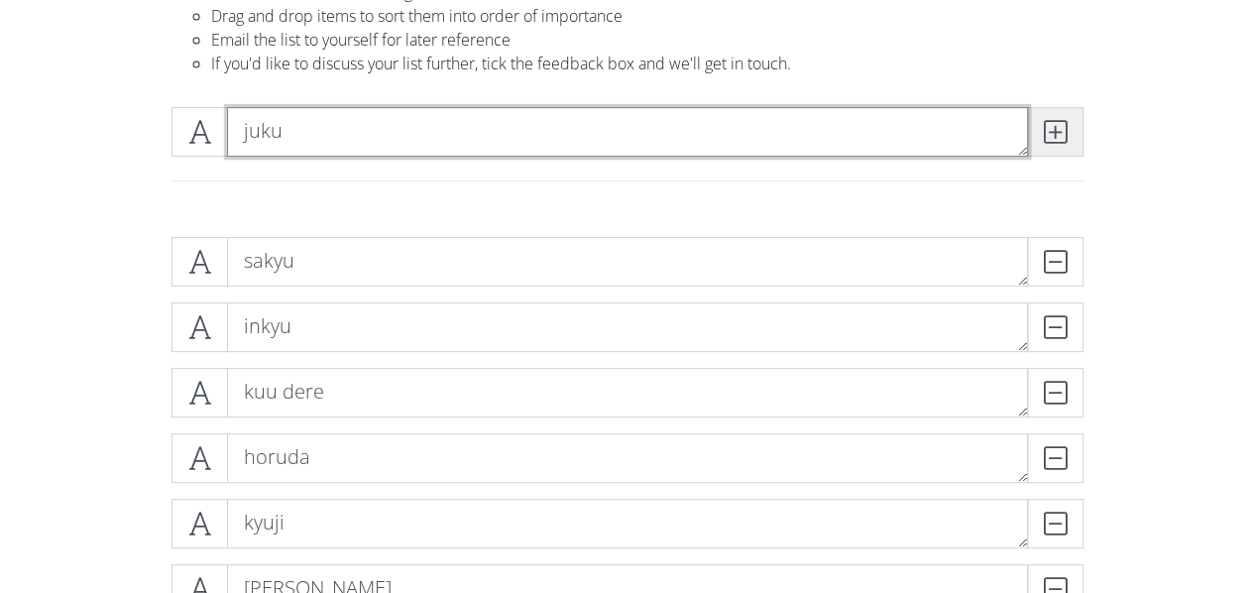
type textarea "juku"
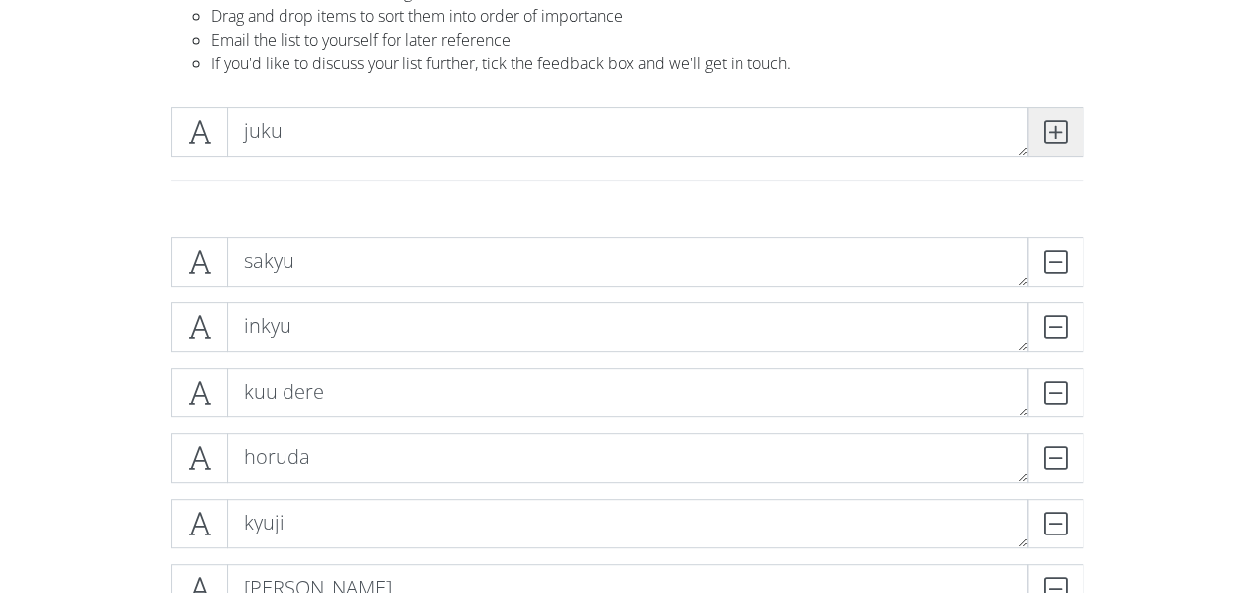
click at [1052, 136] on icon at bounding box center [1055, 132] width 23 height 20
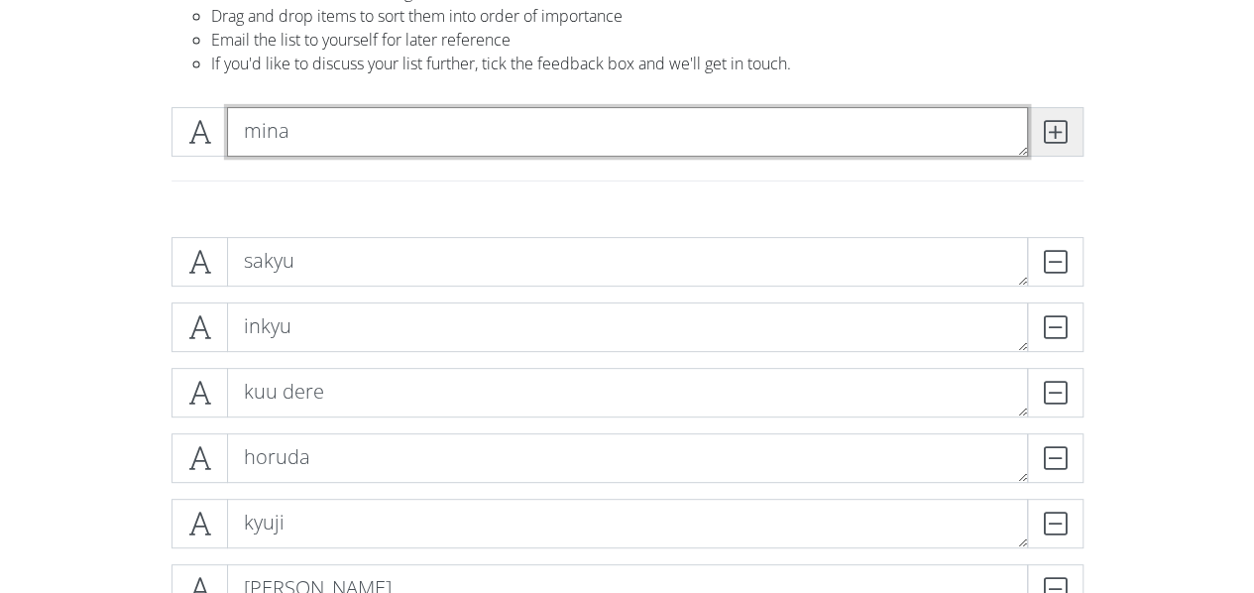
type textarea "mina"
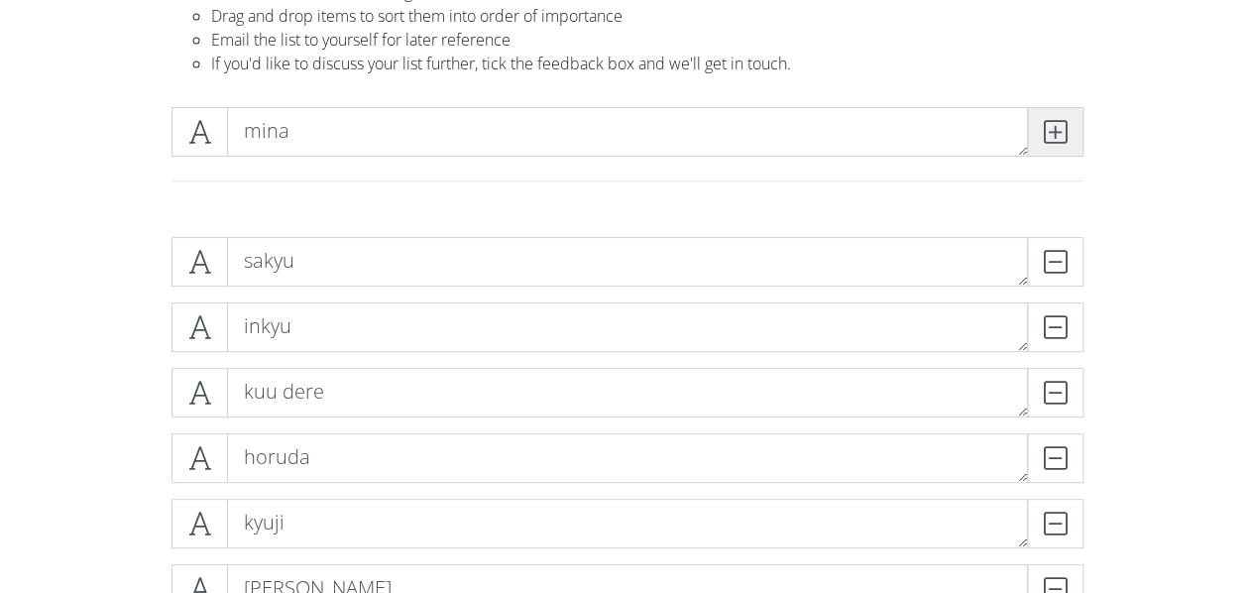
click at [1052, 136] on icon at bounding box center [1055, 132] width 23 height 20
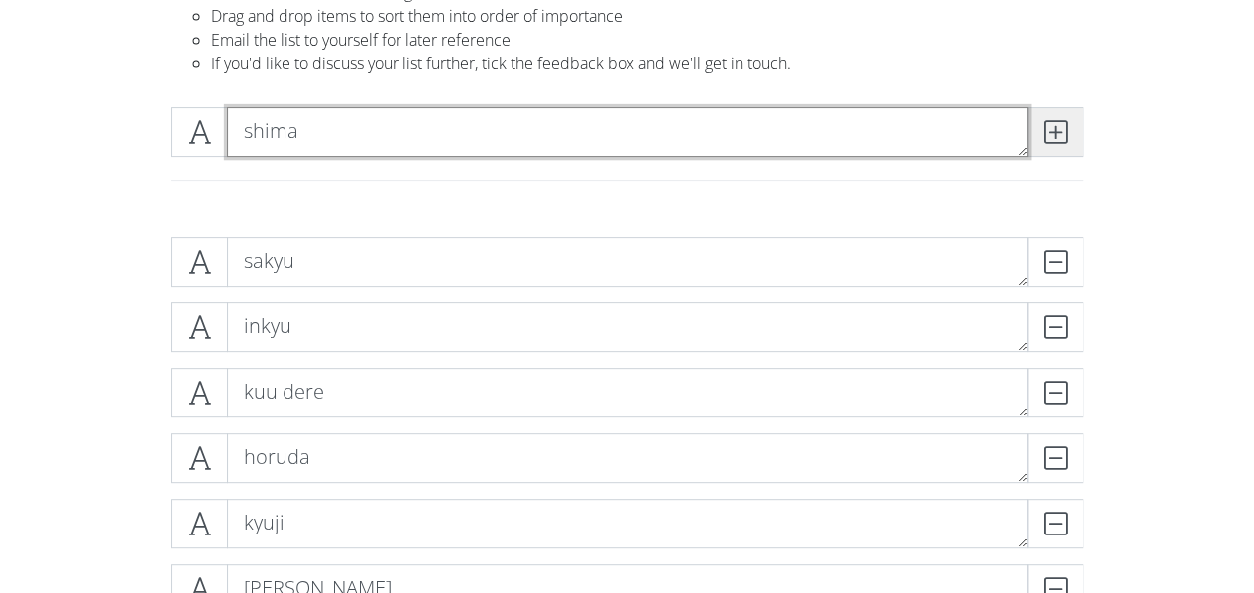
type textarea "shima"
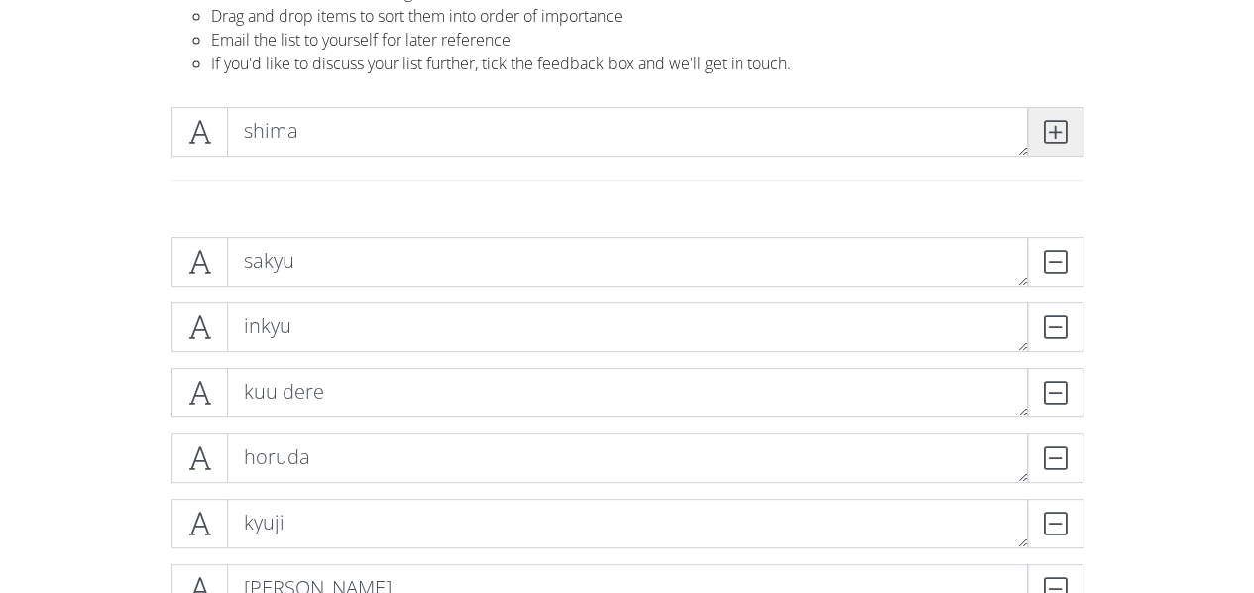
click at [1052, 136] on icon at bounding box center [1055, 132] width 23 height 20
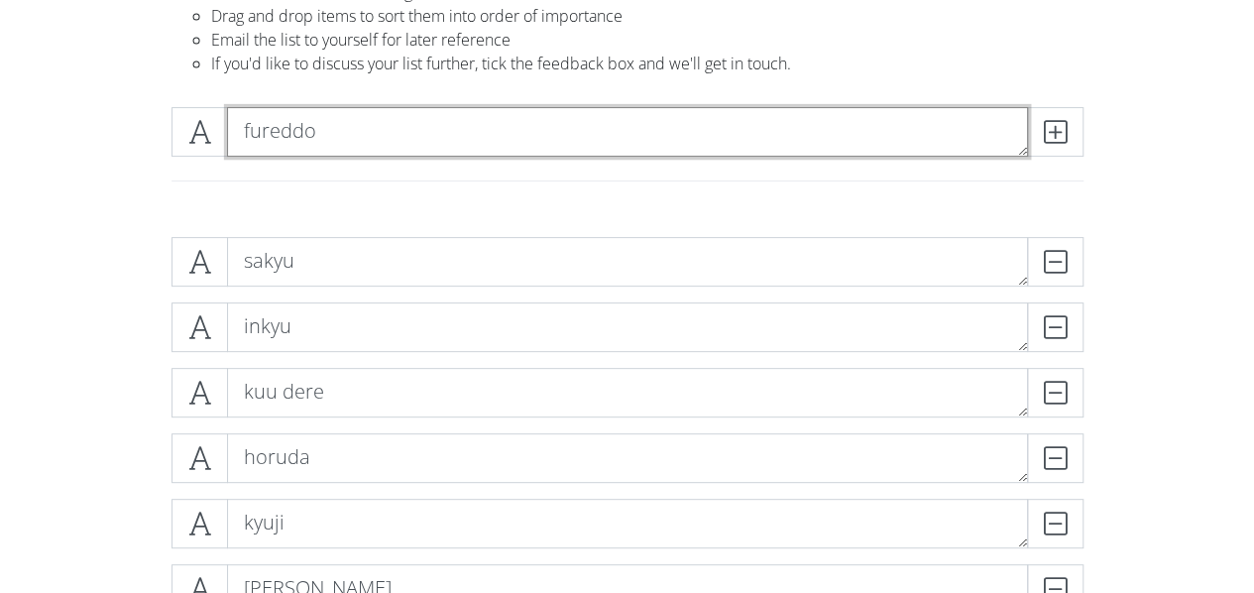
type textarea "fureddo"
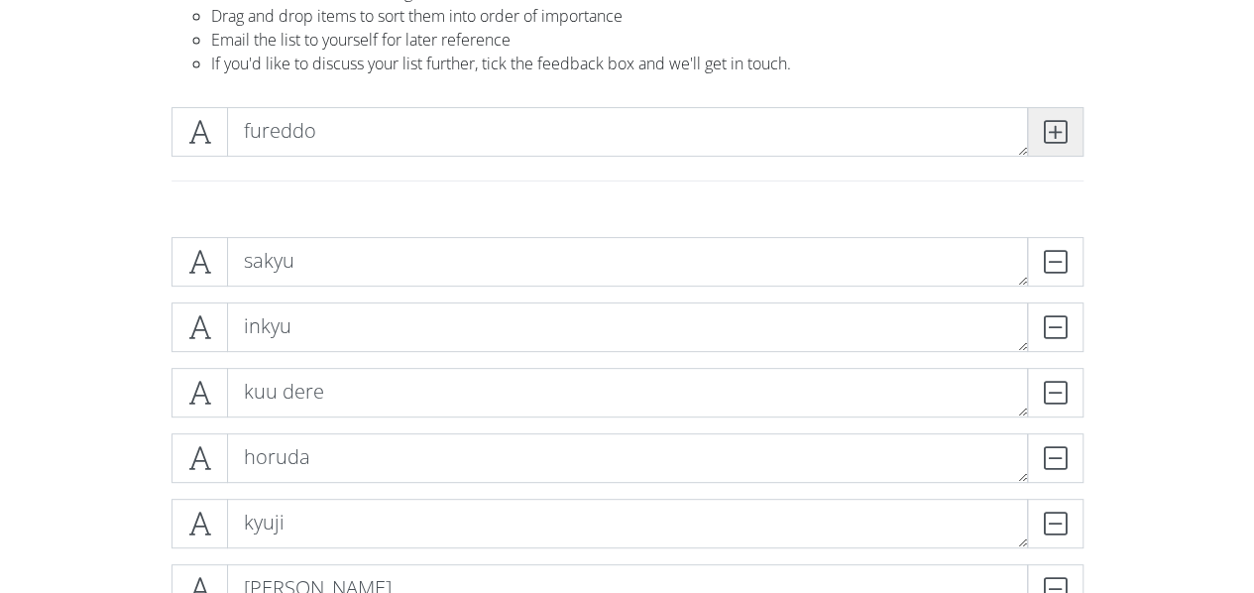
click at [1071, 131] on span at bounding box center [1055, 132] width 56 height 50
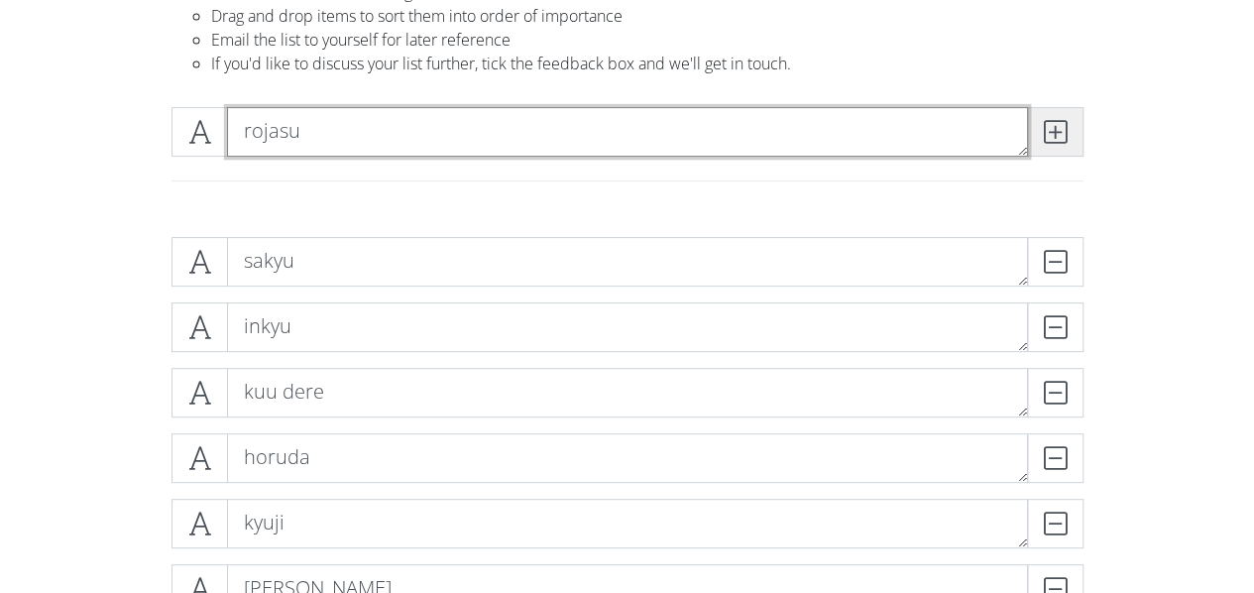
type textarea "rojasu"
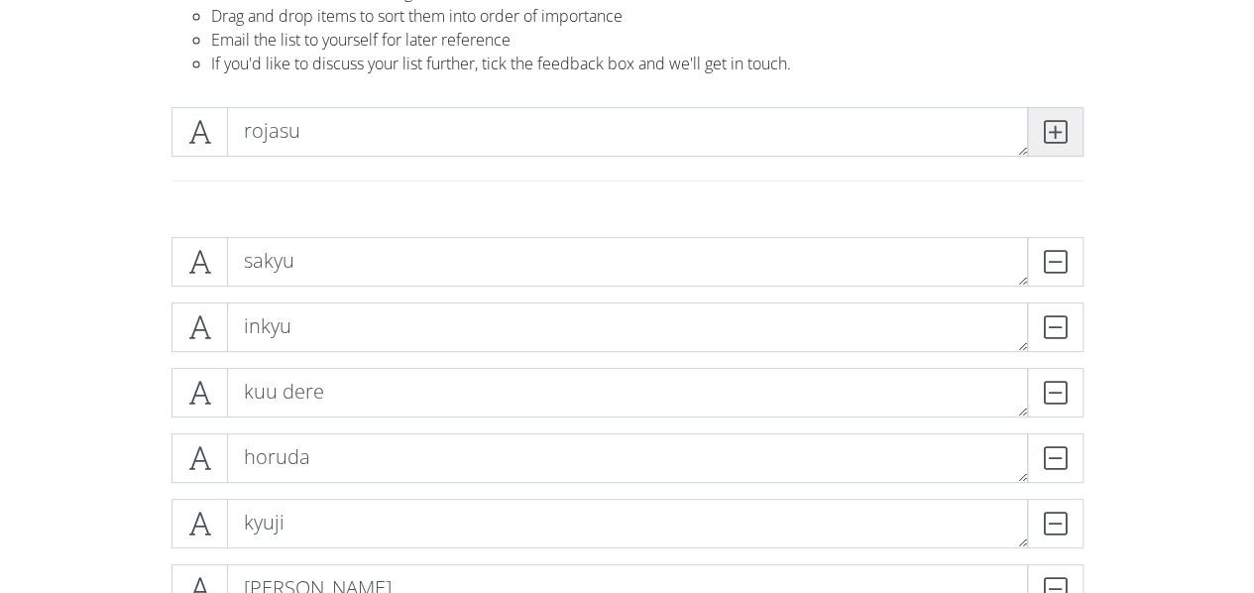
click at [1071, 131] on span at bounding box center [1055, 132] width 56 height 50
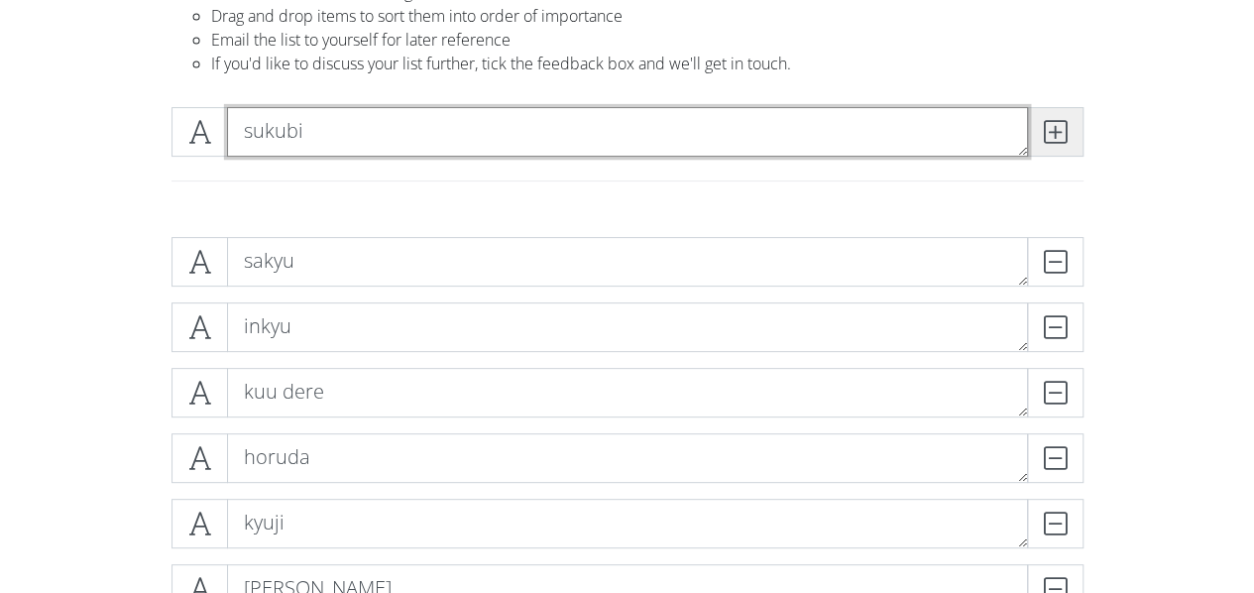
type textarea "sukubi"
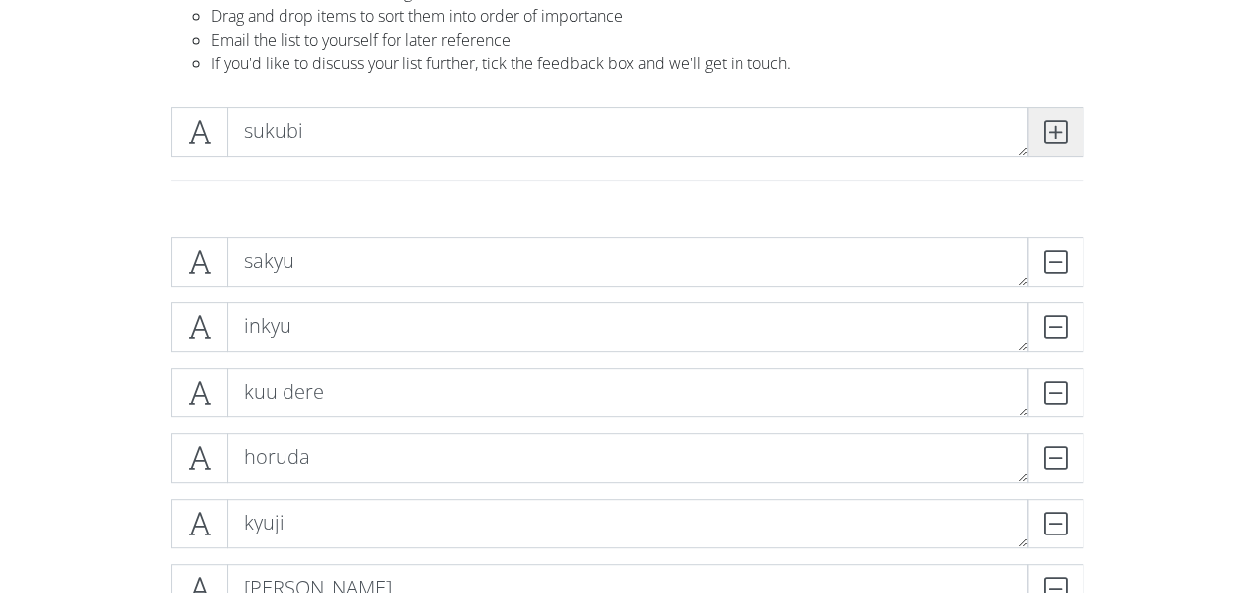
click at [1071, 131] on span at bounding box center [1055, 132] width 56 height 50
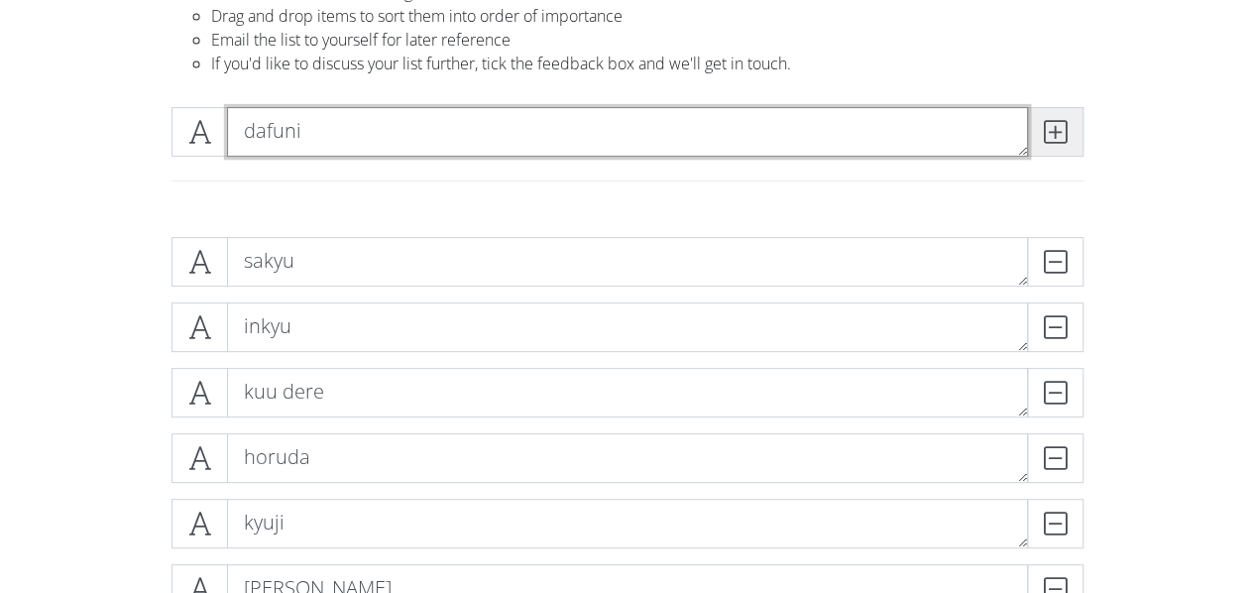
type textarea "dafuni"
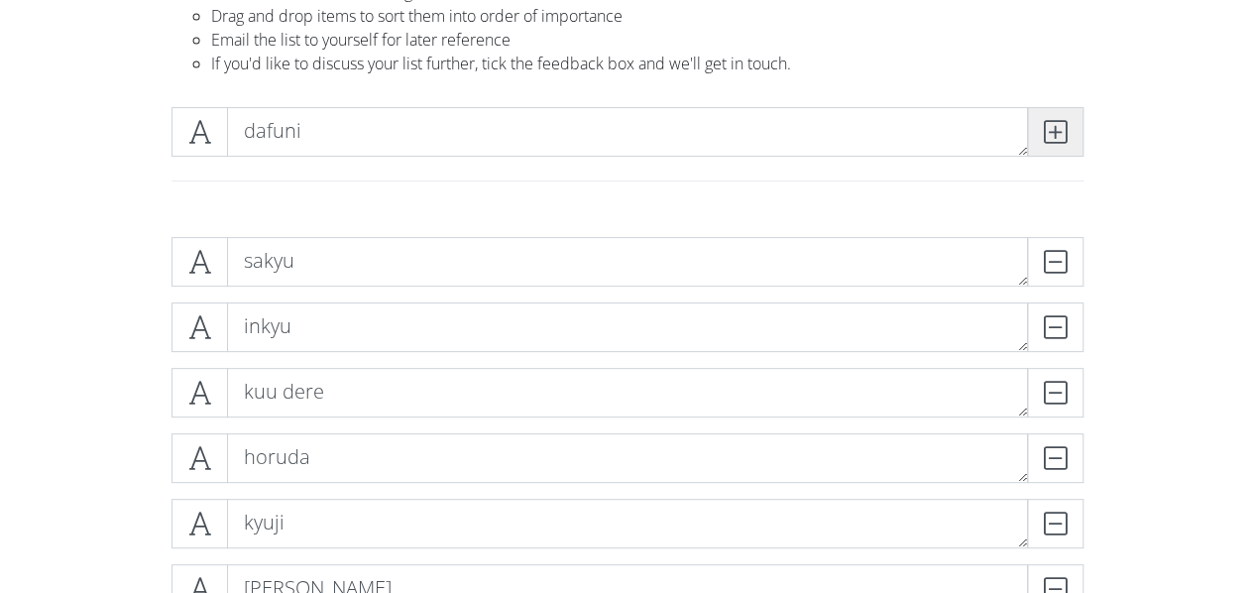
click at [1071, 131] on span at bounding box center [1055, 132] width 56 height 50
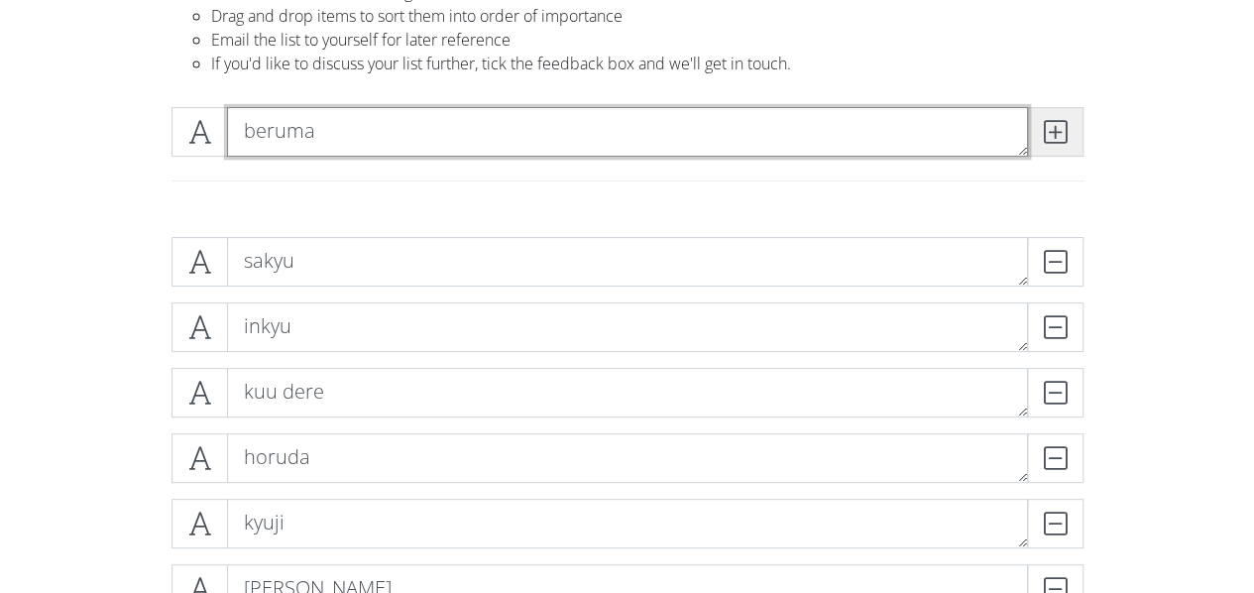
type textarea "beruma"
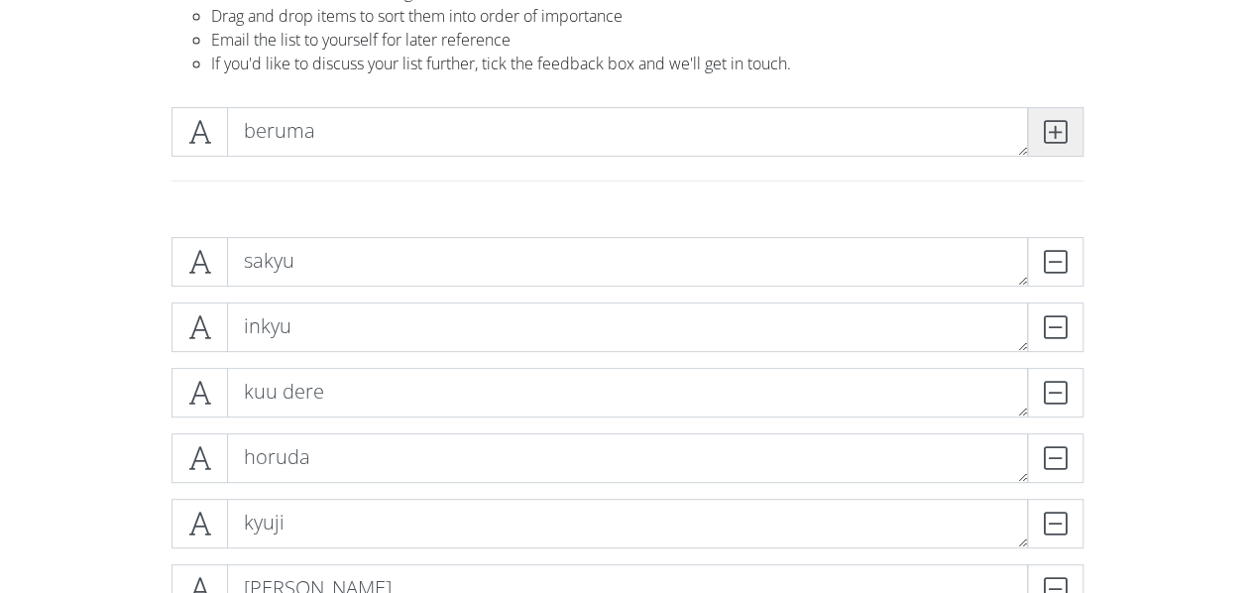
click at [1071, 131] on span at bounding box center [1055, 132] width 56 height 50
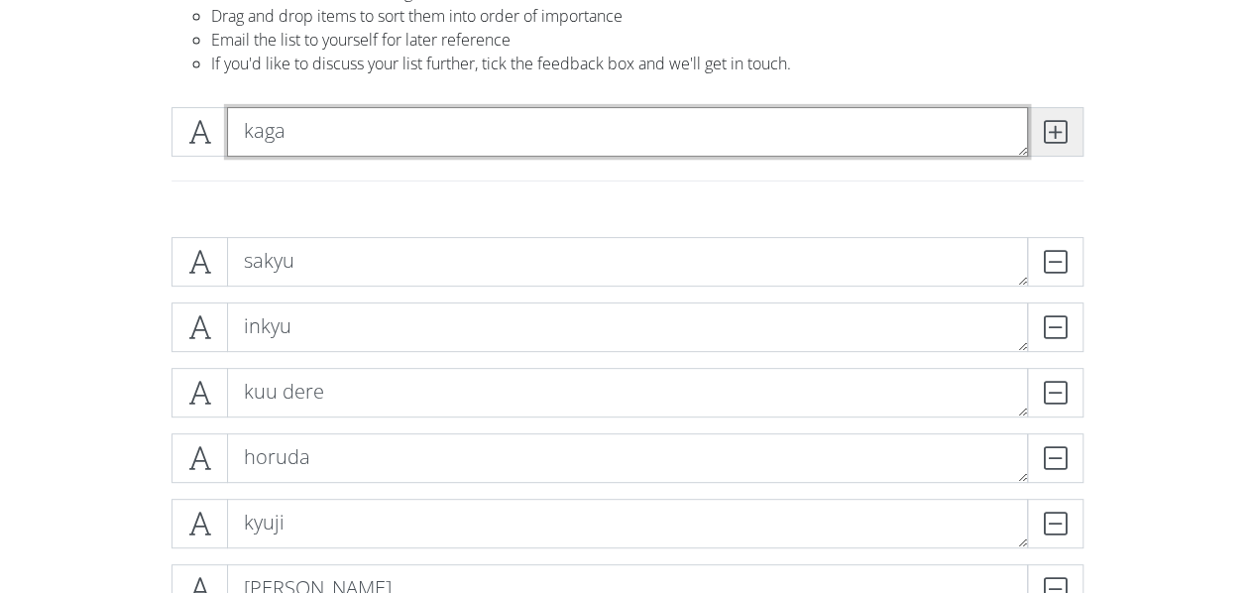
type textarea "kaga"
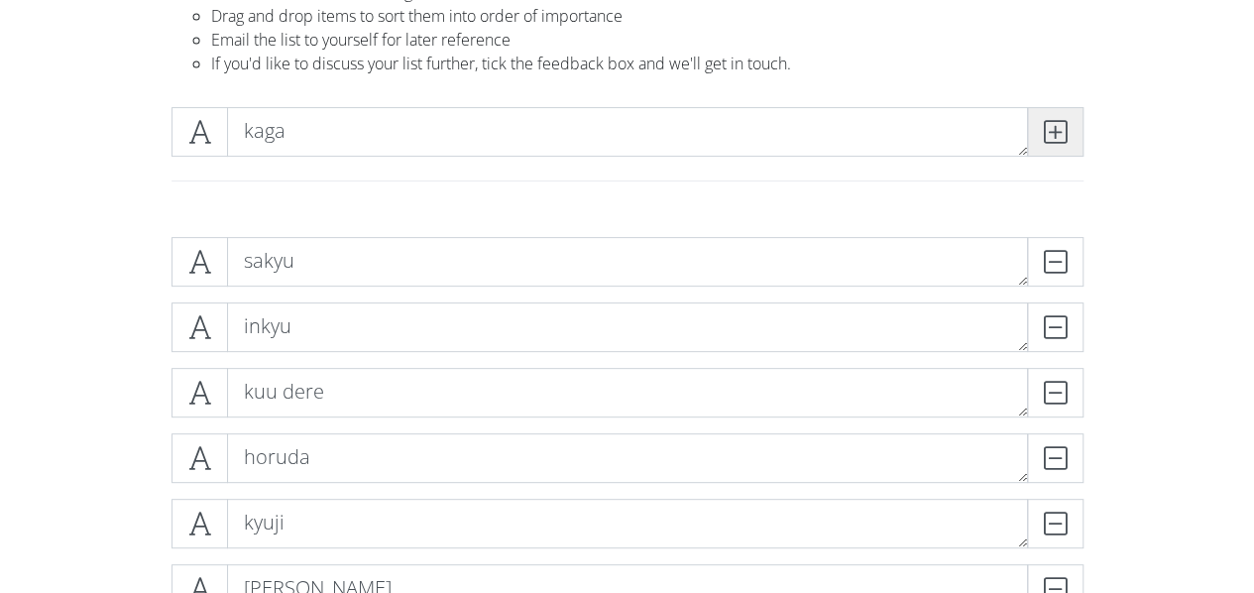
click at [1071, 131] on span at bounding box center [1055, 132] width 56 height 50
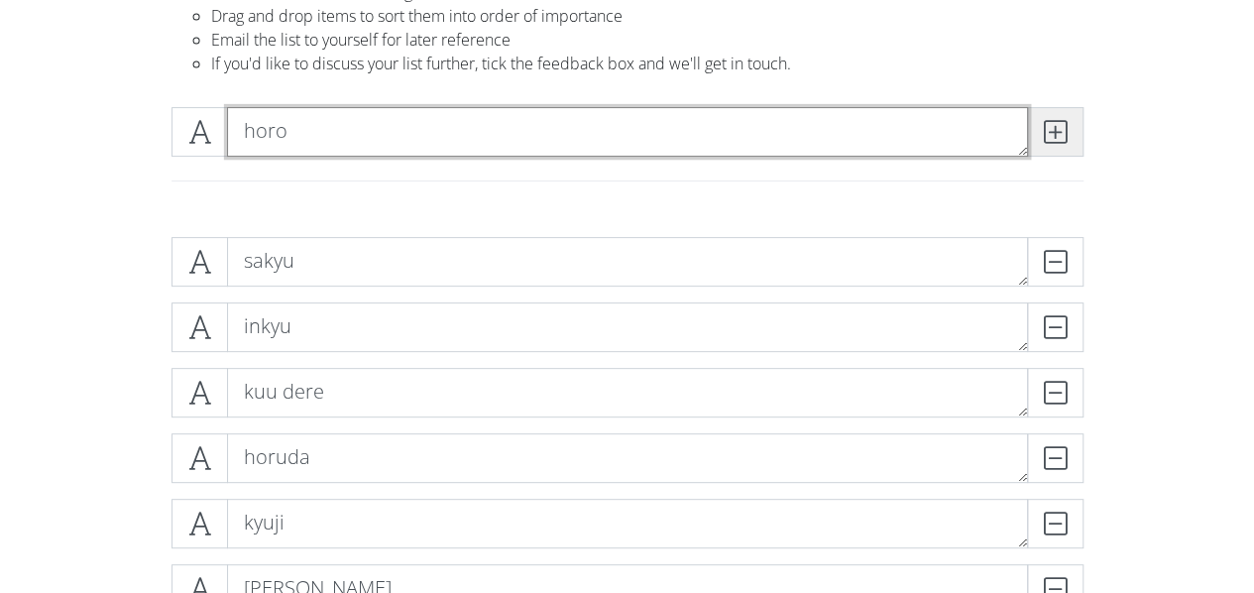
type textarea "horo"
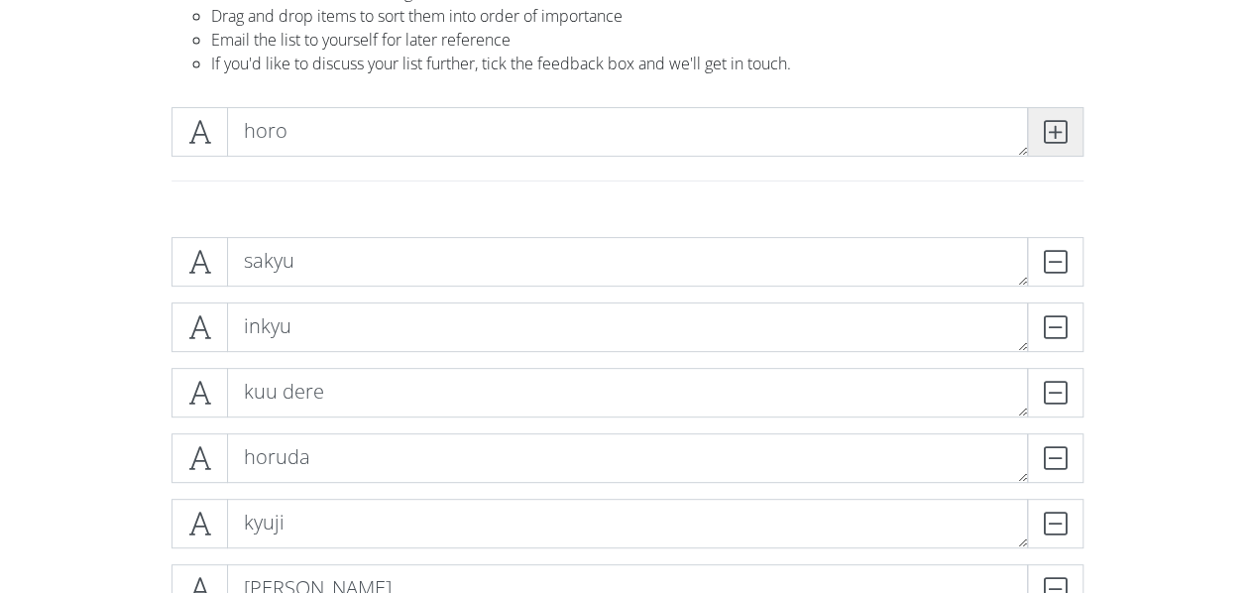
click at [1071, 131] on span at bounding box center [1055, 132] width 56 height 50
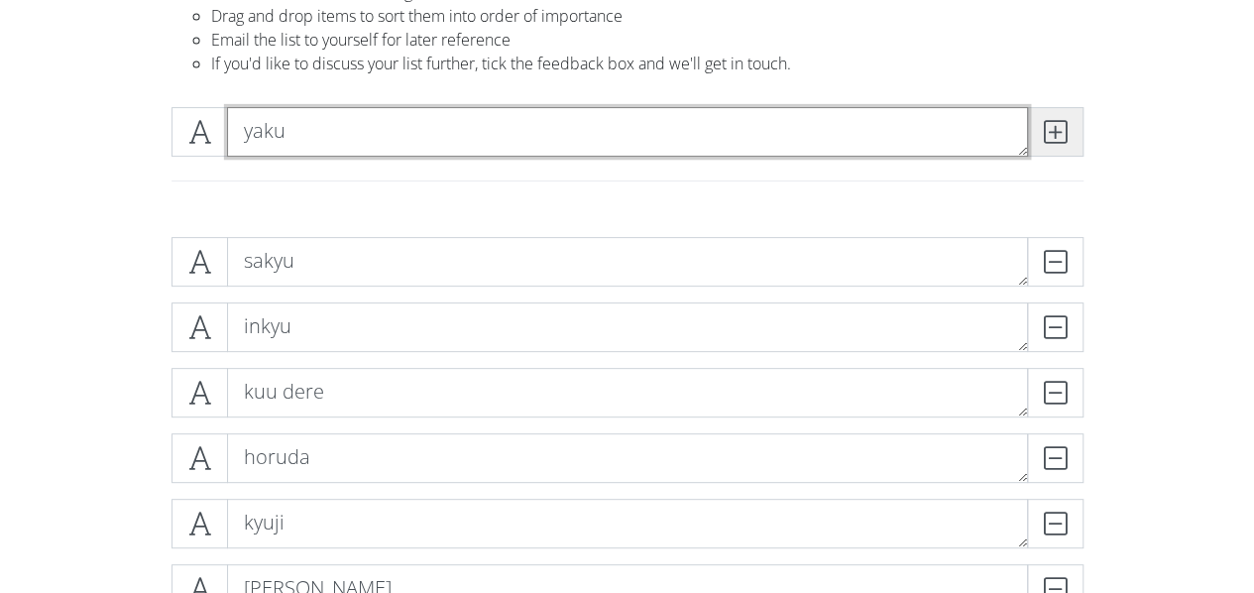
type textarea "yaku"
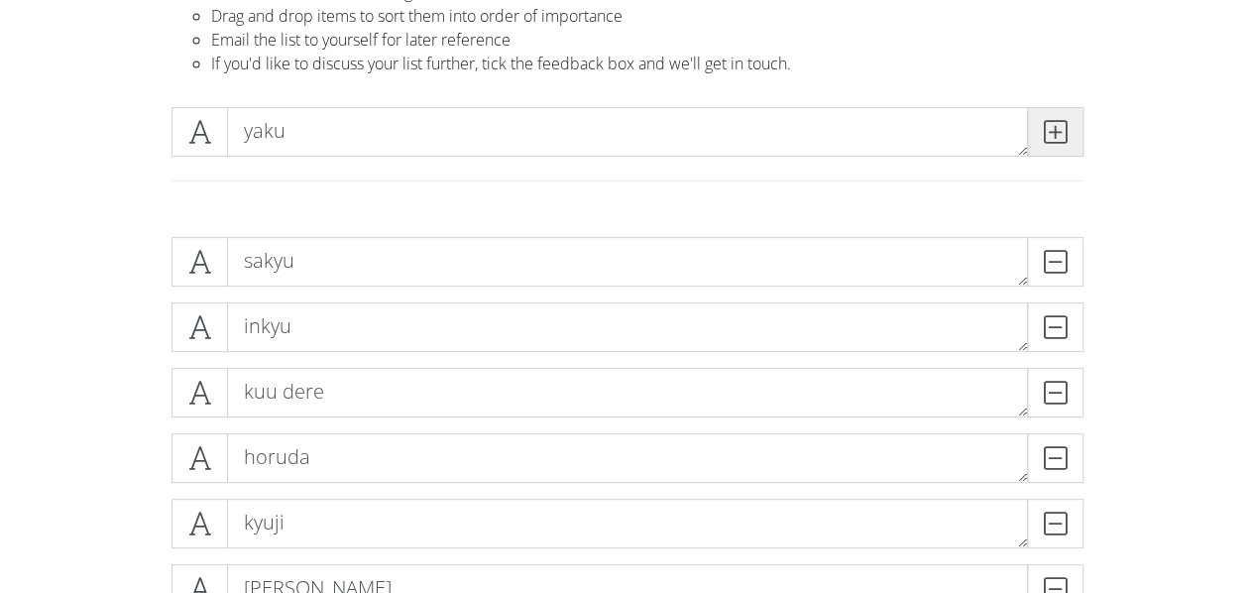
click at [1071, 131] on span at bounding box center [1055, 132] width 56 height 50
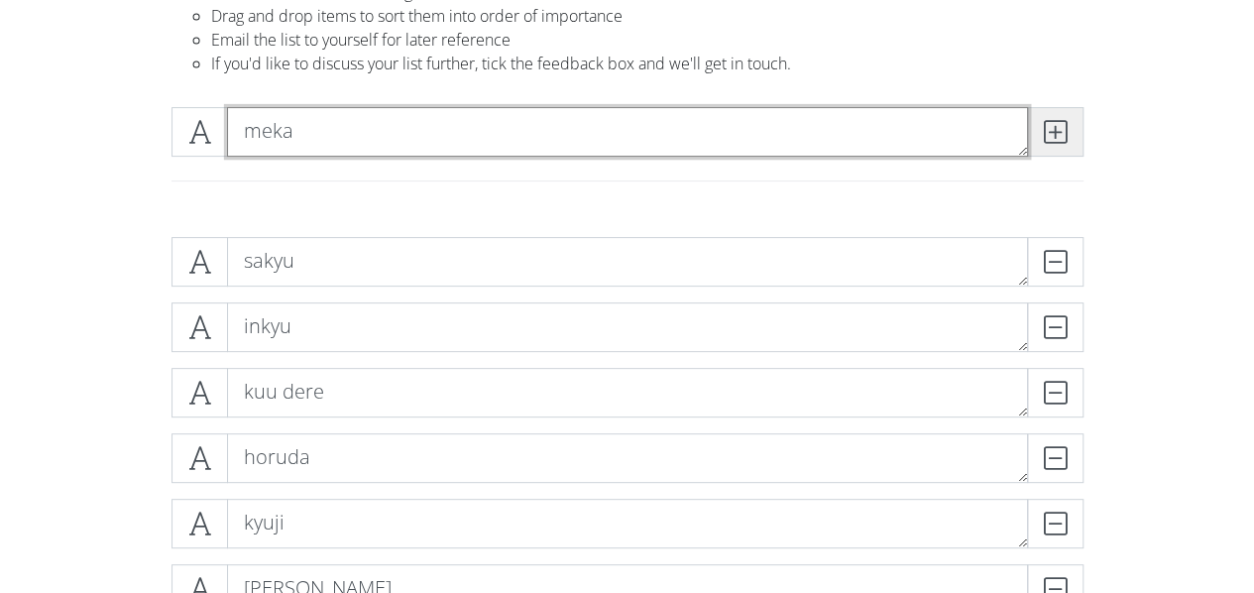
type textarea "meka"
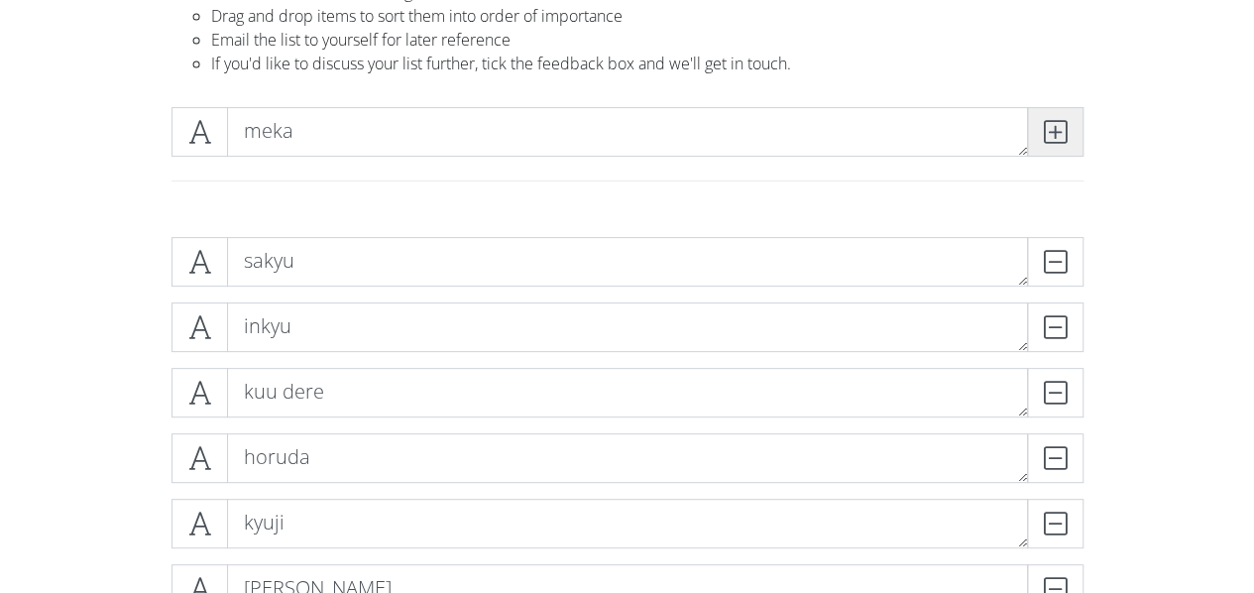
click at [1071, 131] on span at bounding box center [1055, 132] width 56 height 50
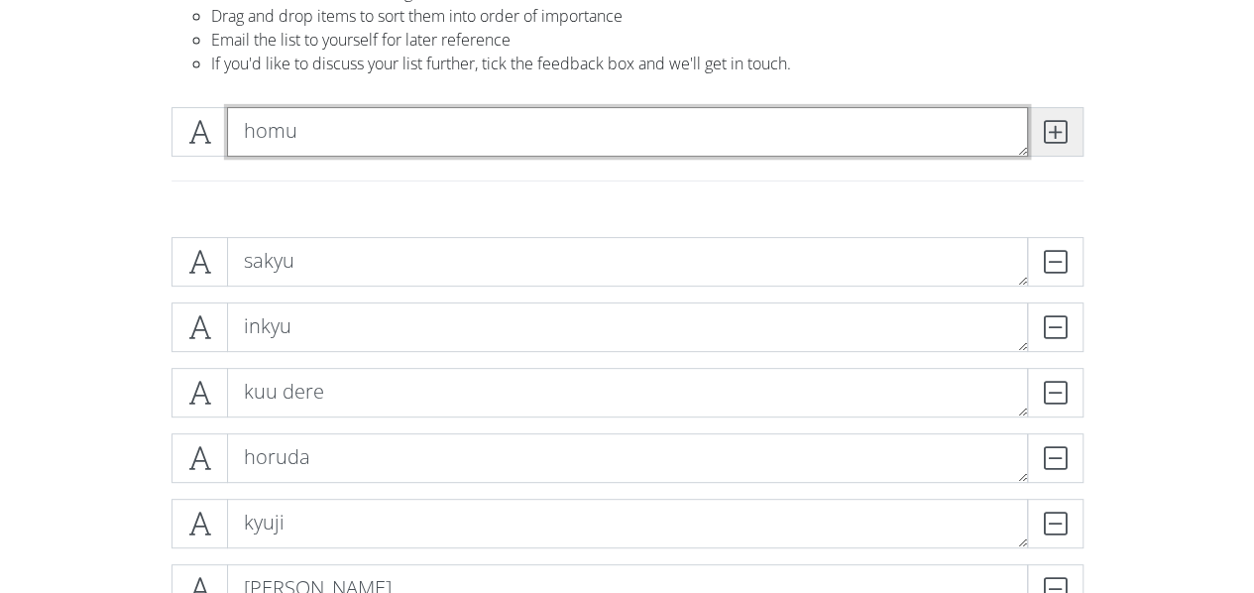
type textarea "homu"
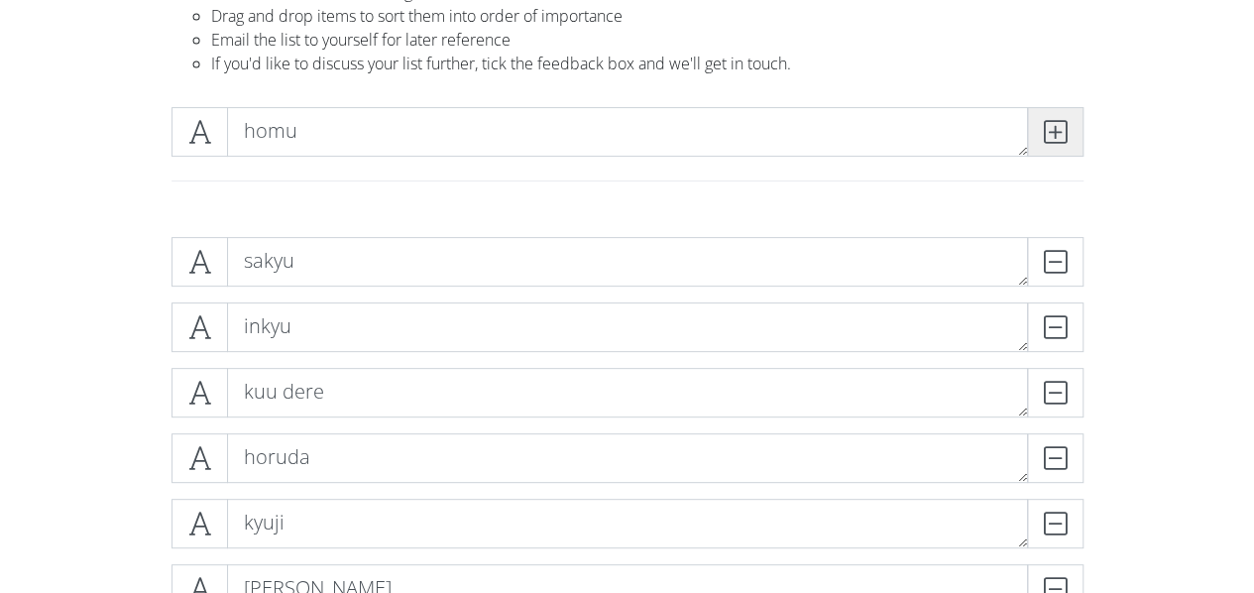
click at [1071, 131] on span at bounding box center [1055, 132] width 56 height 50
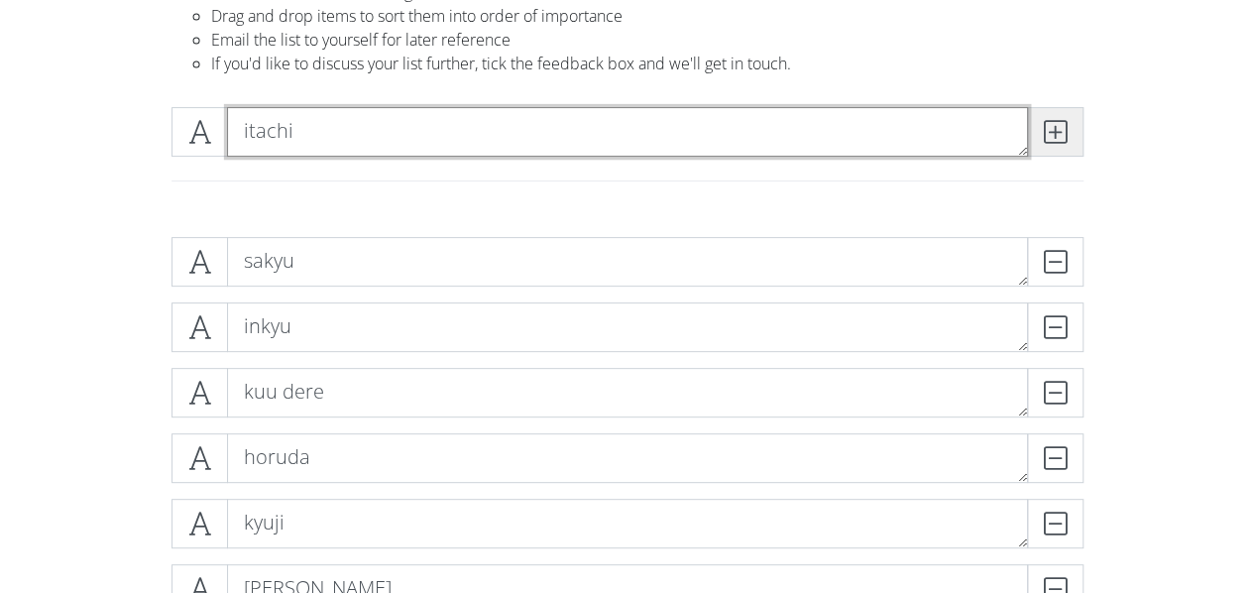
type textarea "itachi"
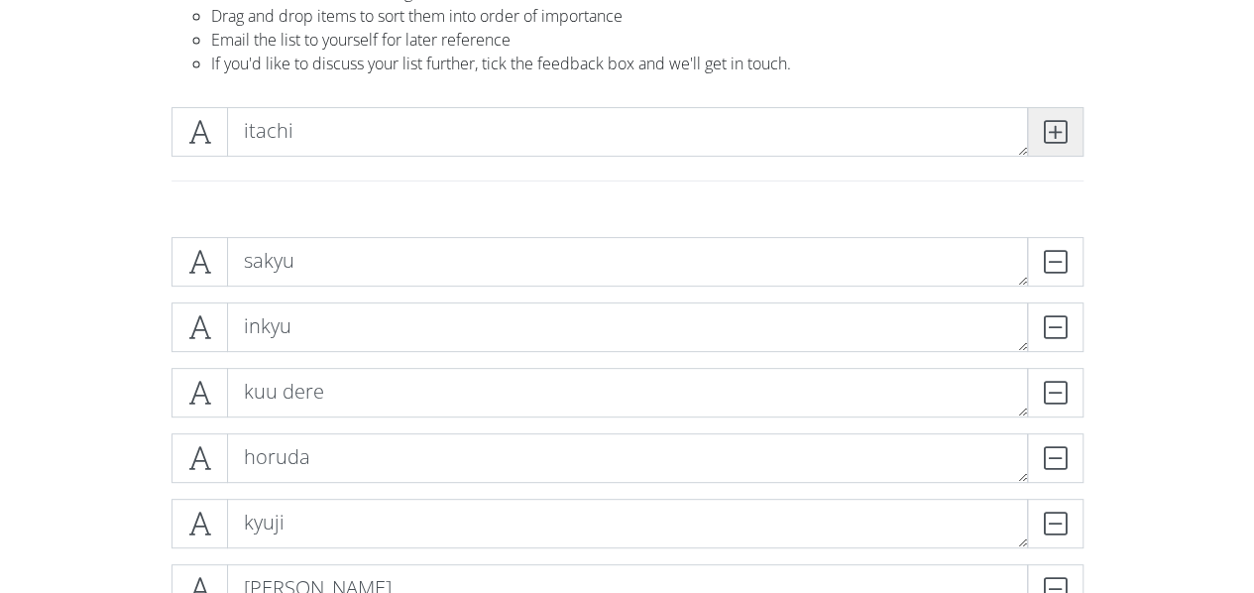
click at [1071, 131] on span at bounding box center [1055, 132] width 56 height 50
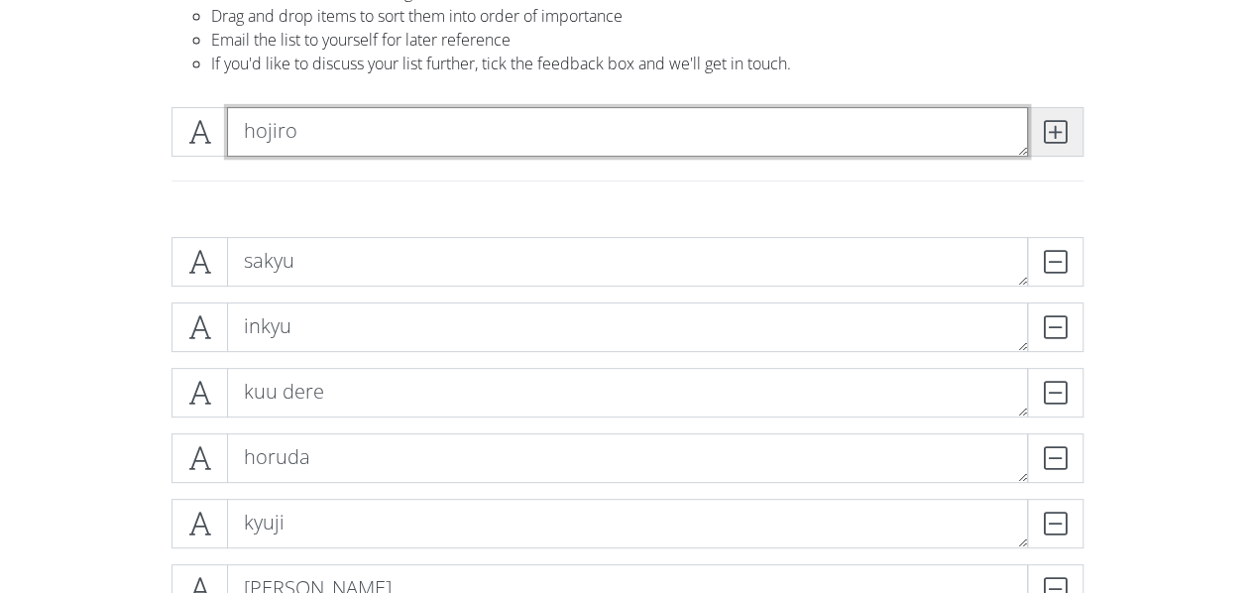
type textarea "hojiro"
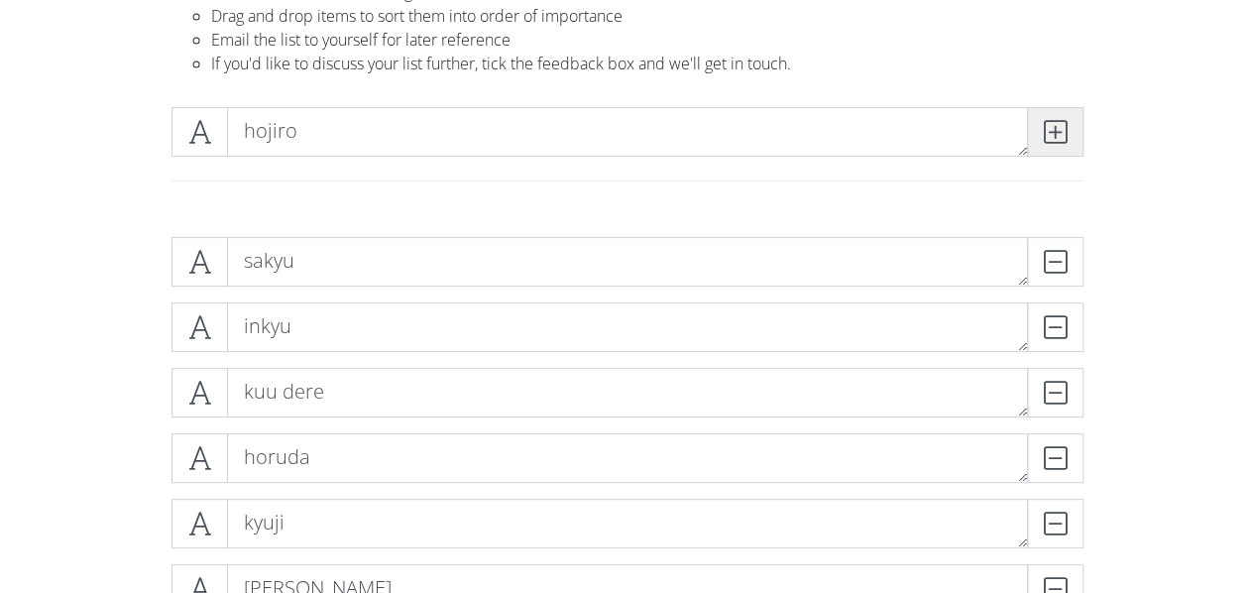
click at [1071, 131] on span at bounding box center [1055, 132] width 56 height 50
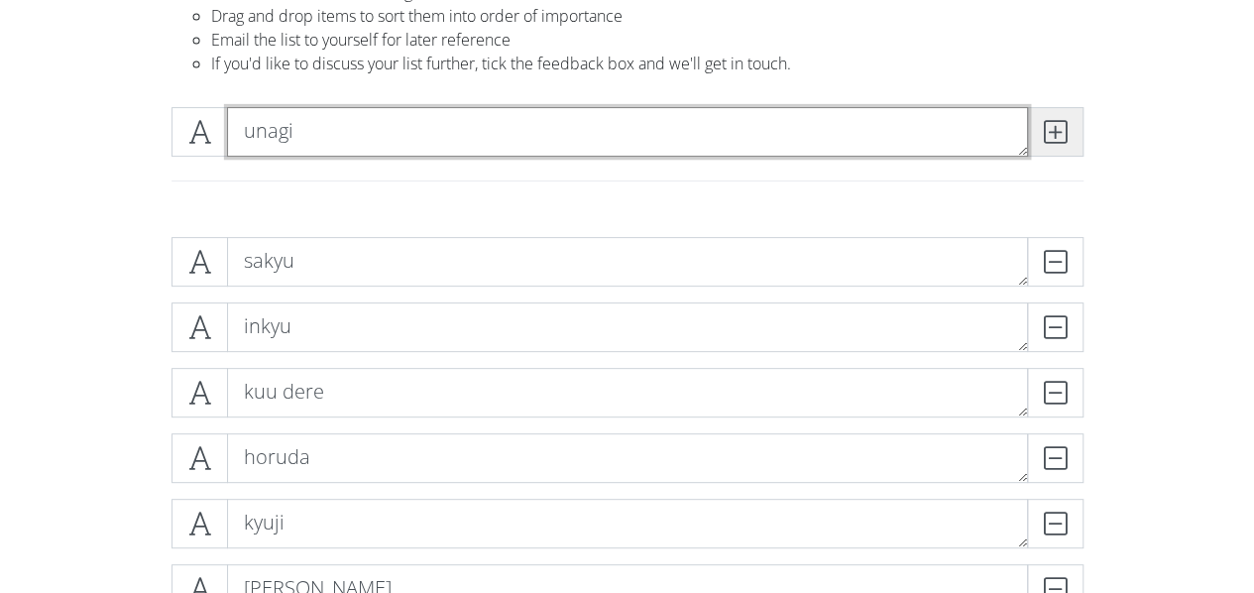
type textarea "unagi"
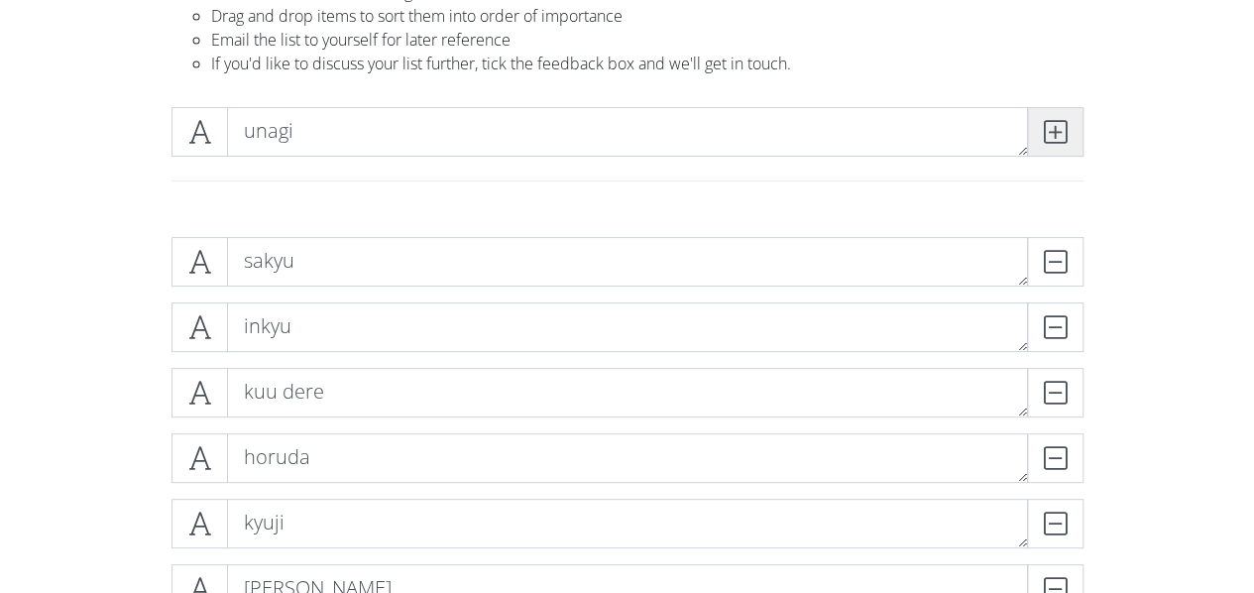
click at [1071, 131] on span at bounding box center [1055, 132] width 56 height 50
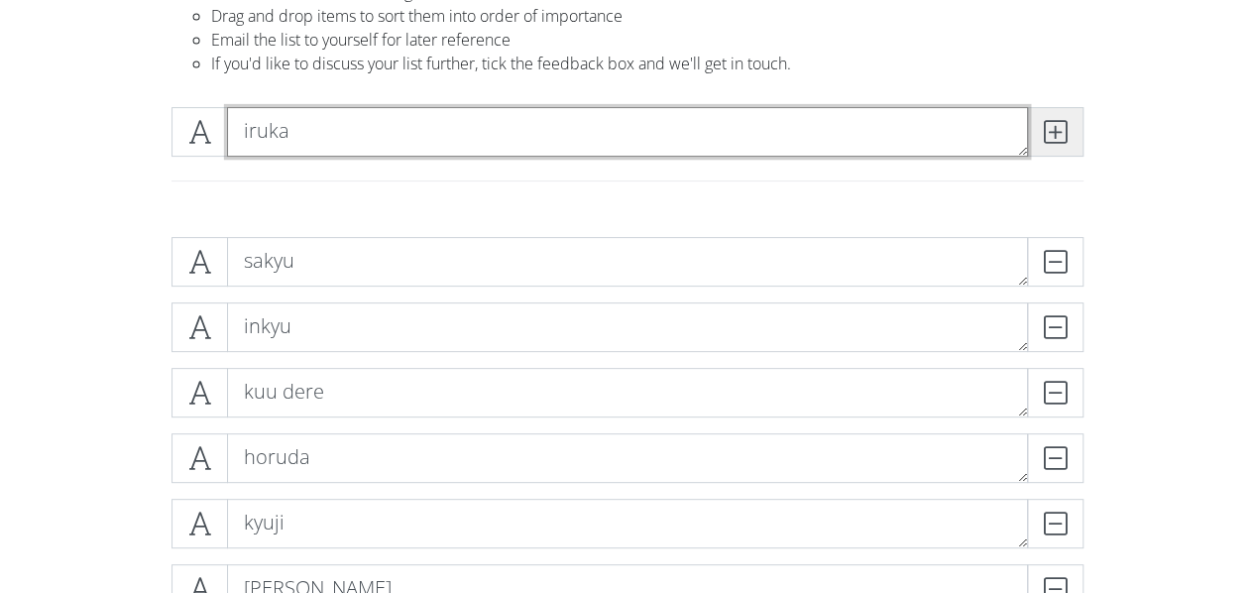
type textarea "iruka"
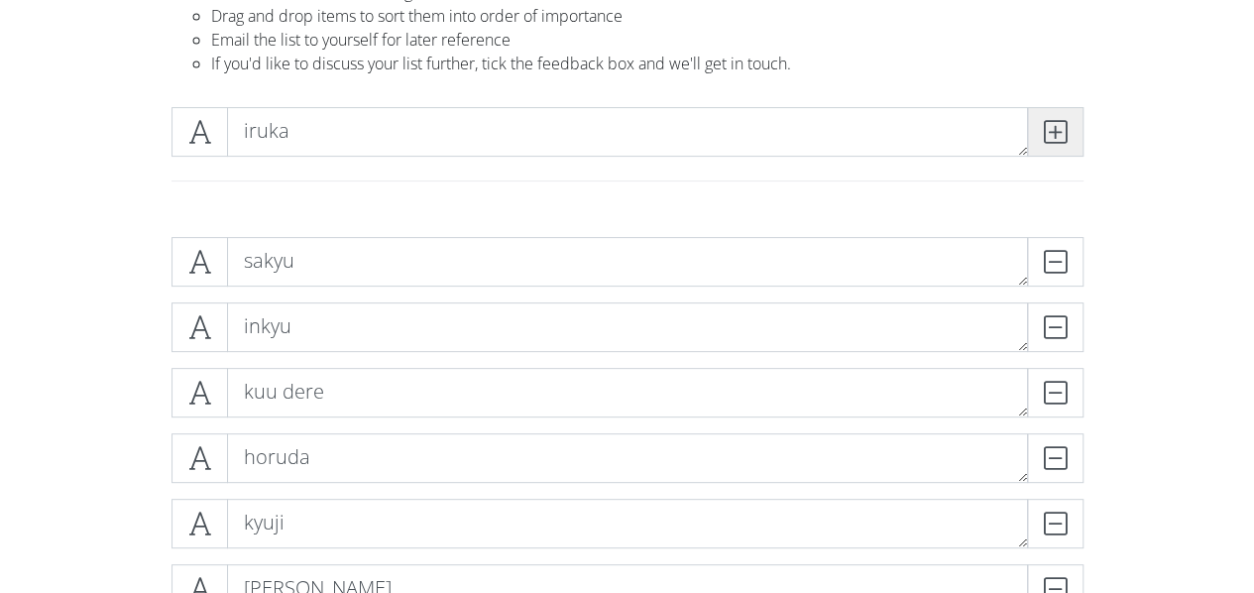
click at [1071, 131] on span at bounding box center [1055, 132] width 56 height 50
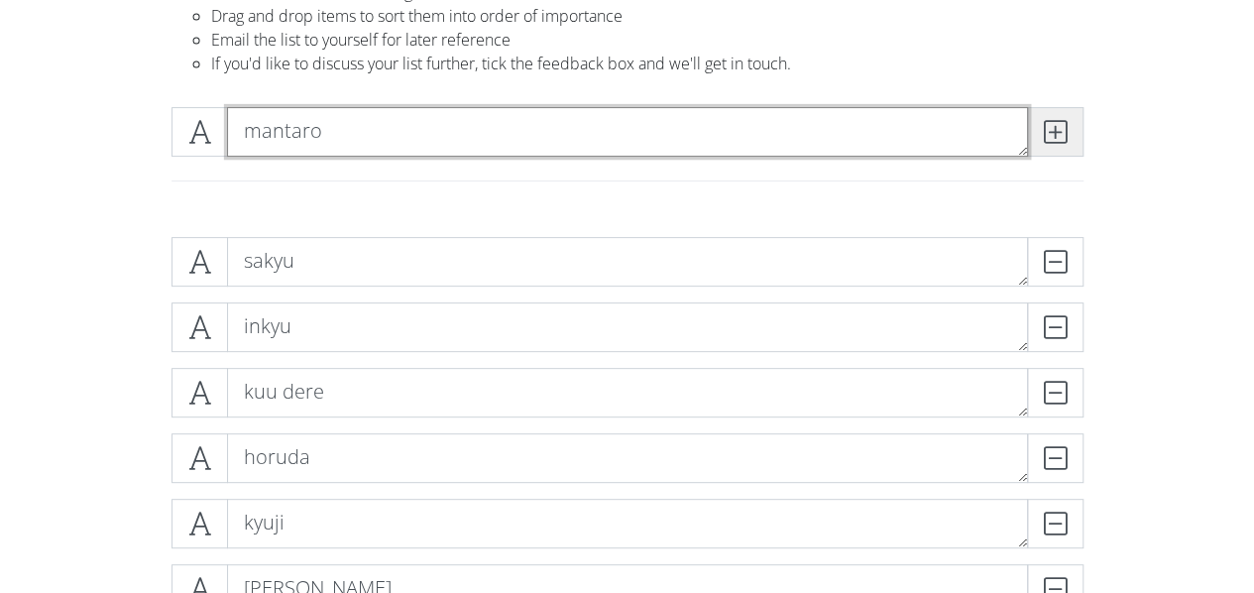
type textarea "mantaro"
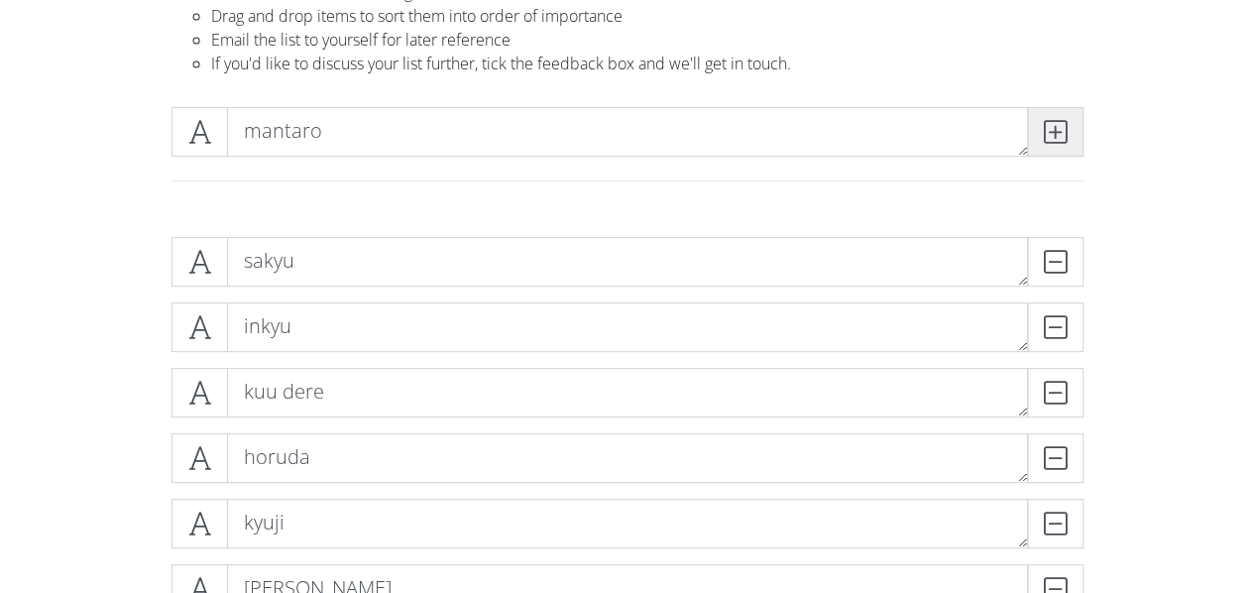
click at [1071, 131] on span at bounding box center [1055, 132] width 56 height 50
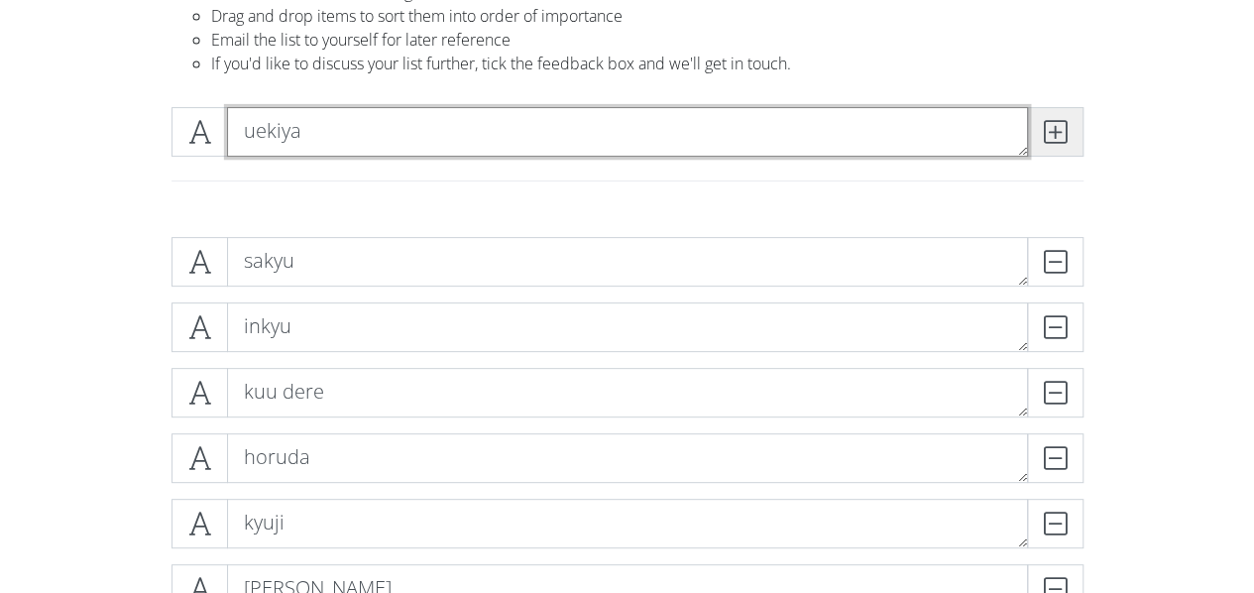
type textarea "uekiya"
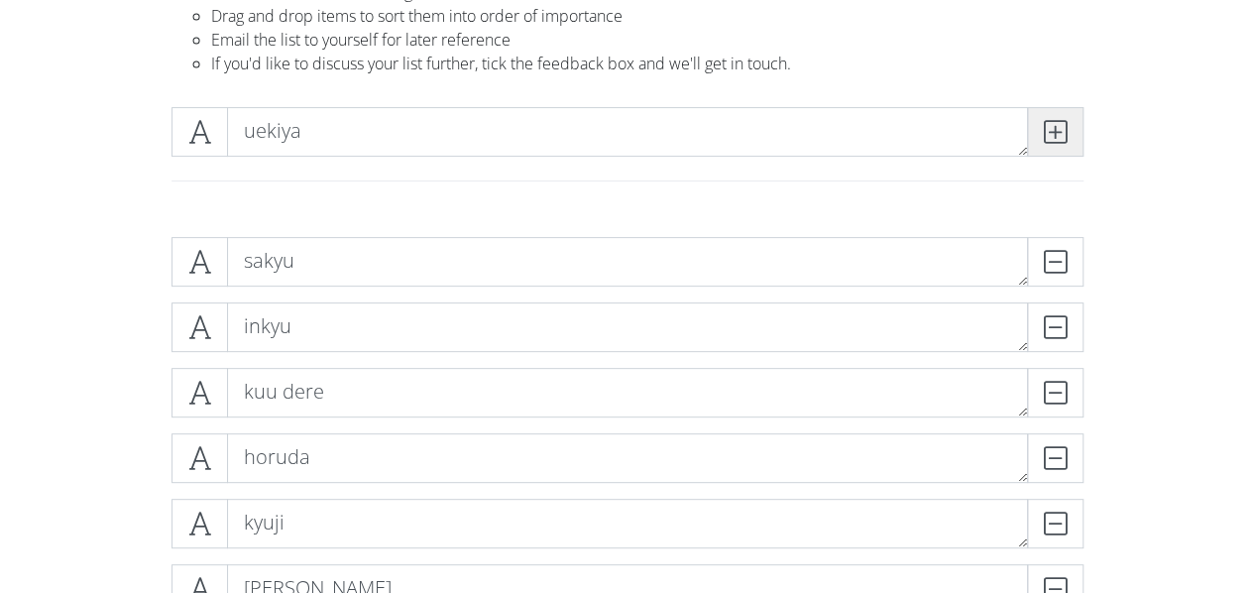
click at [1071, 131] on span at bounding box center [1055, 132] width 56 height 50
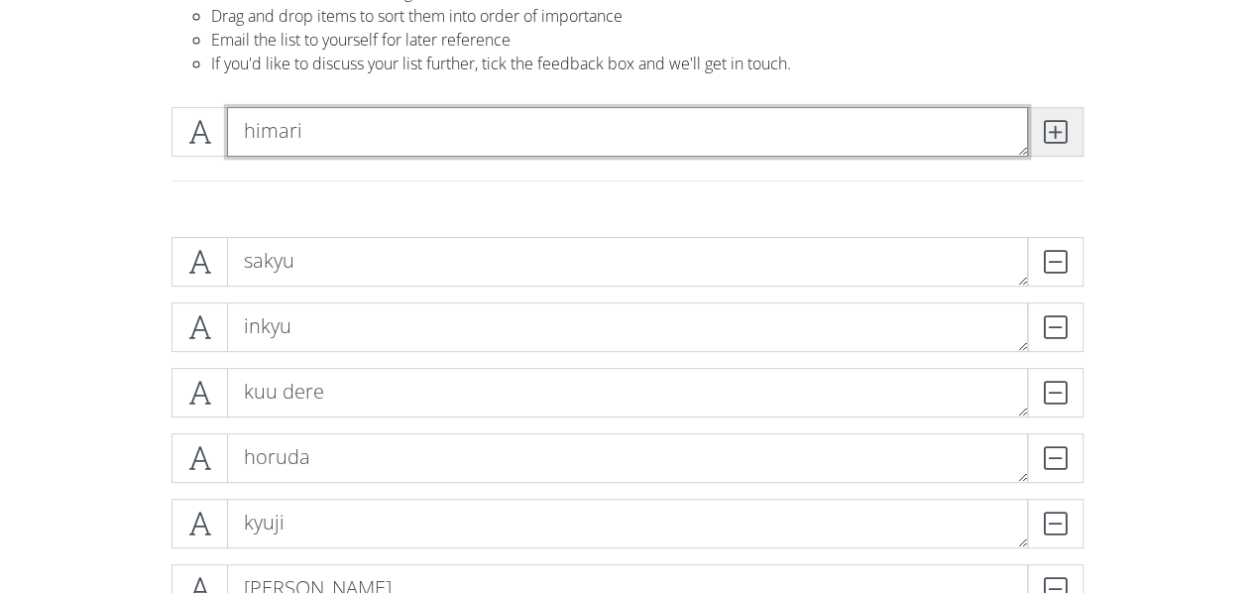
type textarea "himari"
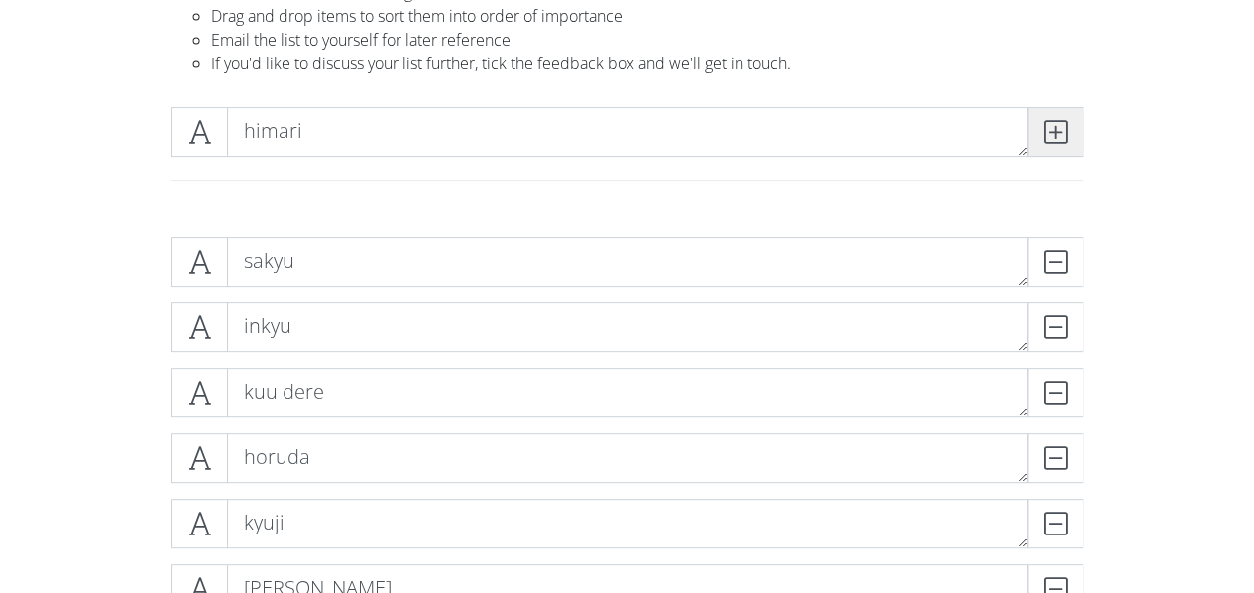
click at [1071, 131] on span at bounding box center [1055, 132] width 56 height 50
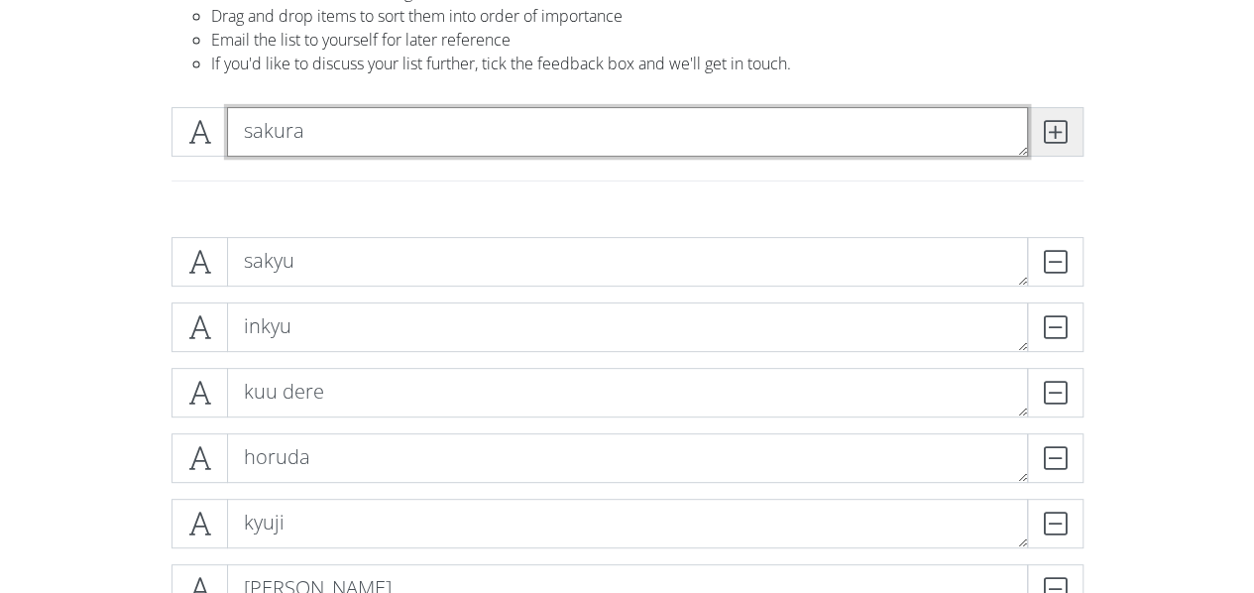
type textarea "sakura"
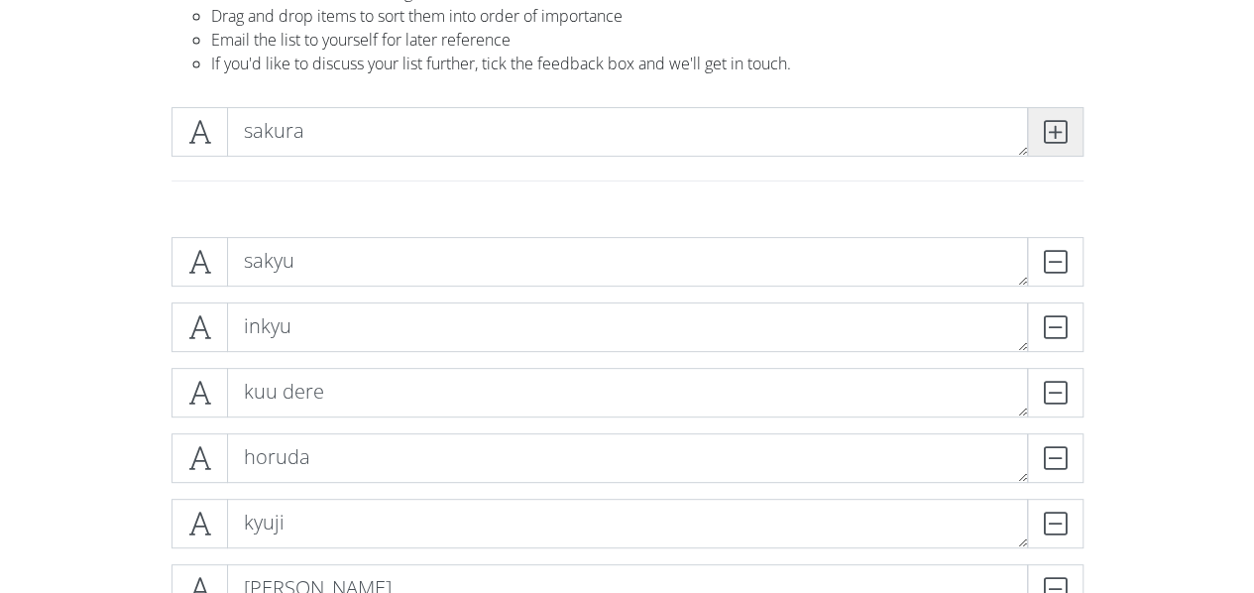
click at [1071, 131] on span at bounding box center [1055, 132] width 56 height 50
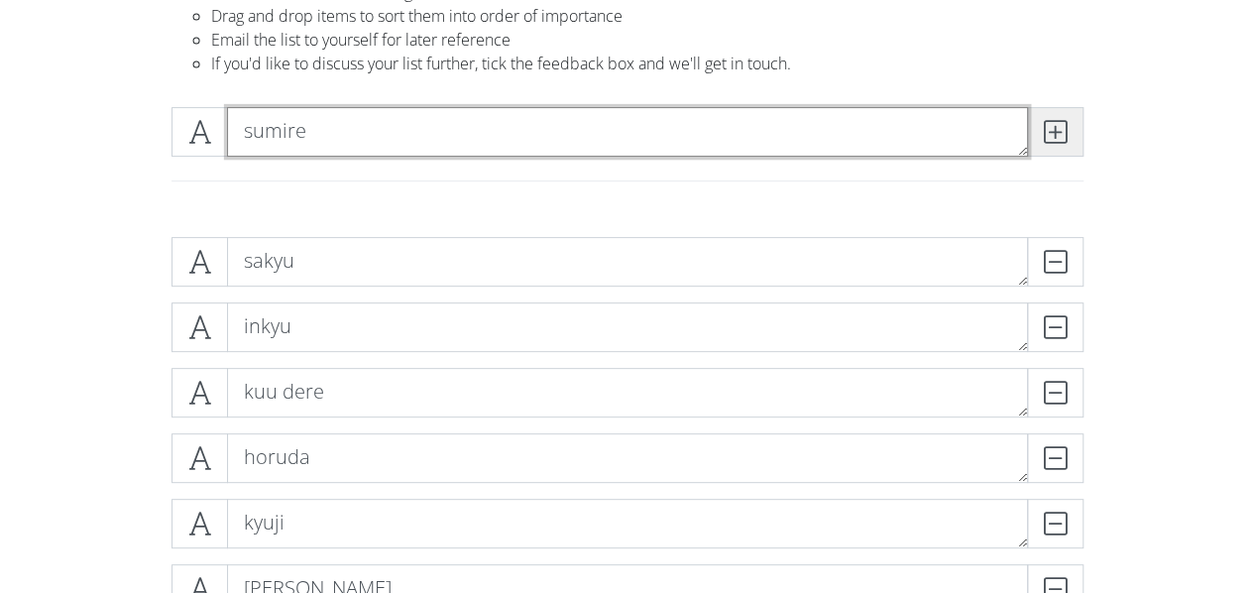
type textarea "sumire"
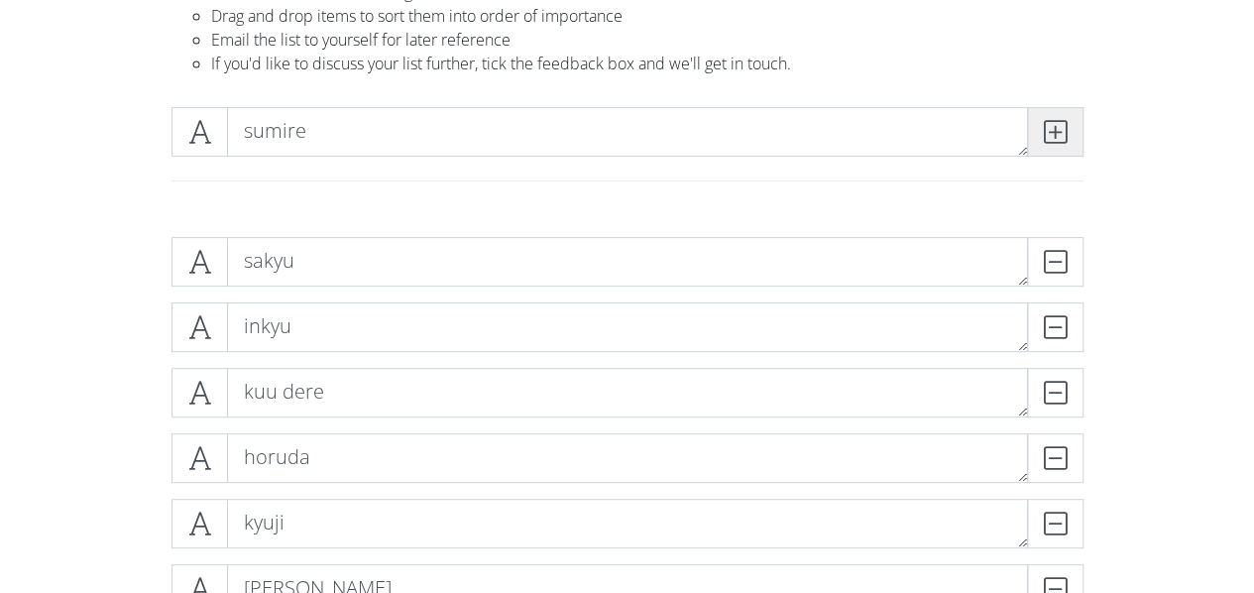
click at [1071, 131] on span at bounding box center [1055, 132] width 56 height 50
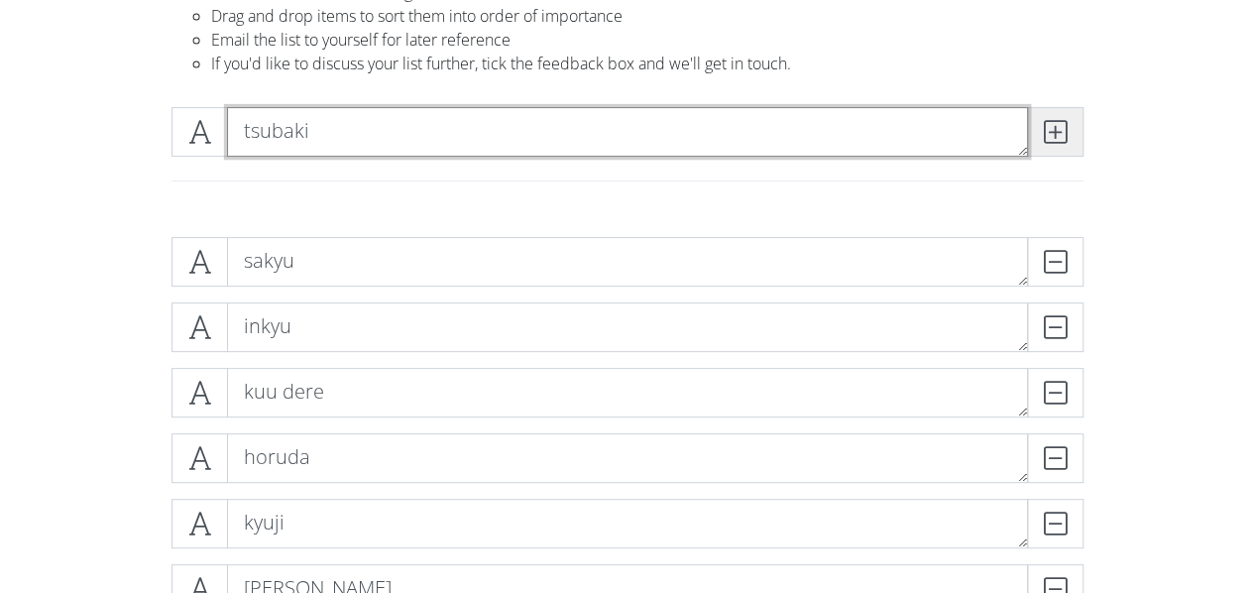
type textarea "tsubaki"
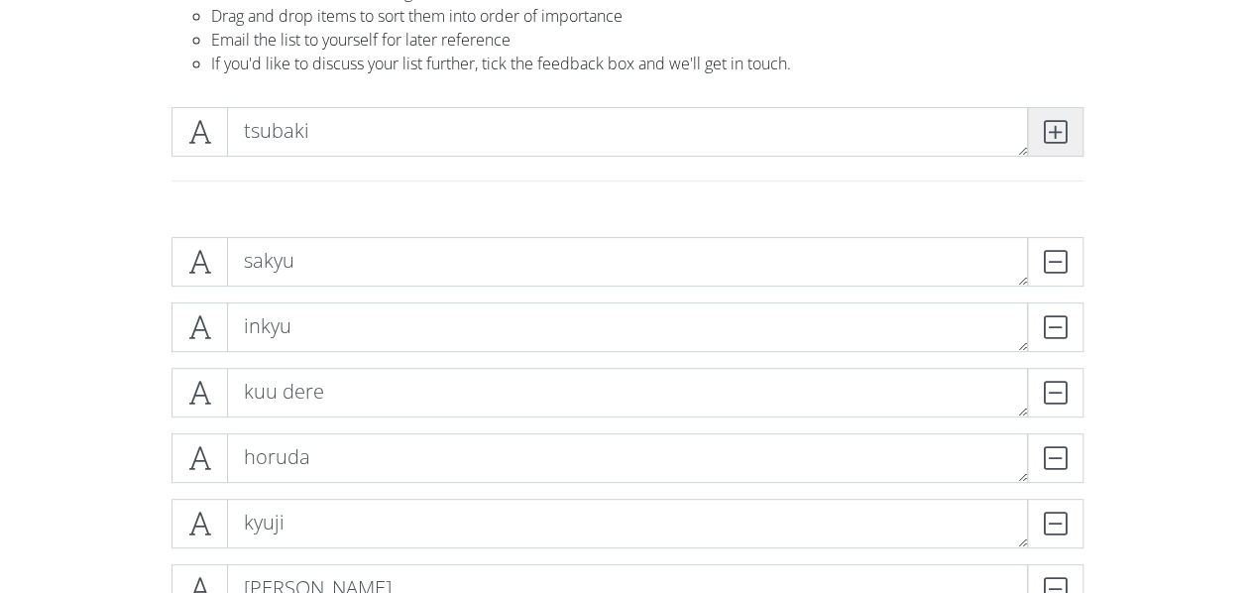
click at [1071, 131] on span at bounding box center [1055, 132] width 56 height 50
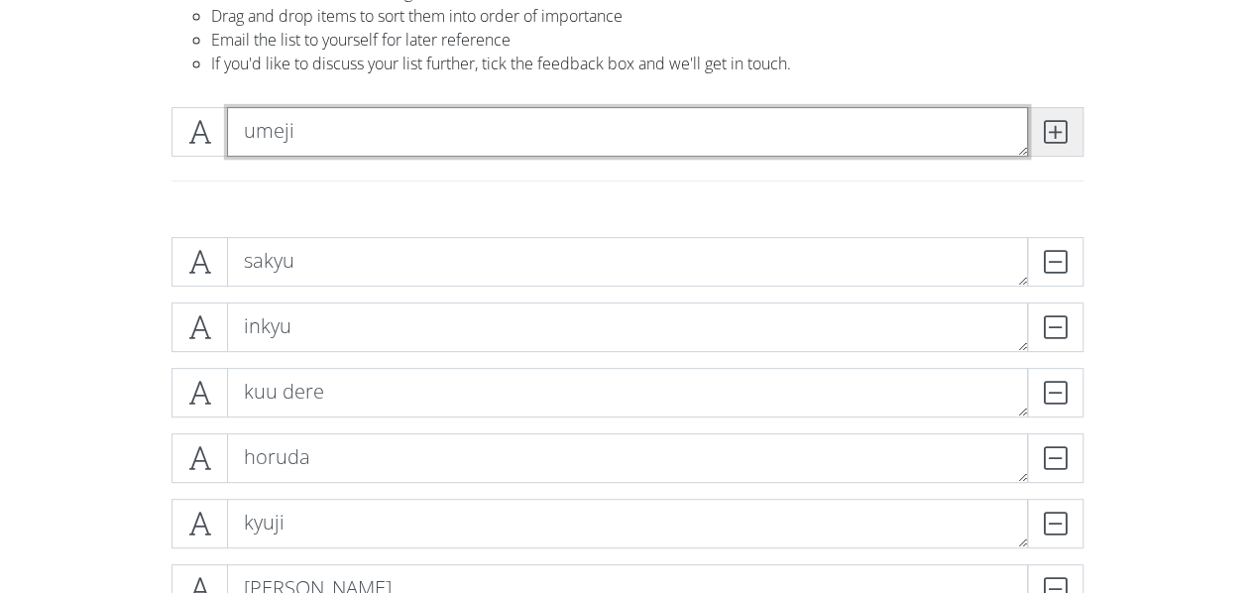
type textarea "umeji"
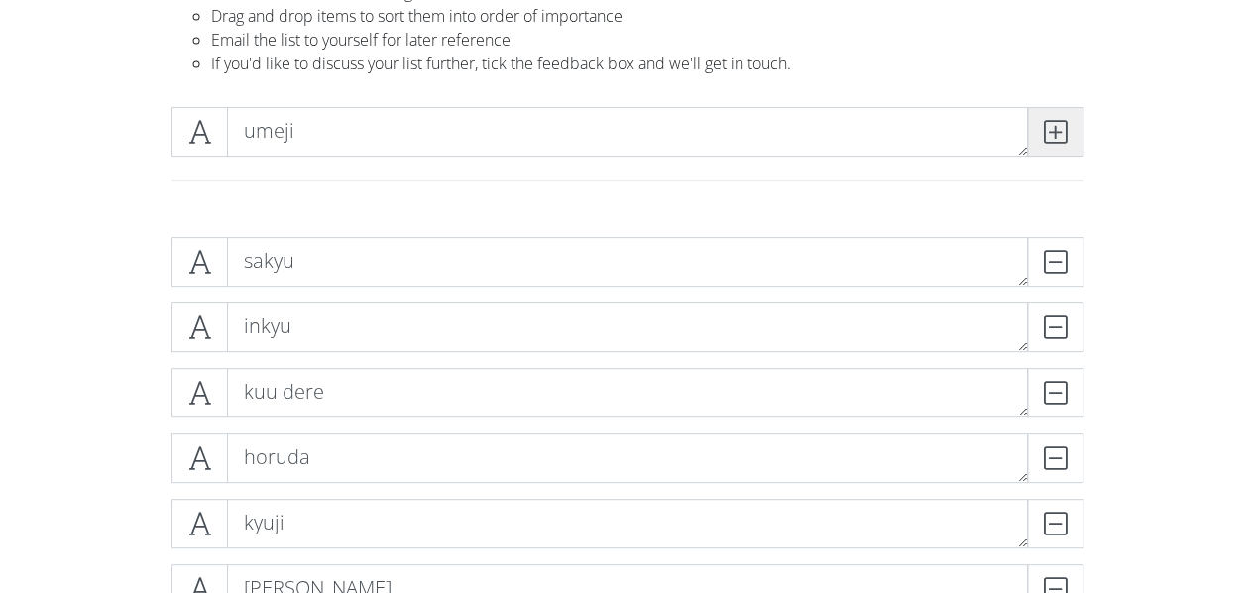
click at [1071, 131] on span at bounding box center [1055, 132] width 56 height 50
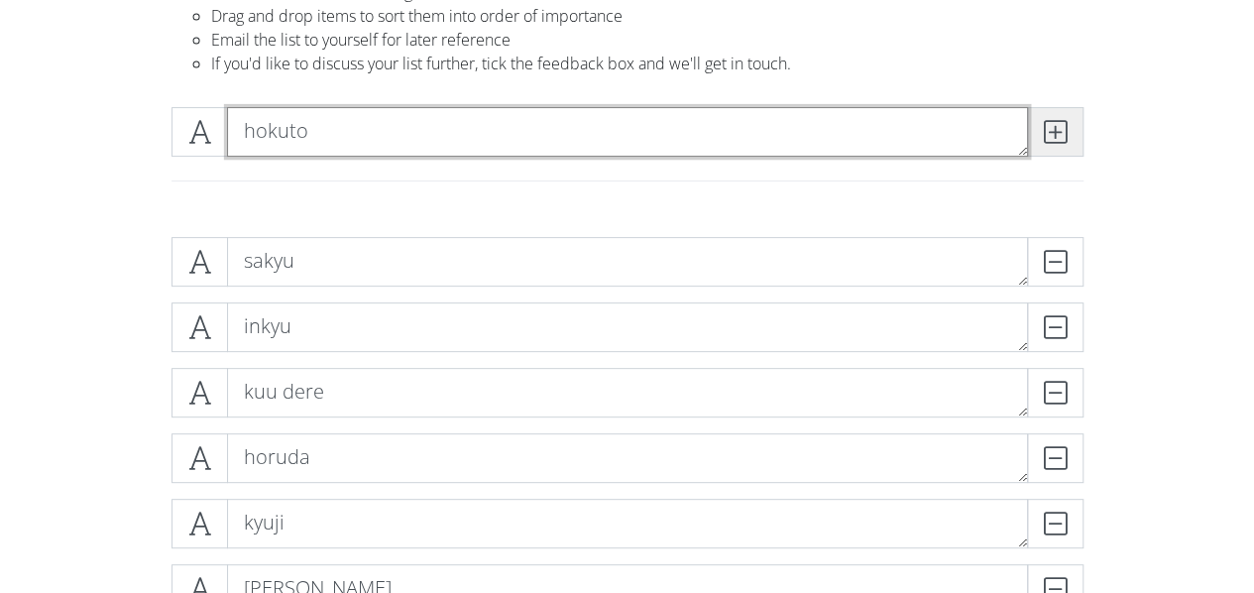
type textarea "hokuto"
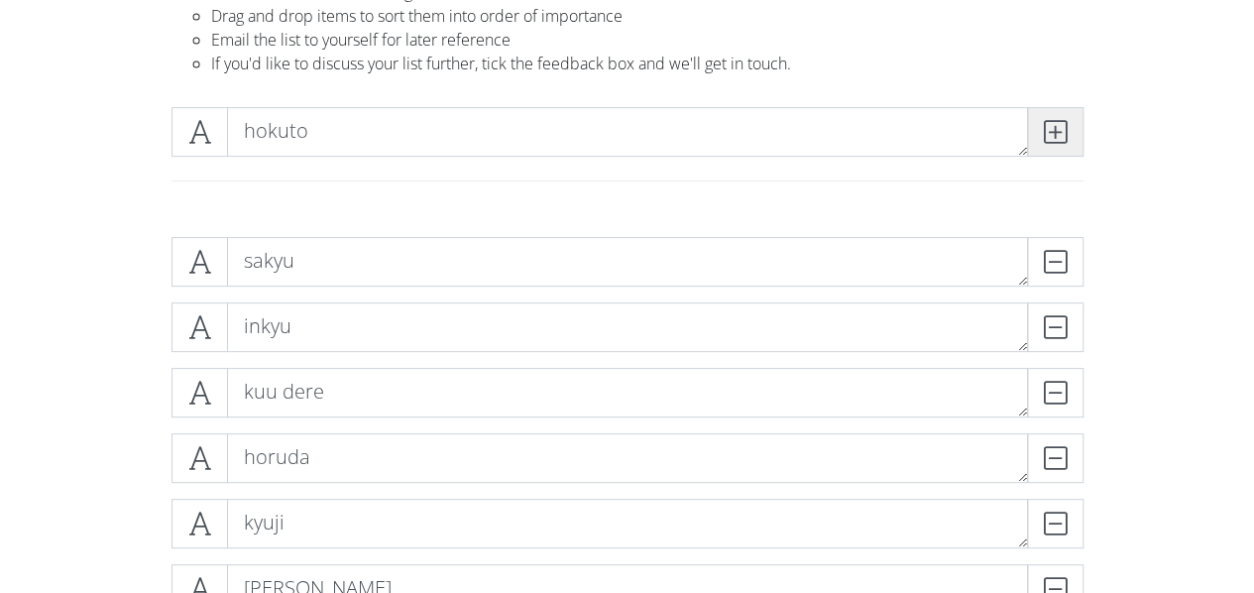
click at [1071, 131] on span at bounding box center [1055, 132] width 56 height 50
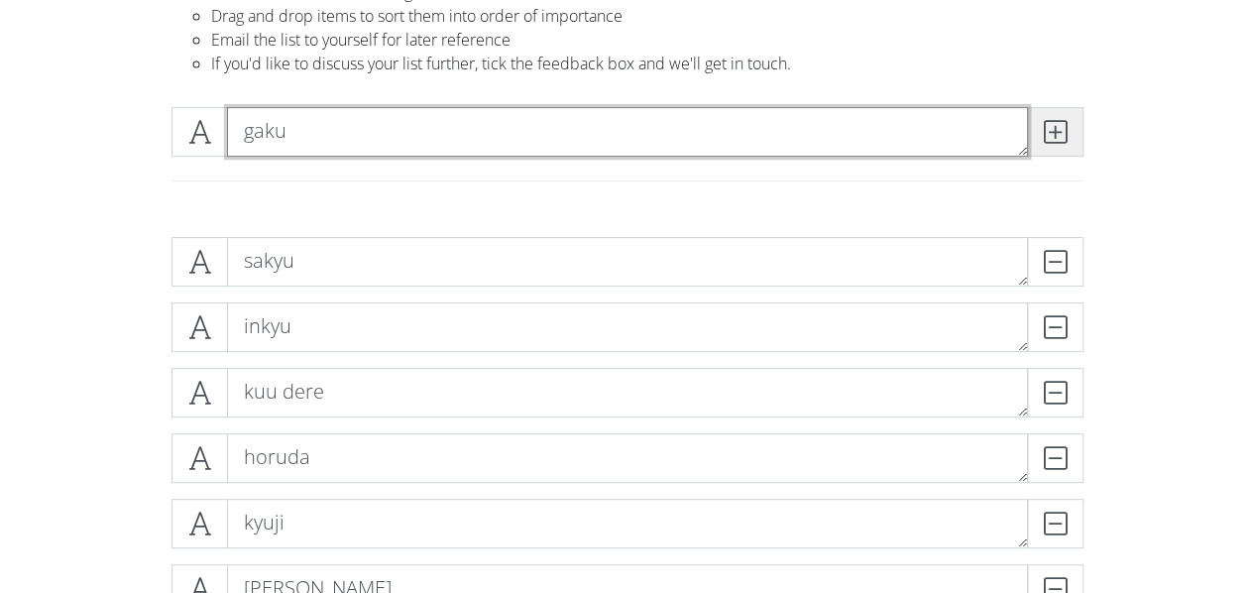
type textarea "gaku"
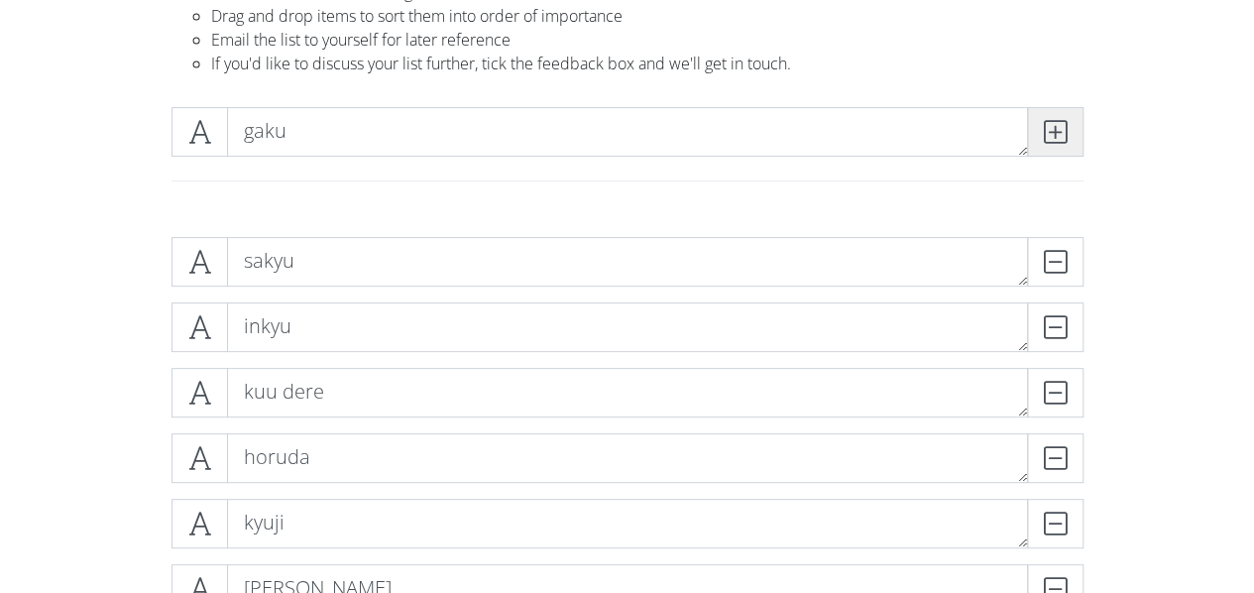
click at [1071, 131] on span at bounding box center [1055, 132] width 56 height 50
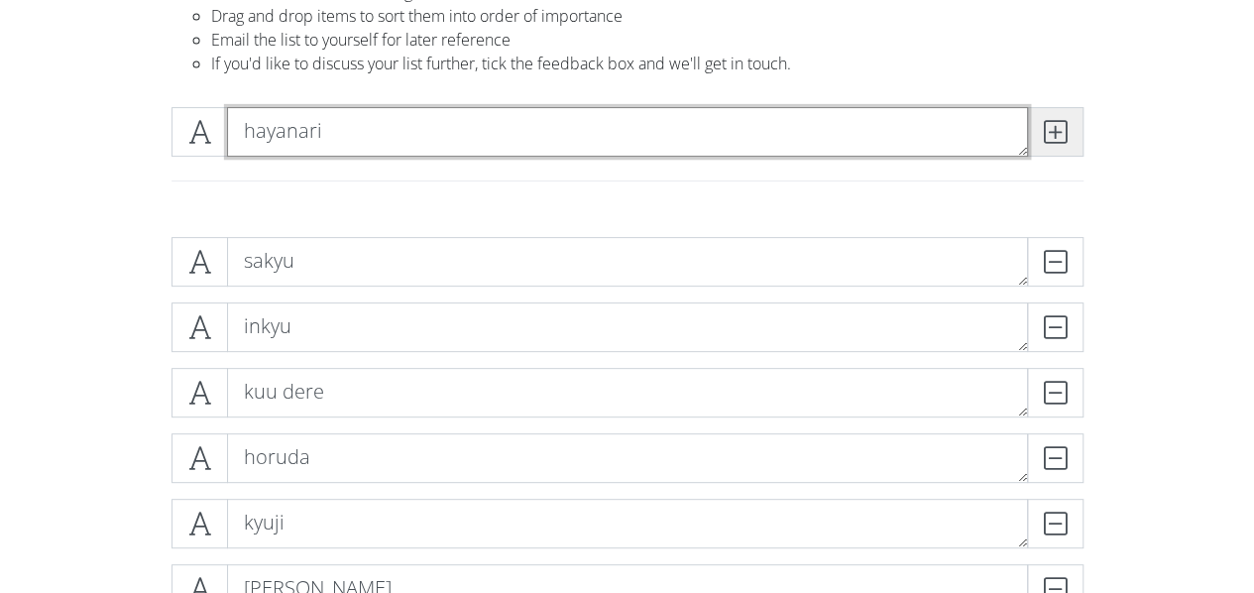
type textarea "hayanari"
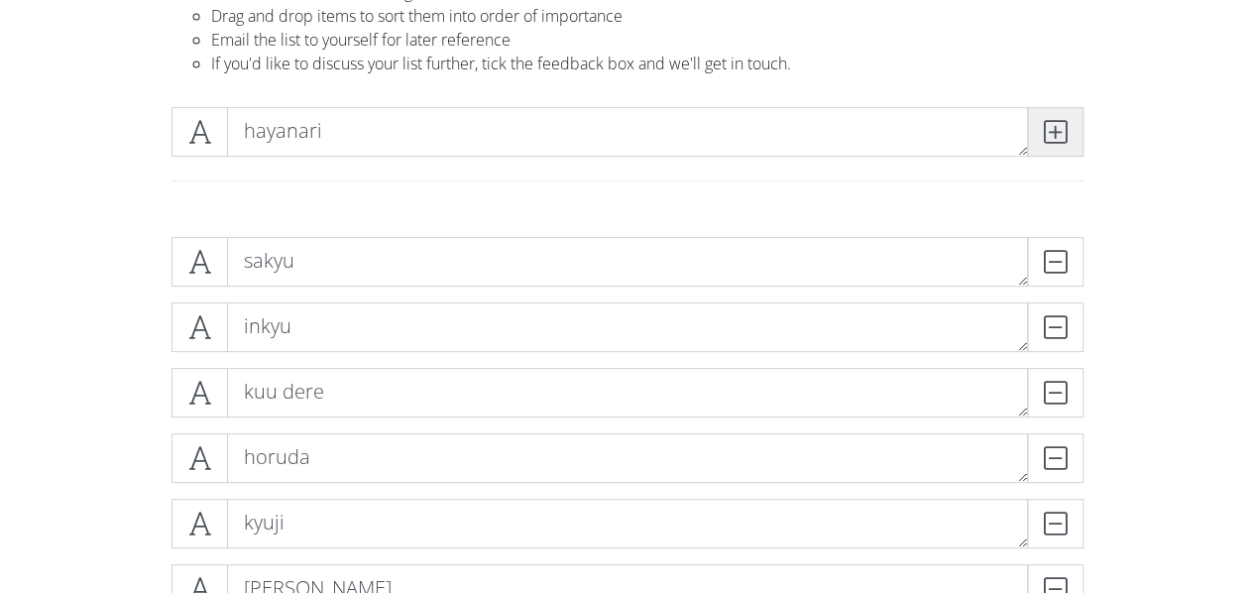
click at [1071, 131] on span at bounding box center [1055, 132] width 56 height 50
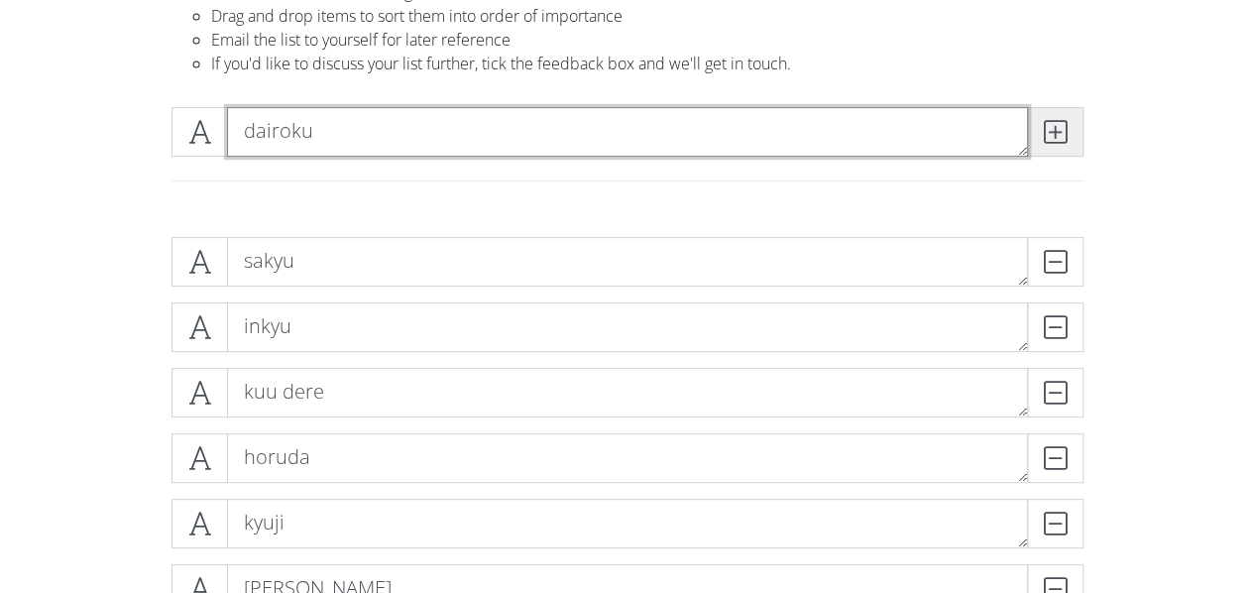
type textarea "dairoku"
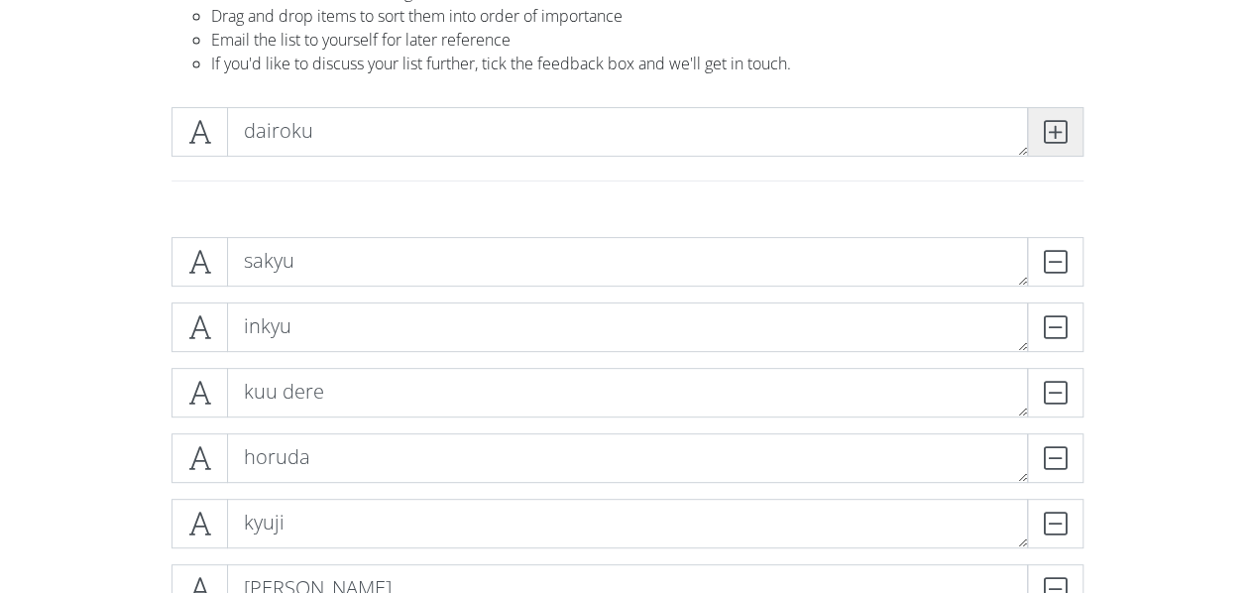
click at [1071, 131] on span at bounding box center [1055, 132] width 56 height 50
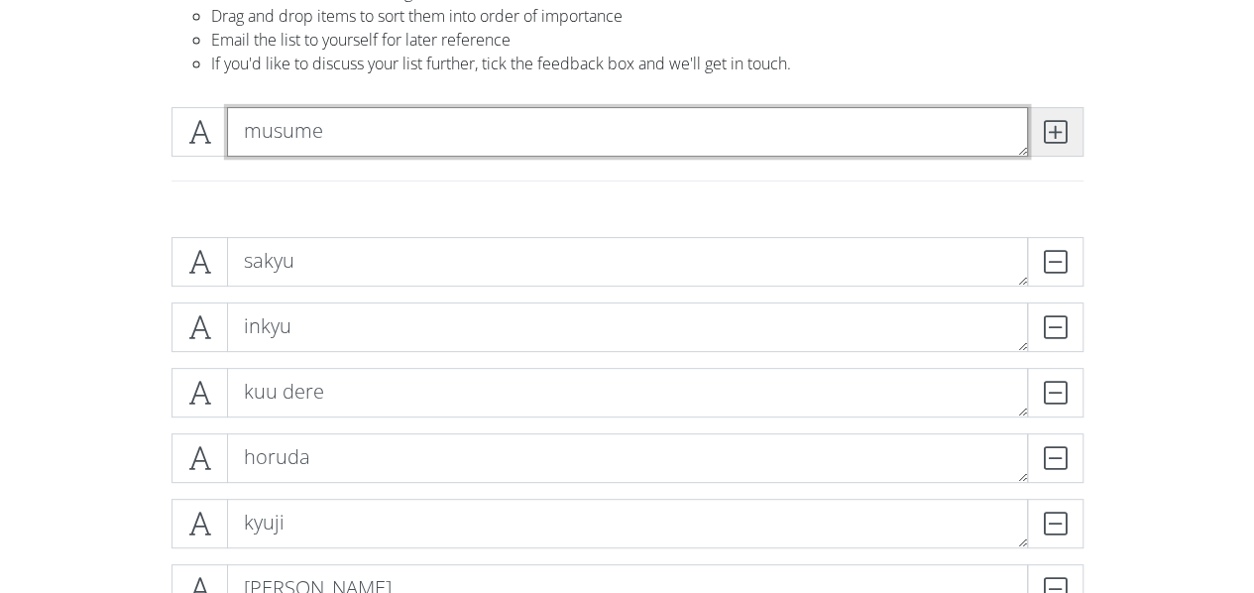
type textarea "musume"
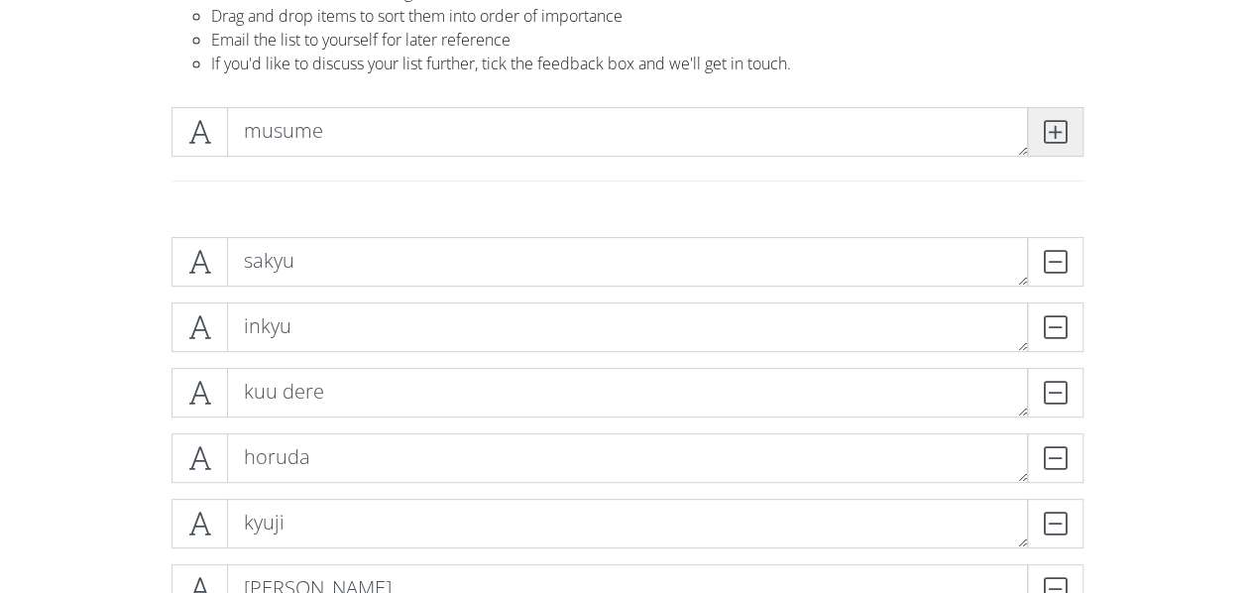
click at [1071, 131] on span at bounding box center [1055, 132] width 56 height 50
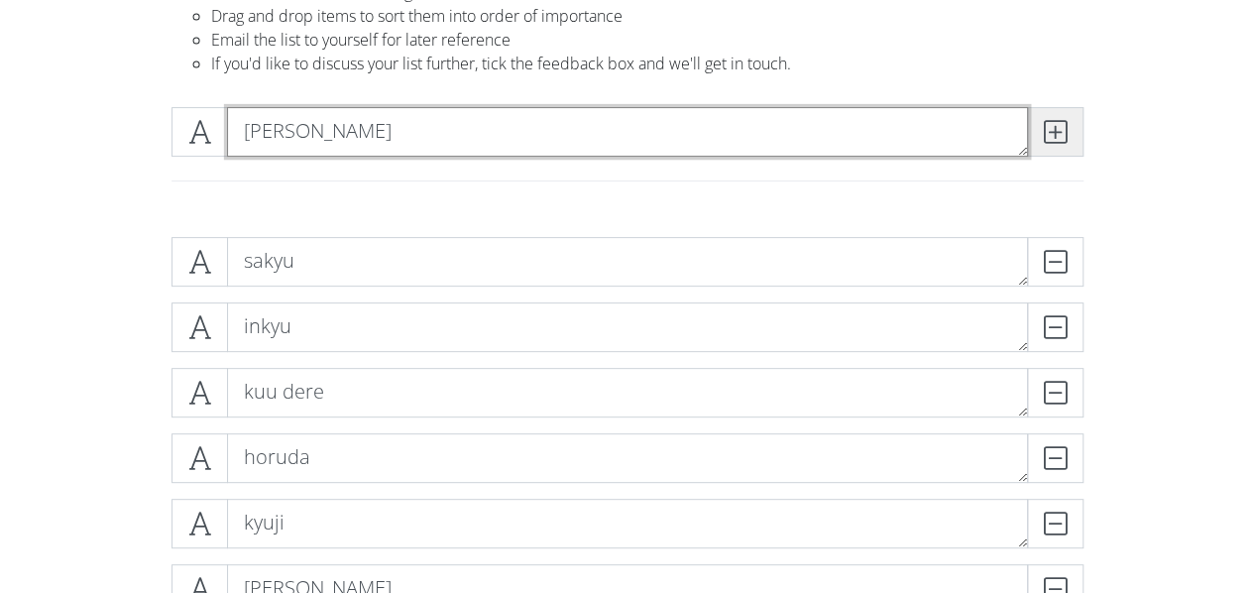
type textarea "[PERSON_NAME]"
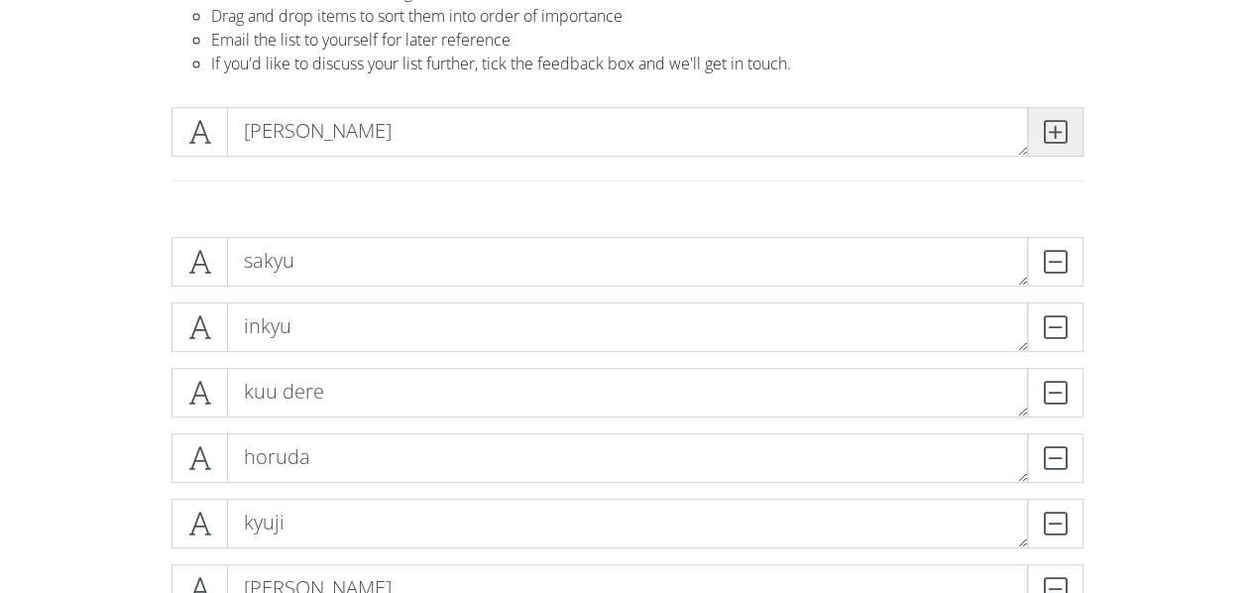
click at [1071, 131] on span at bounding box center [1055, 132] width 56 height 50
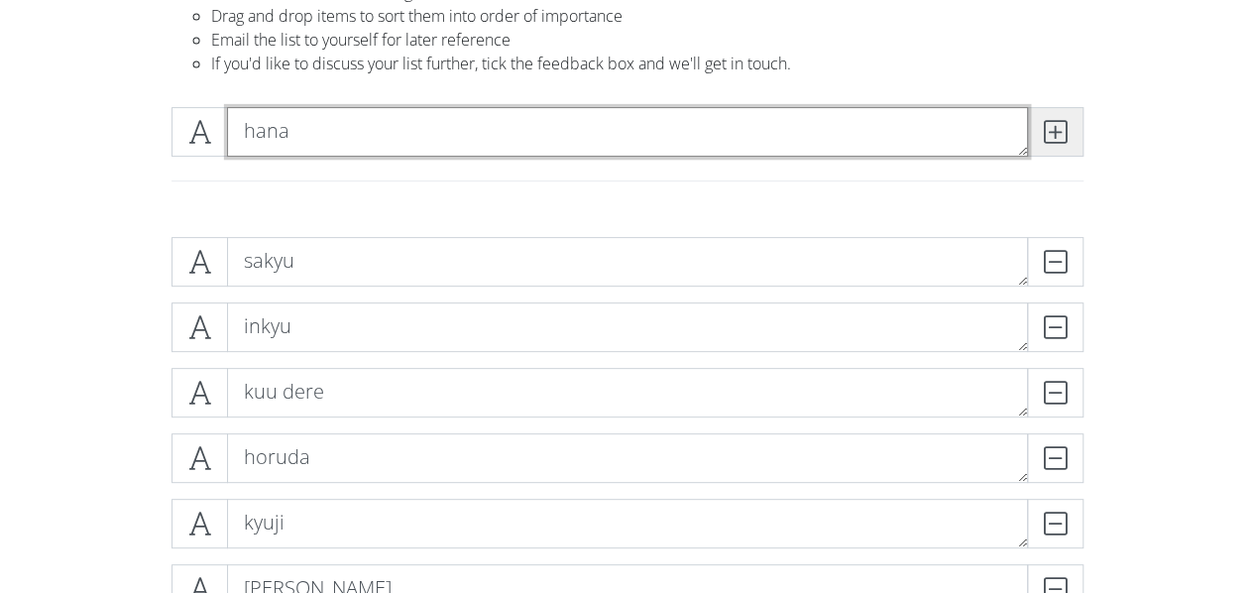
type textarea "hana"
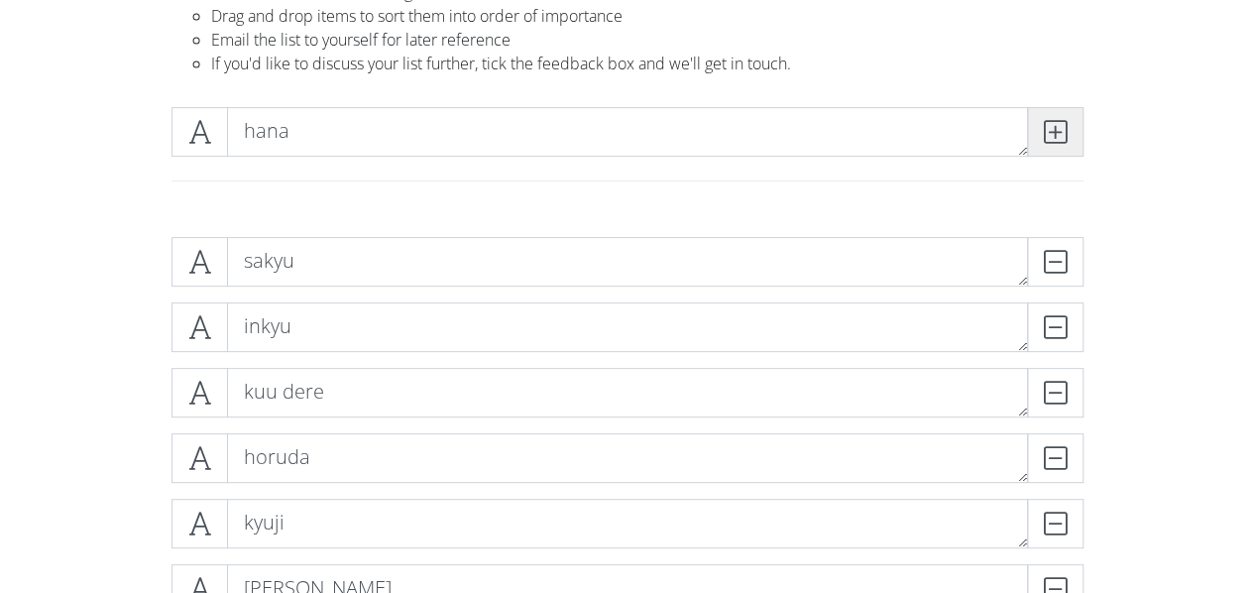
click at [1071, 131] on span at bounding box center [1055, 132] width 56 height 50
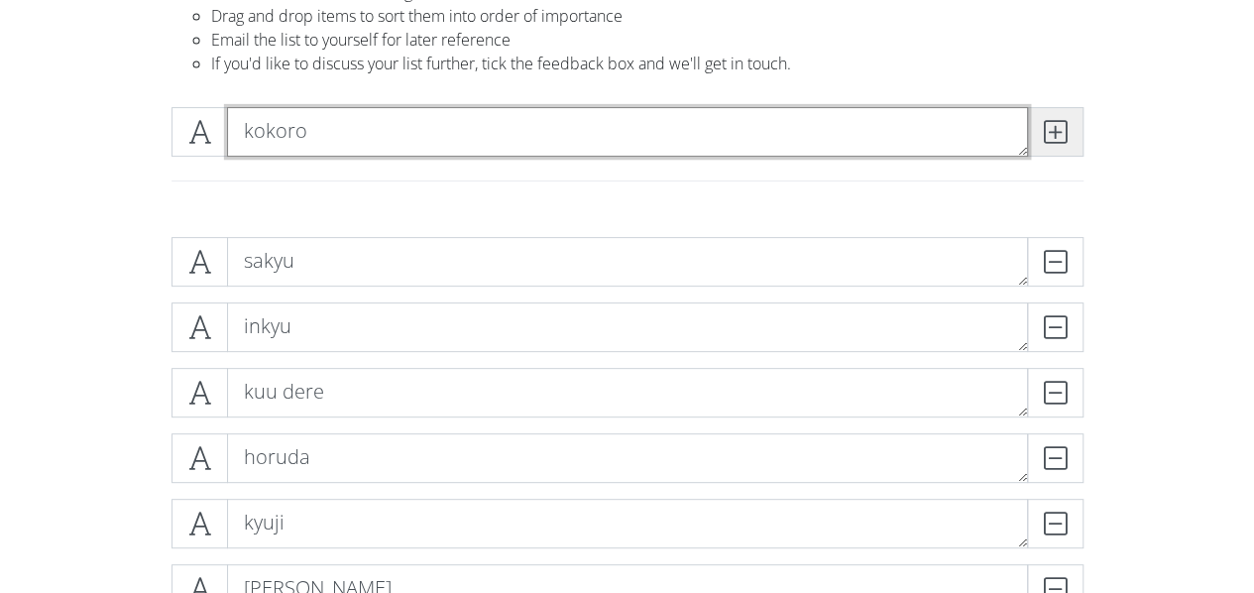
type textarea "kokoro"
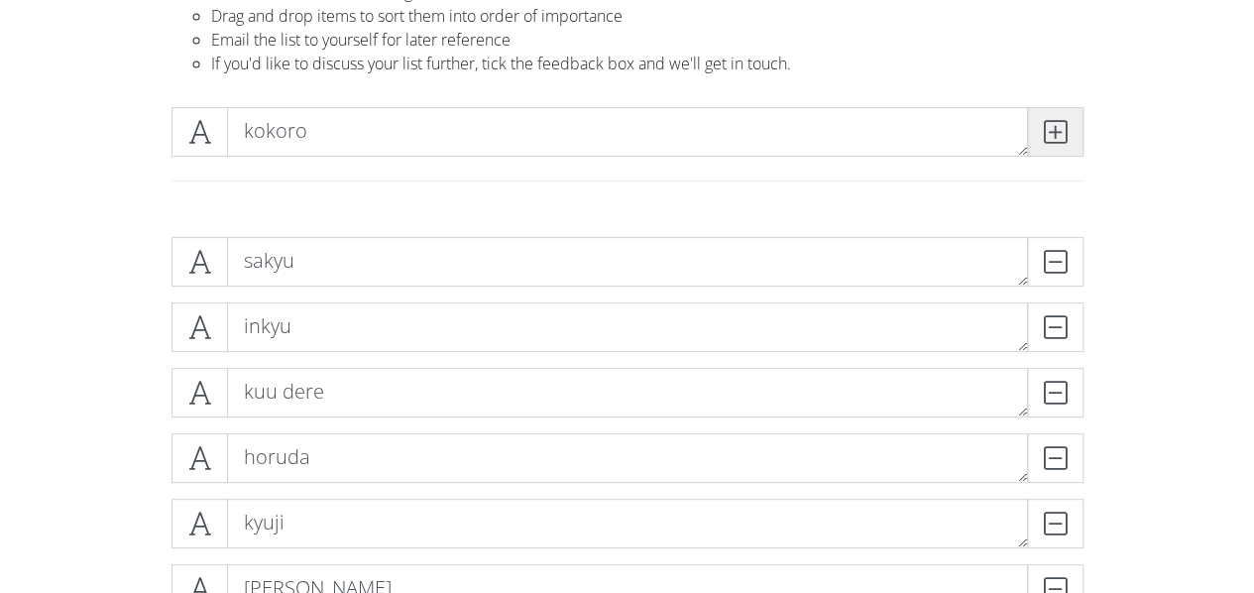
click at [1071, 131] on span at bounding box center [1055, 132] width 56 height 50
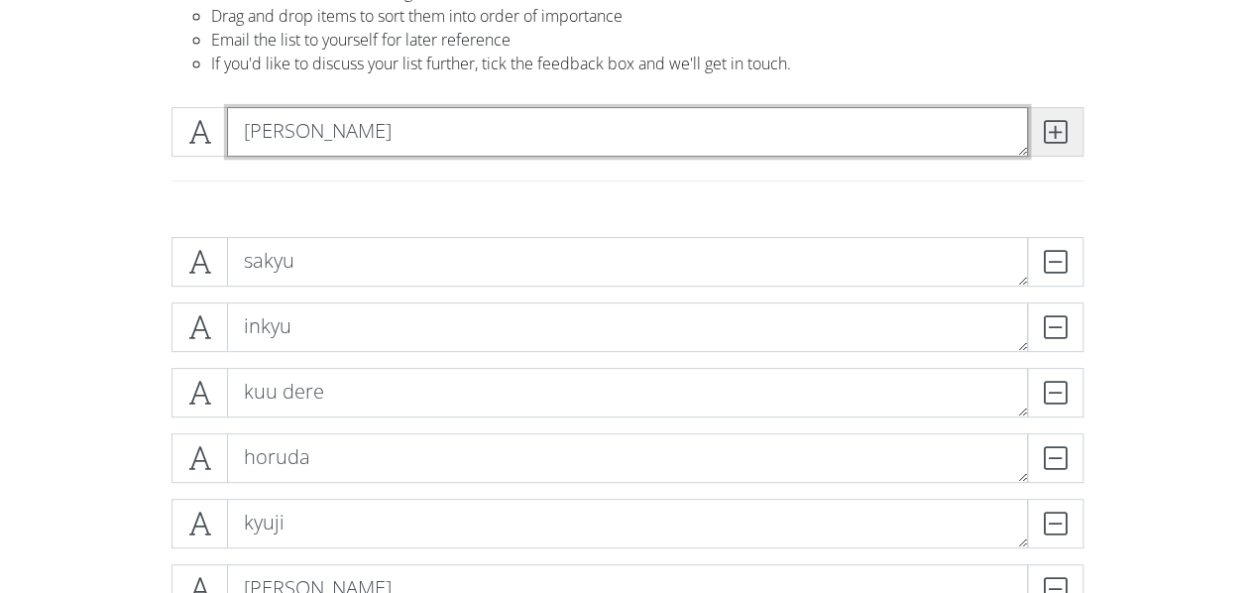
type textarea "[PERSON_NAME]"
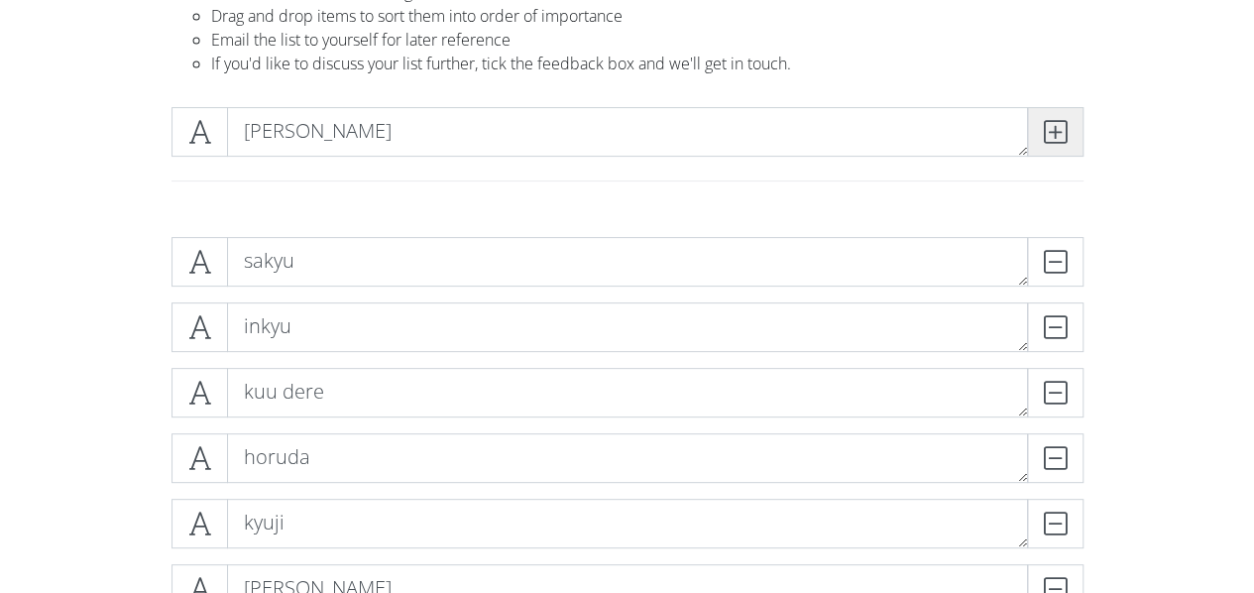
click at [1071, 131] on span at bounding box center [1055, 132] width 56 height 50
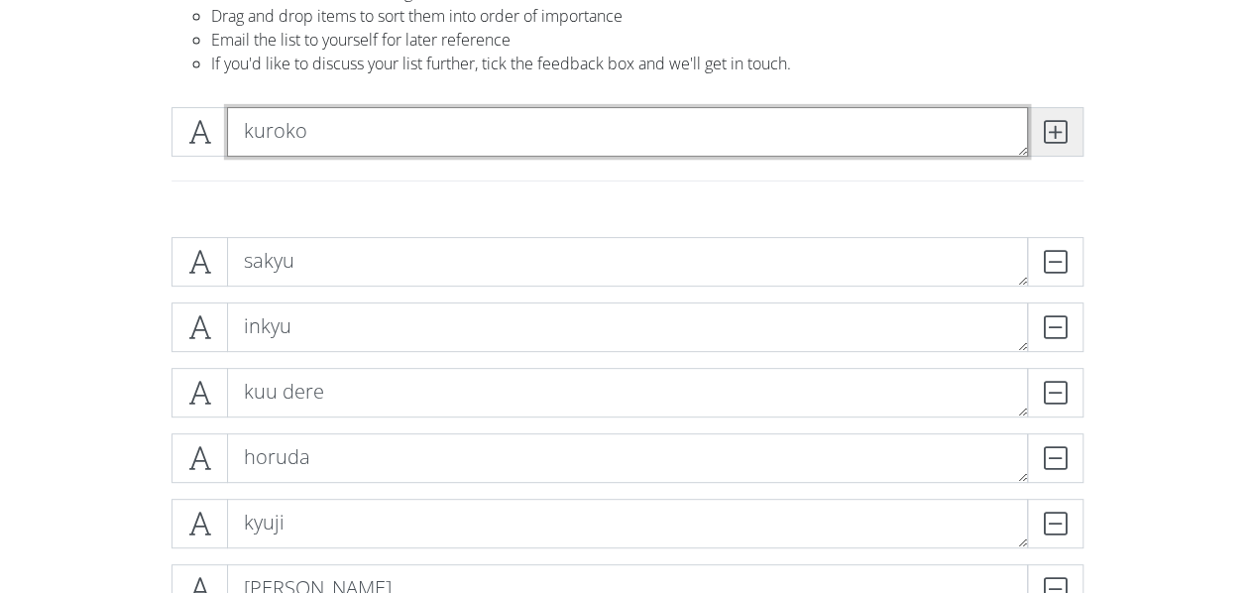
type textarea "kuroko"
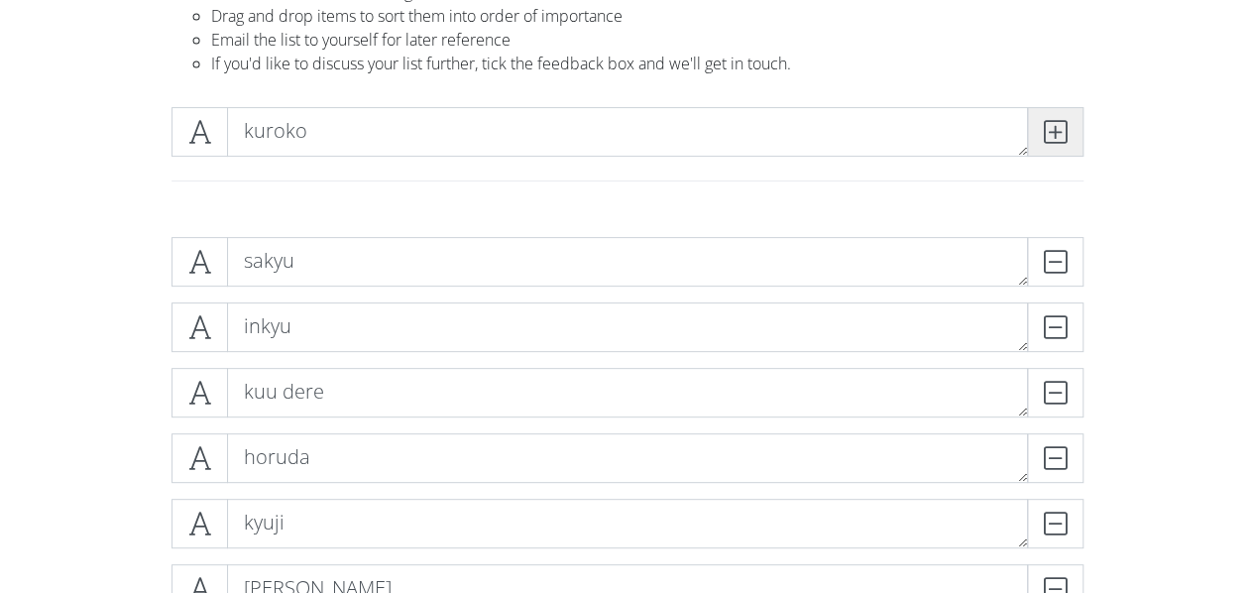
click at [1071, 131] on span at bounding box center [1055, 132] width 56 height 50
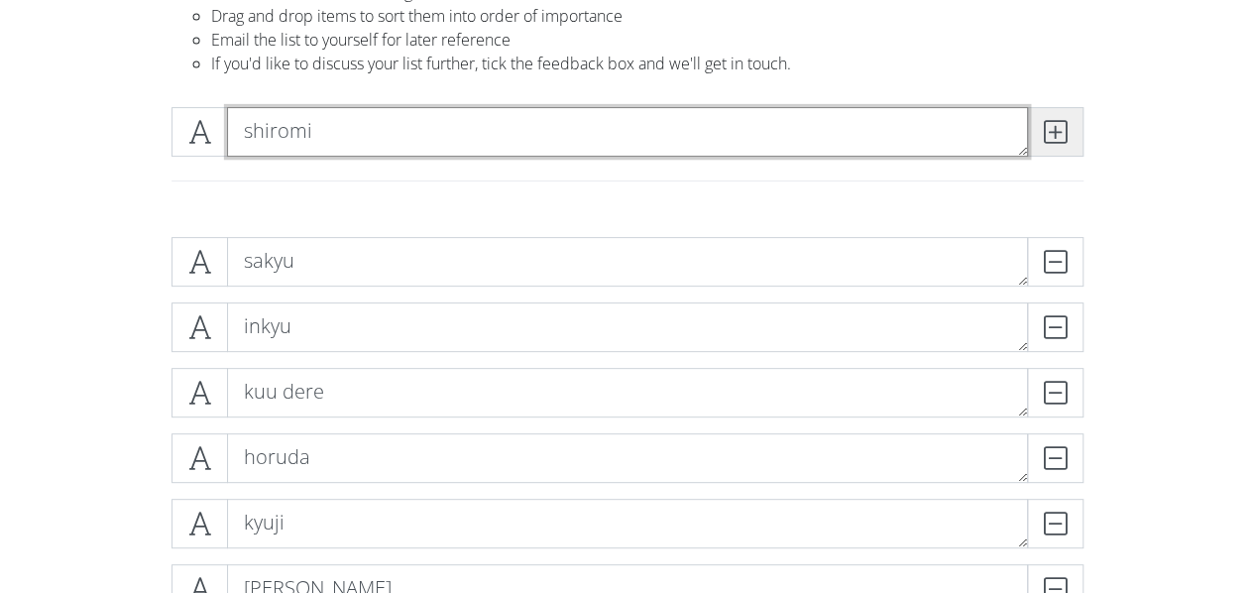
type textarea "shiromi"
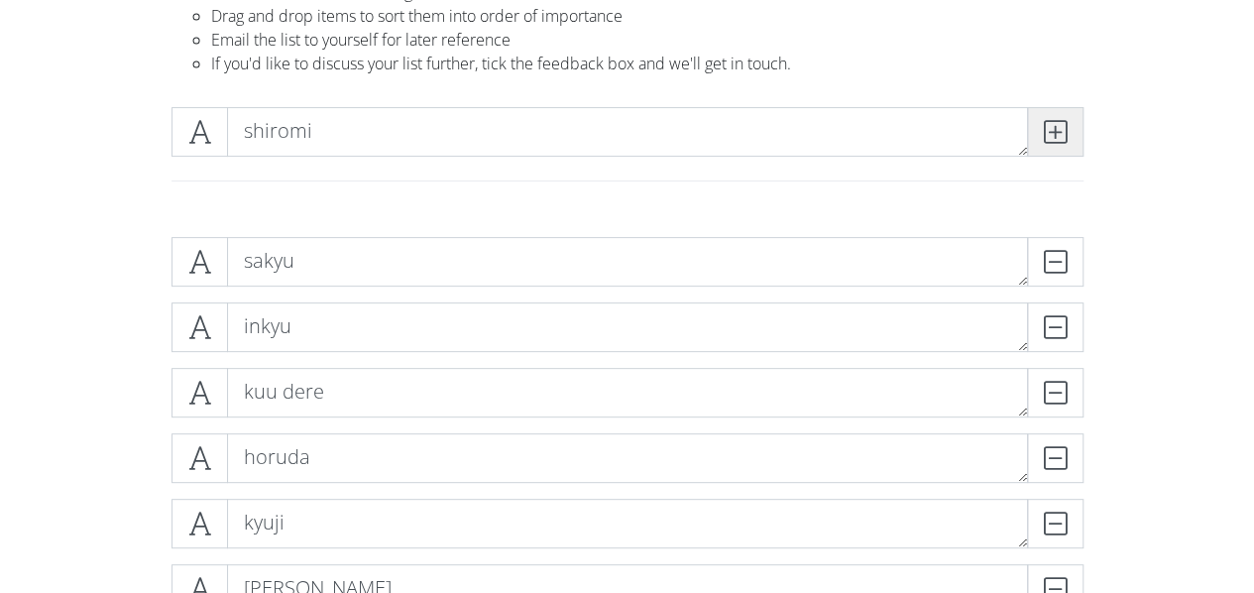
click at [1071, 131] on span at bounding box center [1055, 132] width 56 height 50
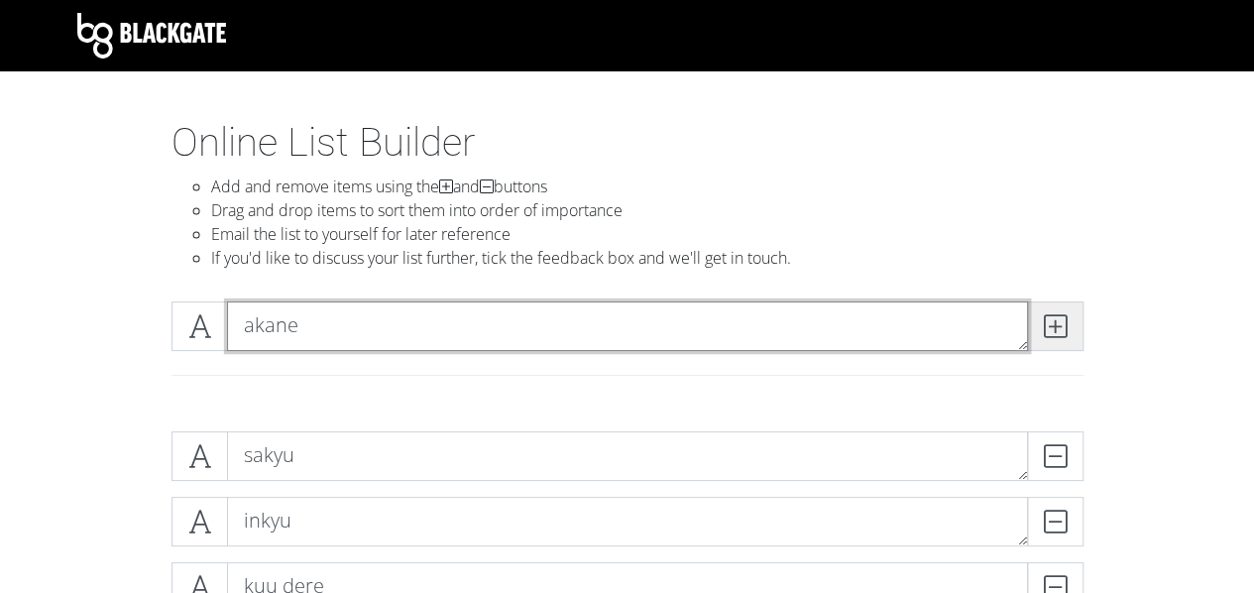
type textarea "akane"
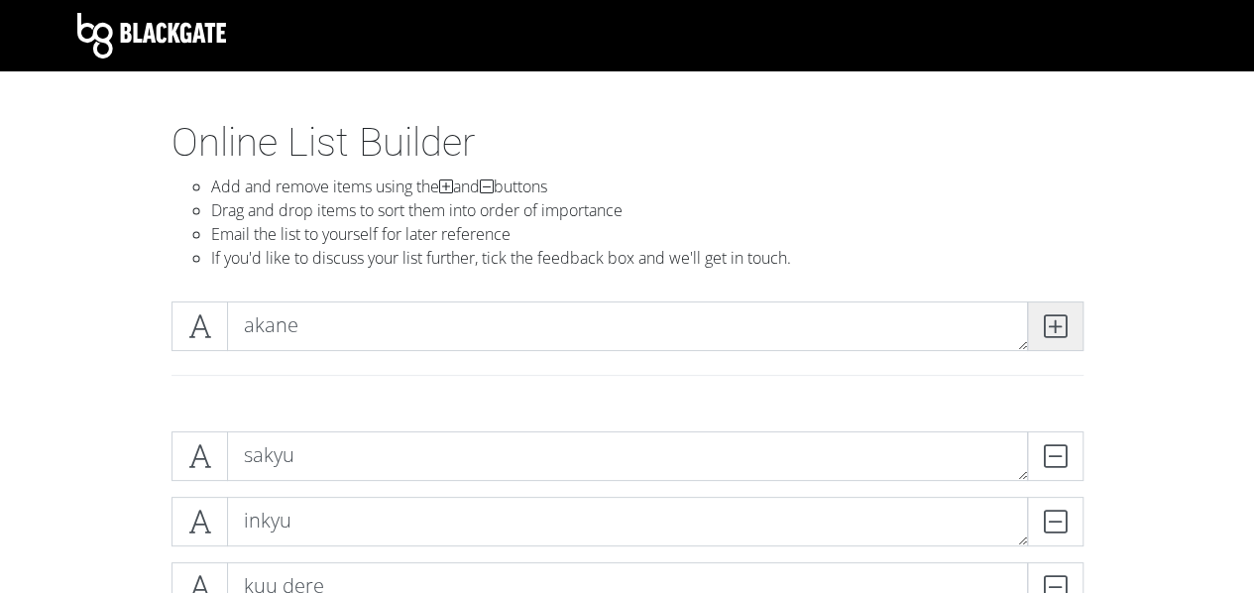
click at [1067, 330] on span at bounding box center [1055, 326] width 56 height 50
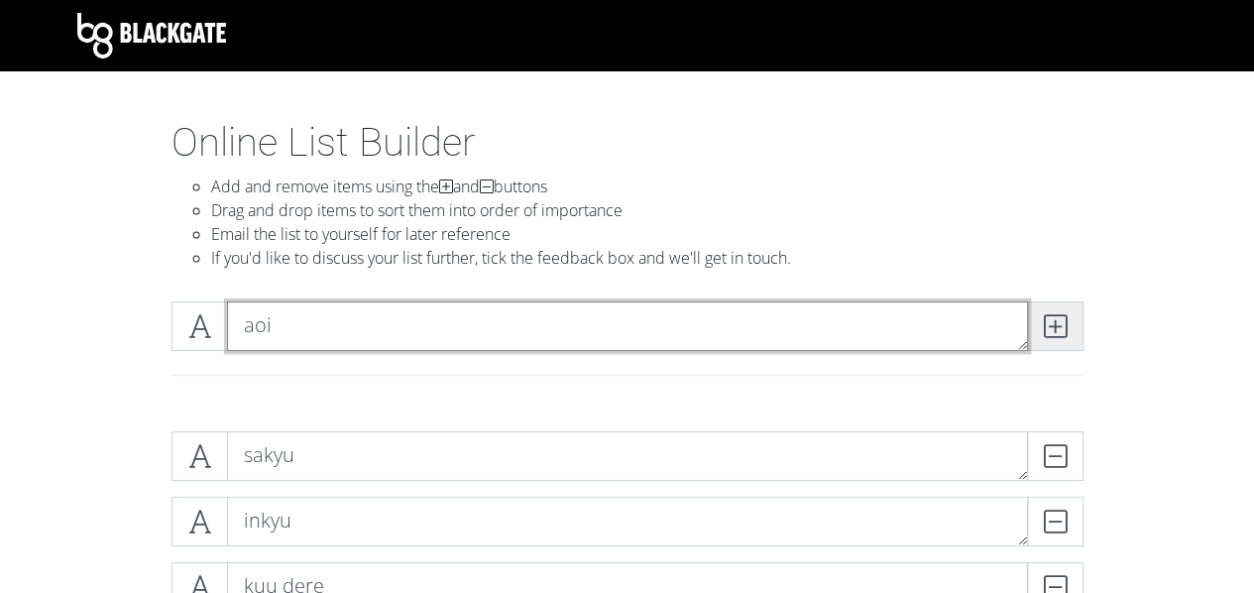
type textarea "aoi"
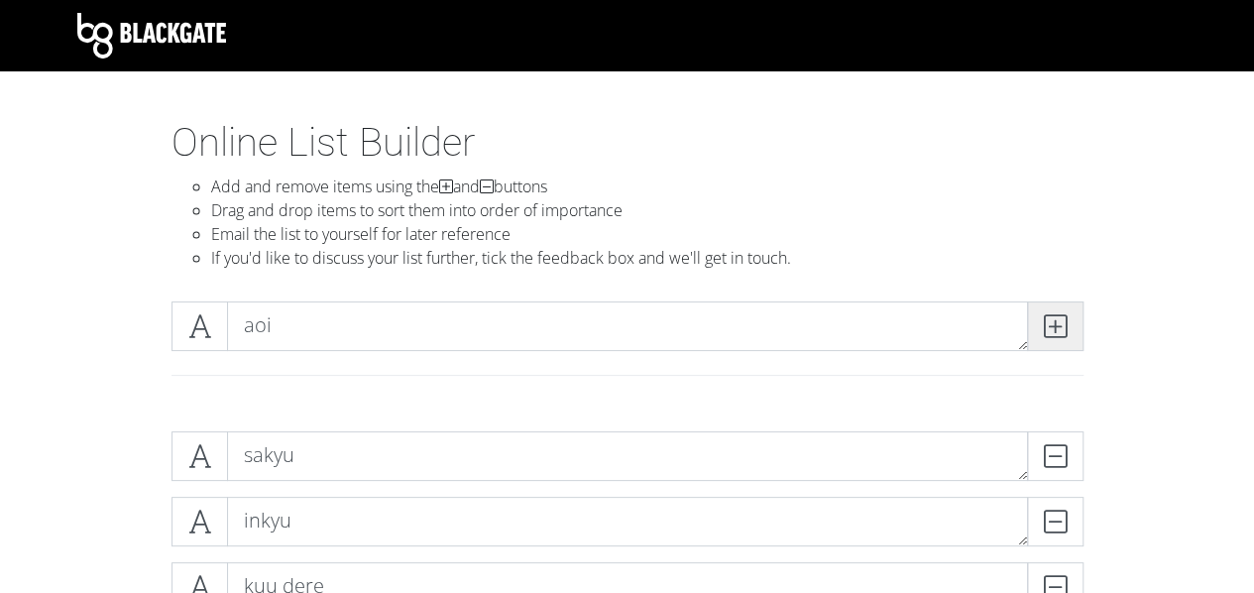
click at [1067, 330] on span at bounding box center [1055, 326] width 56 height 50
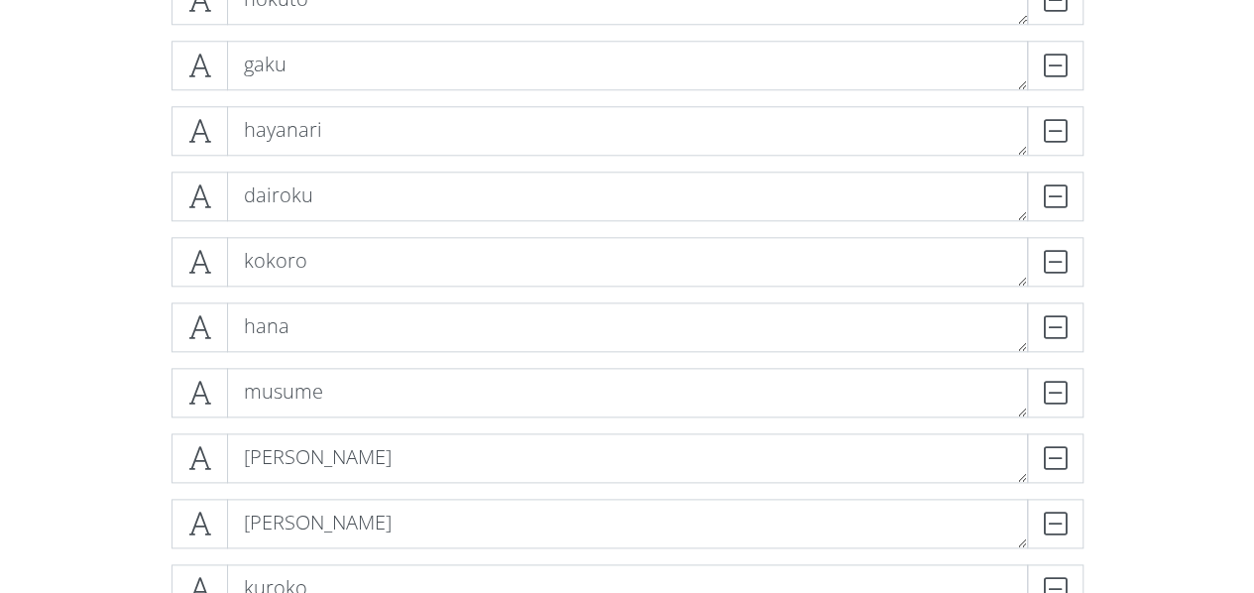
scroll to position [5421, 0]
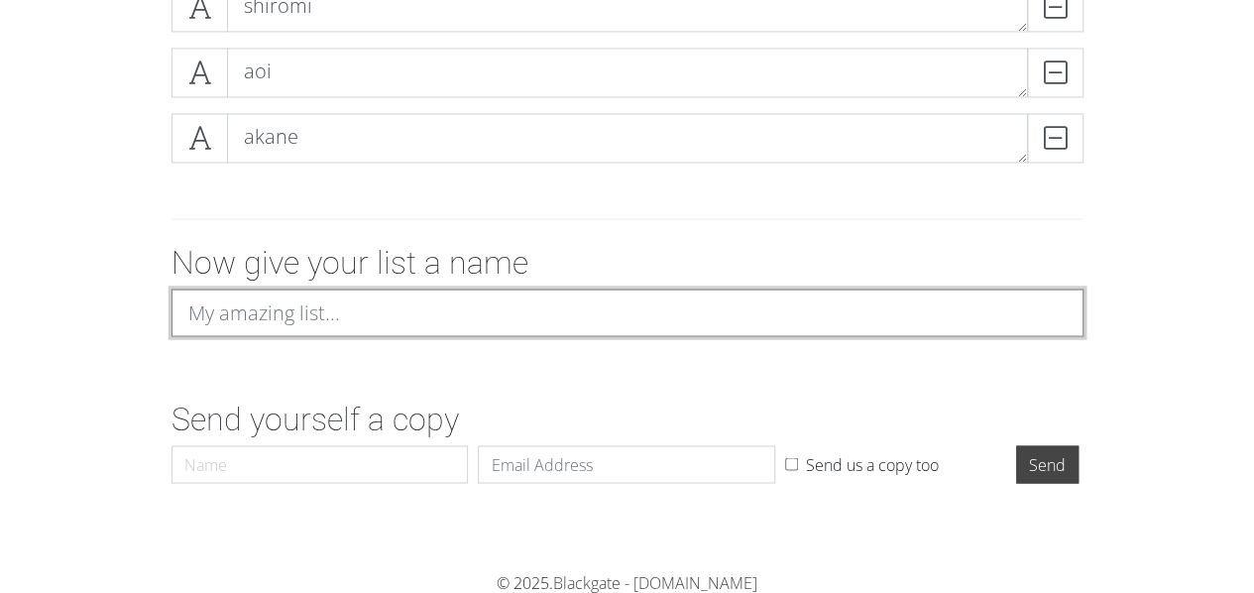
click at [455, 312] on input at bounding box center [627, 312] width 912 height 48
type input "ys chars"
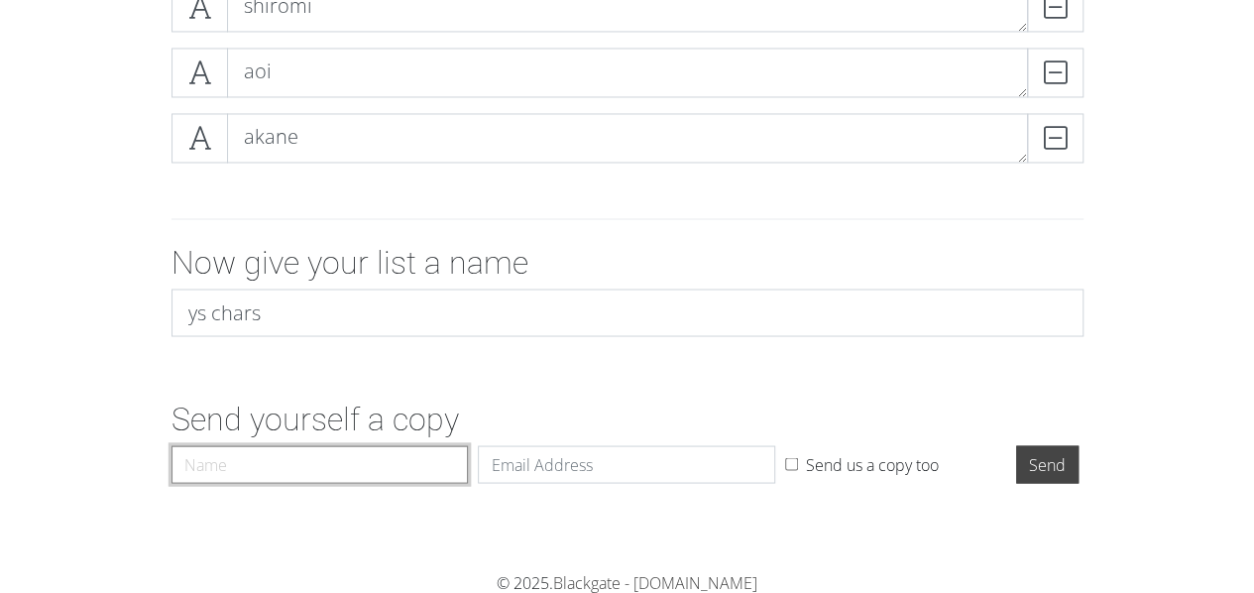
click at [261, 465] on input "Name" at bounding box center [319, 464] width 297 height 38
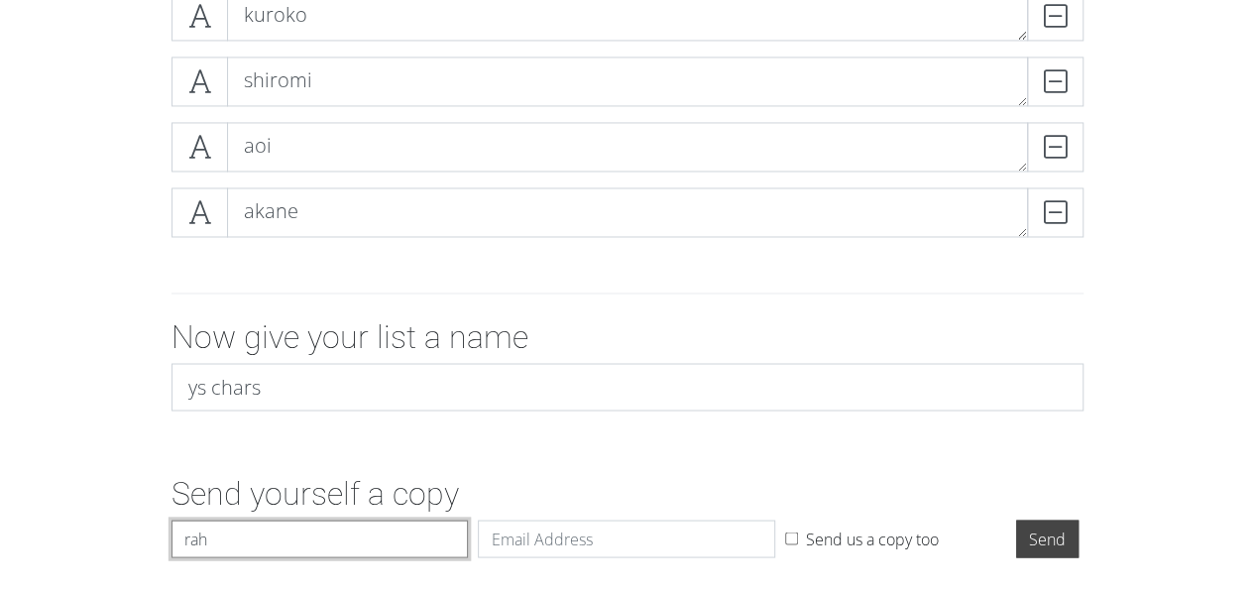
scroll to position [5322, 0]
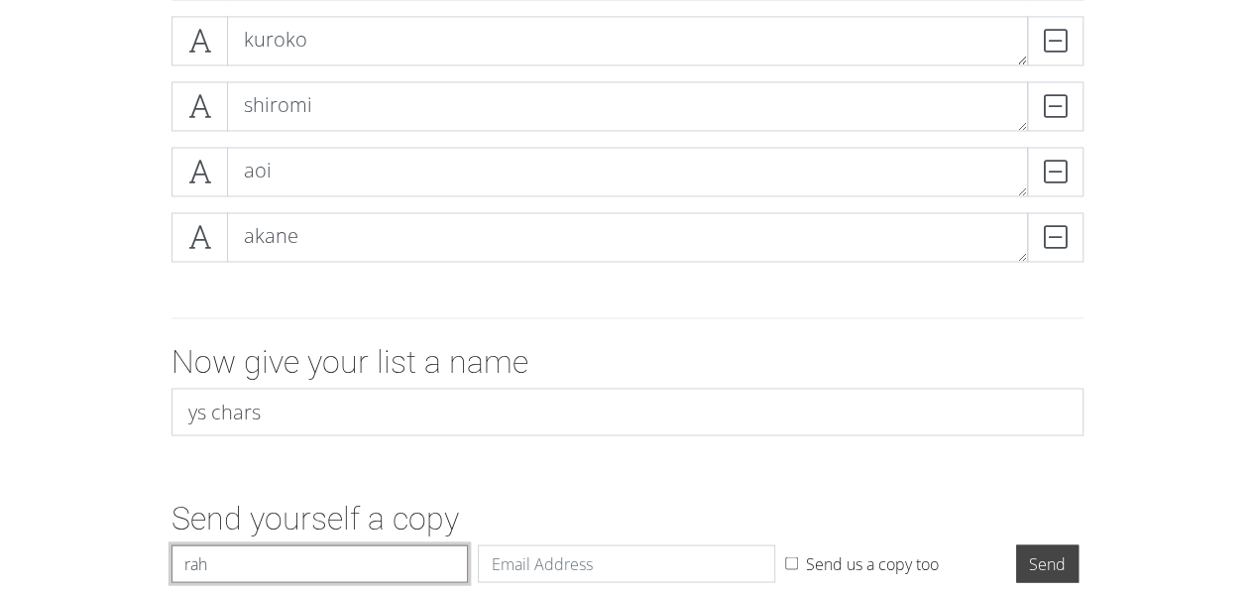
type input "rah"
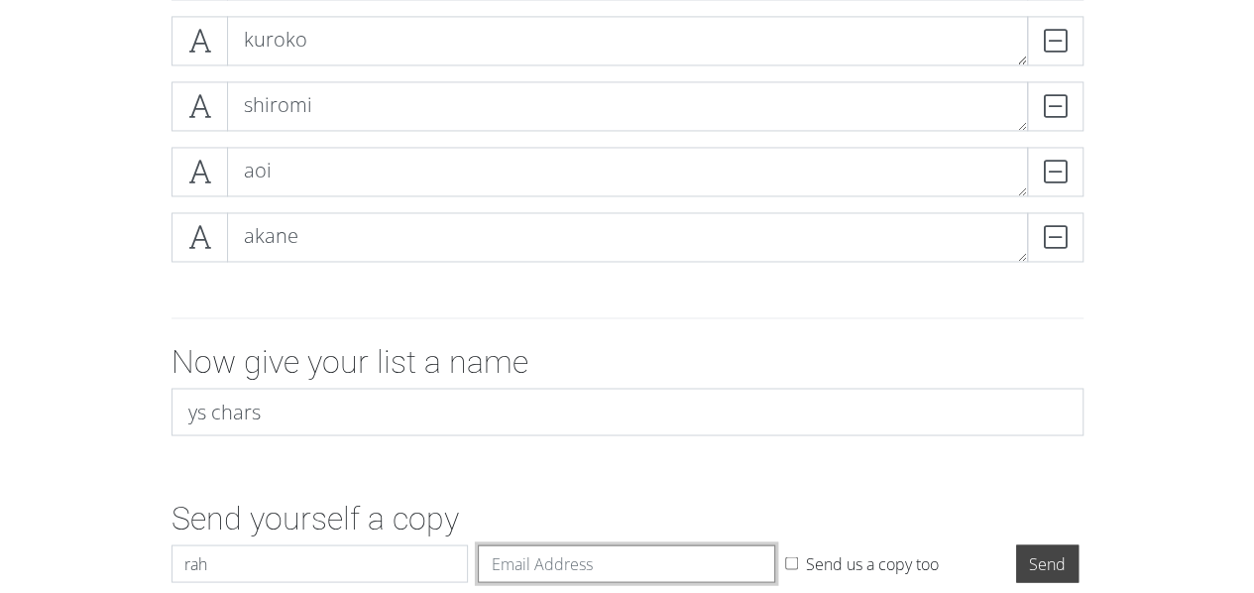
click at [537, 564] on input "Email" at bounding box center [626, 563] width 297 height 38
type input "[PERSON_NAME][EMAIL_ADDRESS][PERSON_NAME][DOMAIN_NAME]"
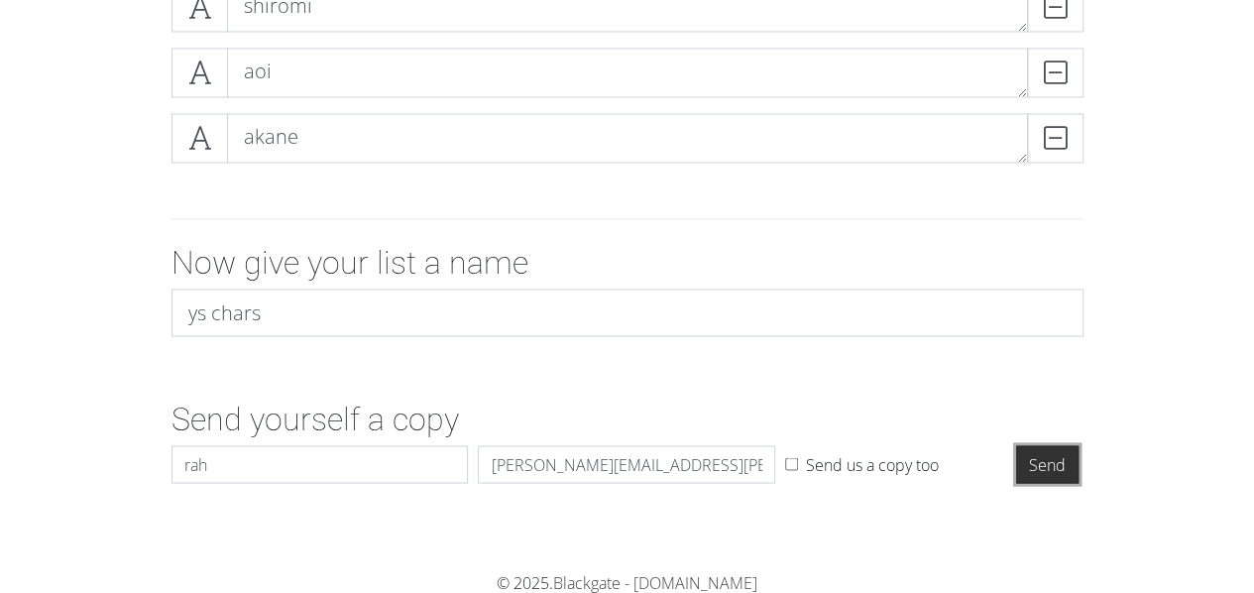
click at [1029, 459] on input "Send" at bounding box center [1047, 464] width 62 height 38
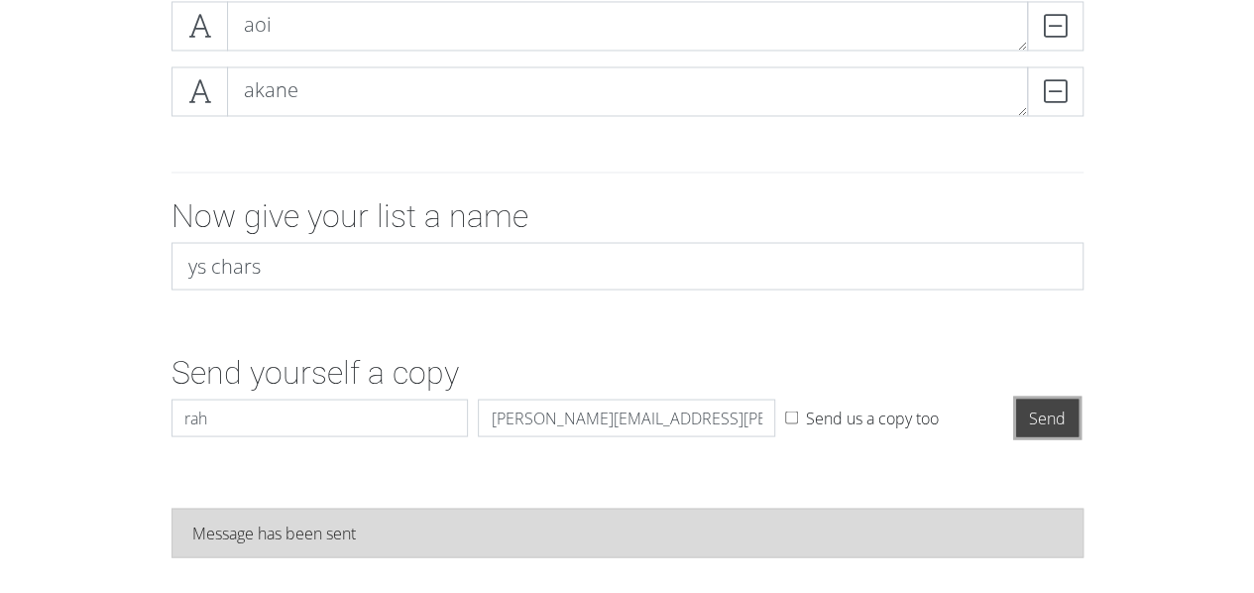
scroll to position [5485, 0]
